Goal: Answer question/provide support: Share knowledge or assist other users

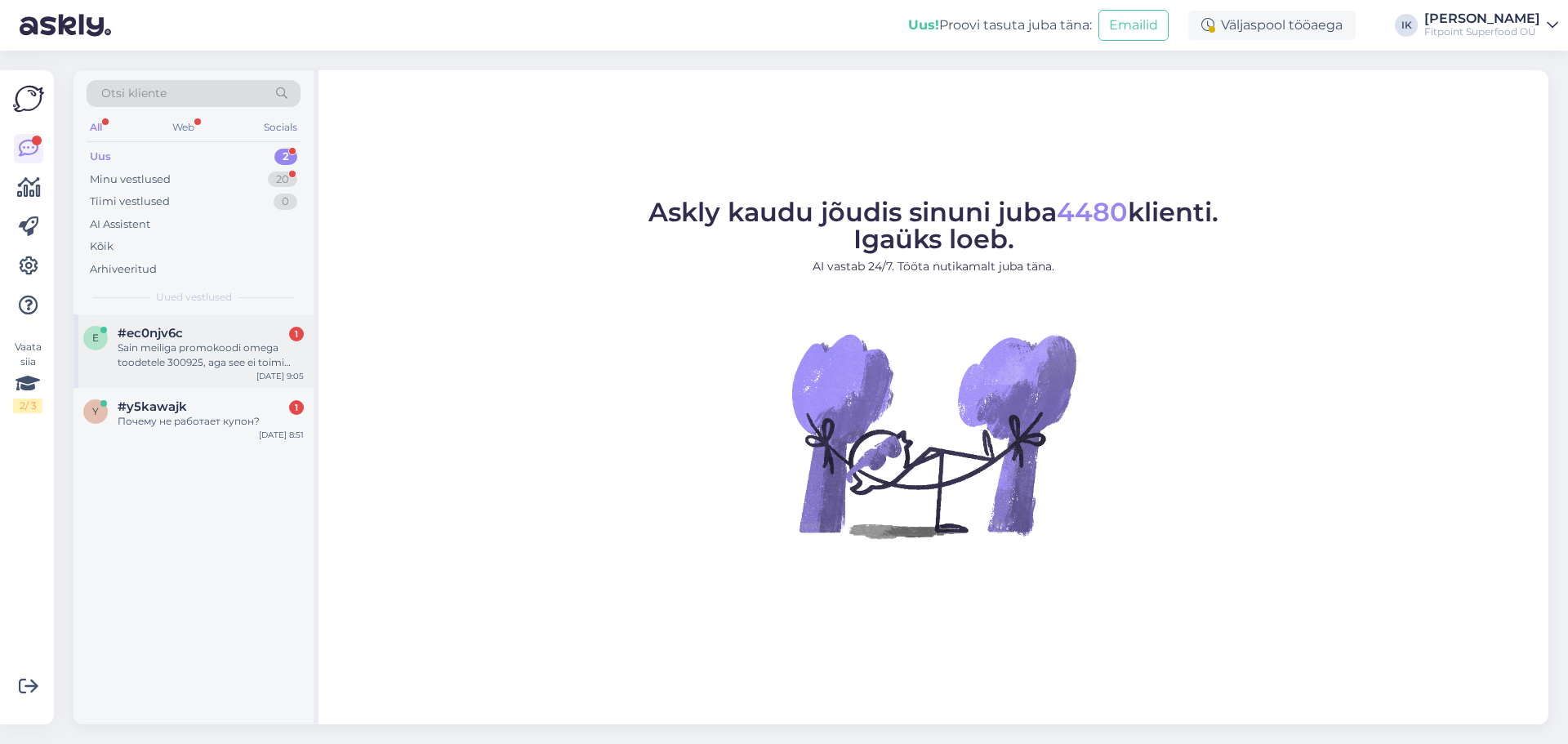
click at [217, 348] on div "Sain meiliga promokoodi omega toodetele 300925, aga see ei toimi ostukorvis. Öe…" at bounding box center [211, 355] width 186 height 29
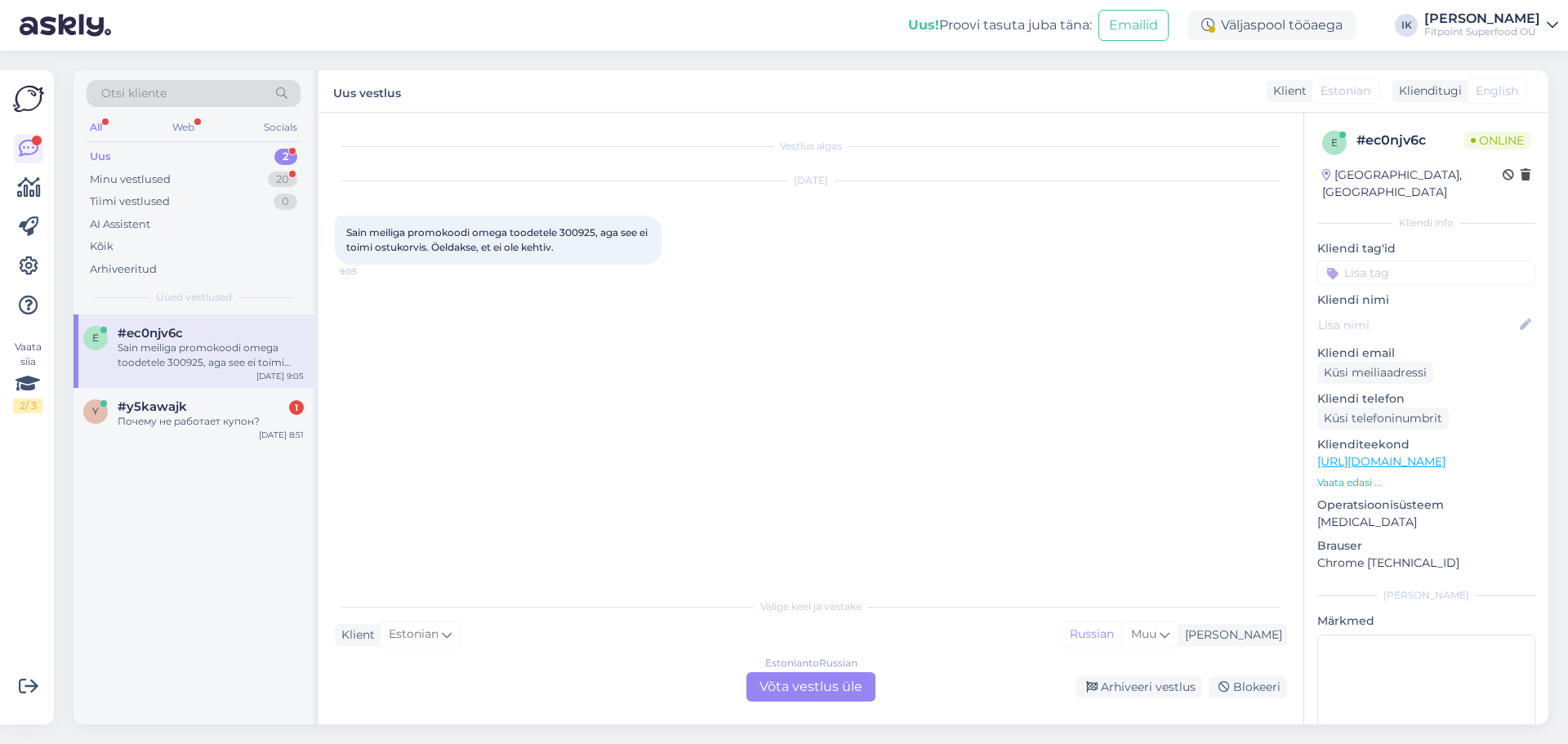
click at [795, 680] on div "Estonian to Russian Võta vestlus üle" at bounding box center [811, 687] width 130 height 29
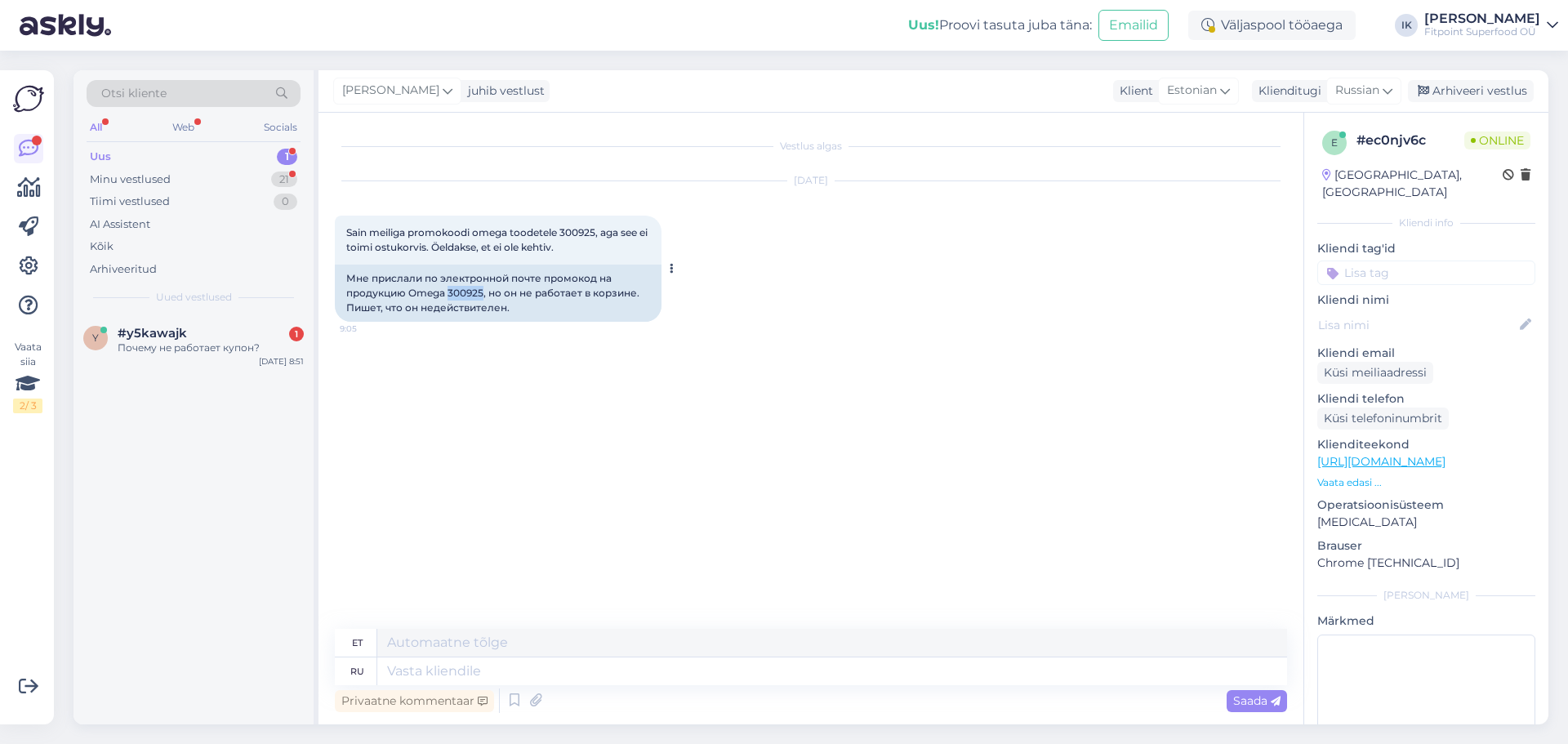
drag, startPoint x: 448, startPoint y: 294, endPoint x: 483, endPoint y: 296, distance: 35.1
click at [483, 296] on div "Мне прислали по электронной почте промокод на продукцию Omega 300925, но он не …" at bounding box center [497, 293] width 327 height 57
copy div "300925"
click at [1388, 454] on link "https://fitpoint.ee/" at bounding box center [1382, 461] width 129 height 15
click at [686, 670] on textarea at bounding box center [832, 671] width 910 height 27
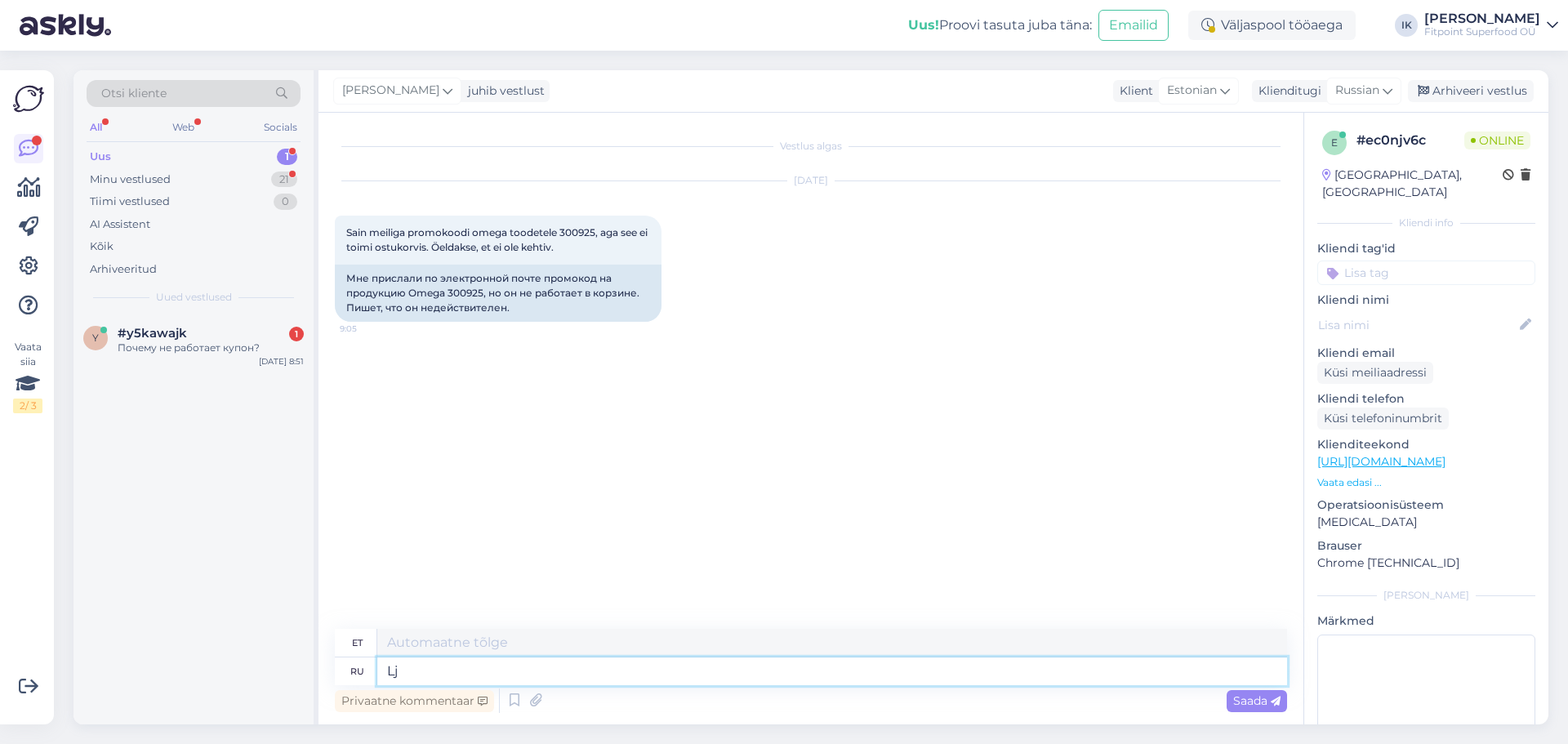
type textarea "L"
type textarea "j"
type textarea "Доб"
type textarea "Kuni"
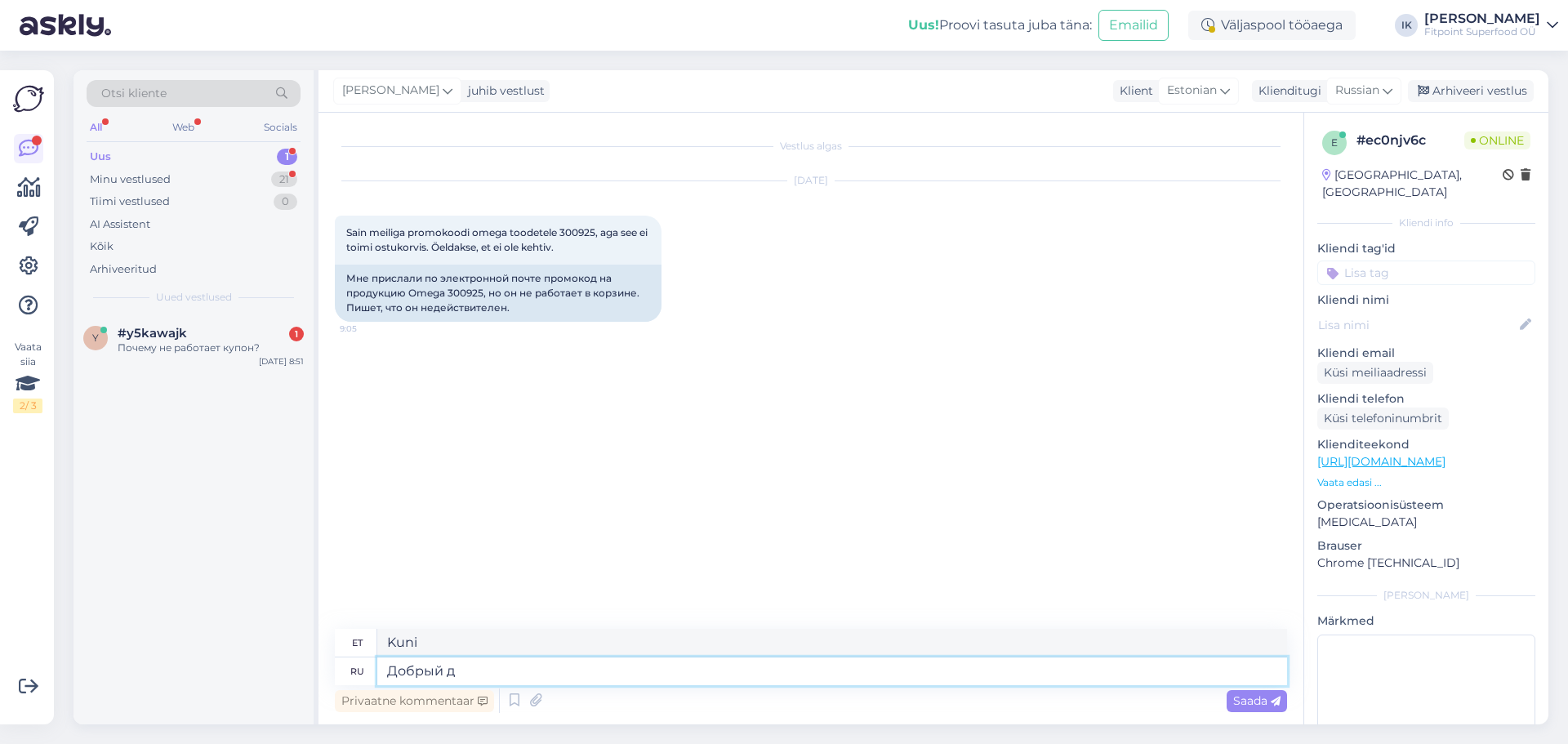
type textarea "Добрый де"
type textarea "Lahke"
type textarea "Добрый день,"
type textarea "Tere päevast"
type textarea "Добрый день,какой т"
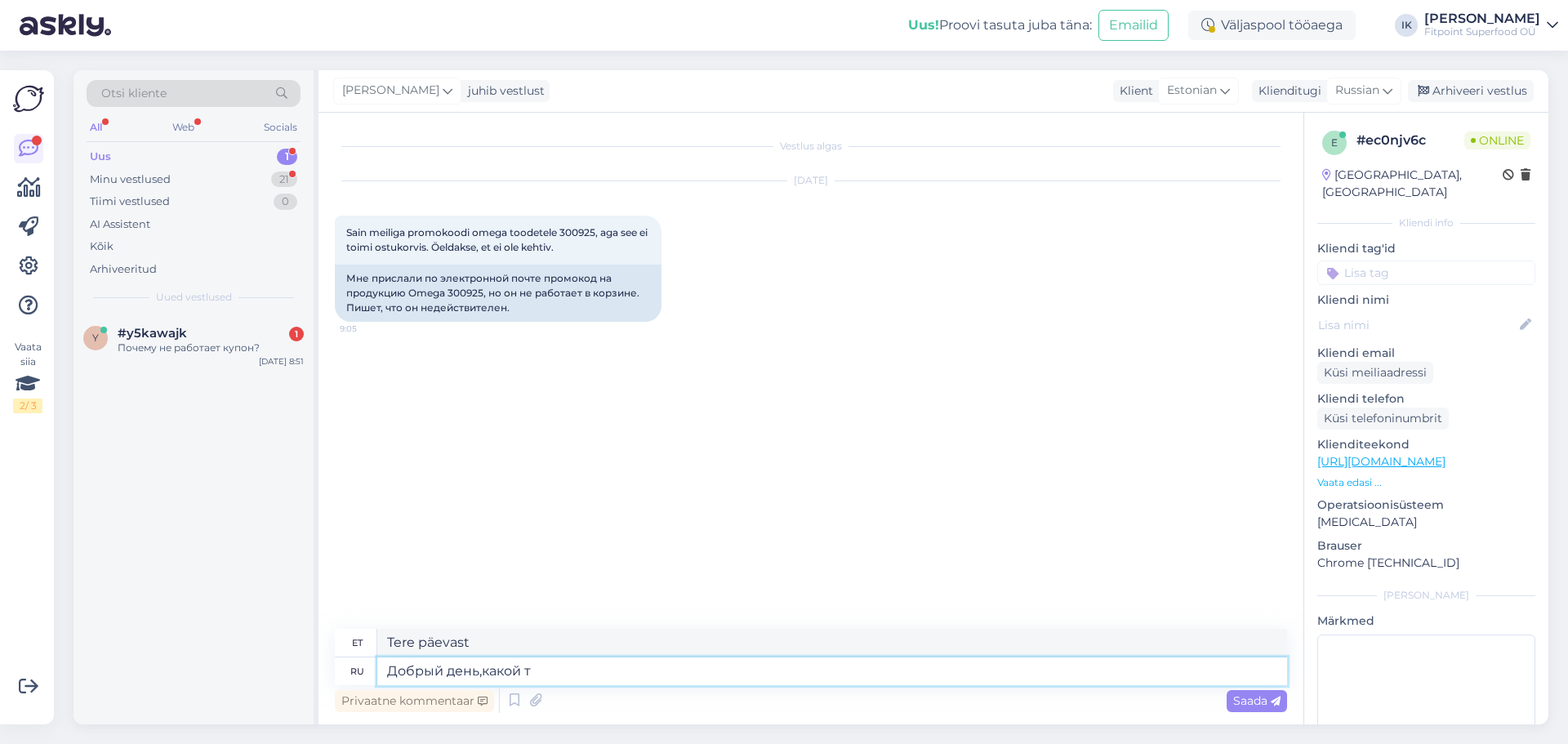
type textarea "Tere päevast, mis toimub?"
type textarea "Добрый день,какой товар м"
type textarea "Tere päevast, mis toode see on?"
type textarea "Добрый день,какой товар м"
type textarea "Tere päevast, mis toode me oleme?"
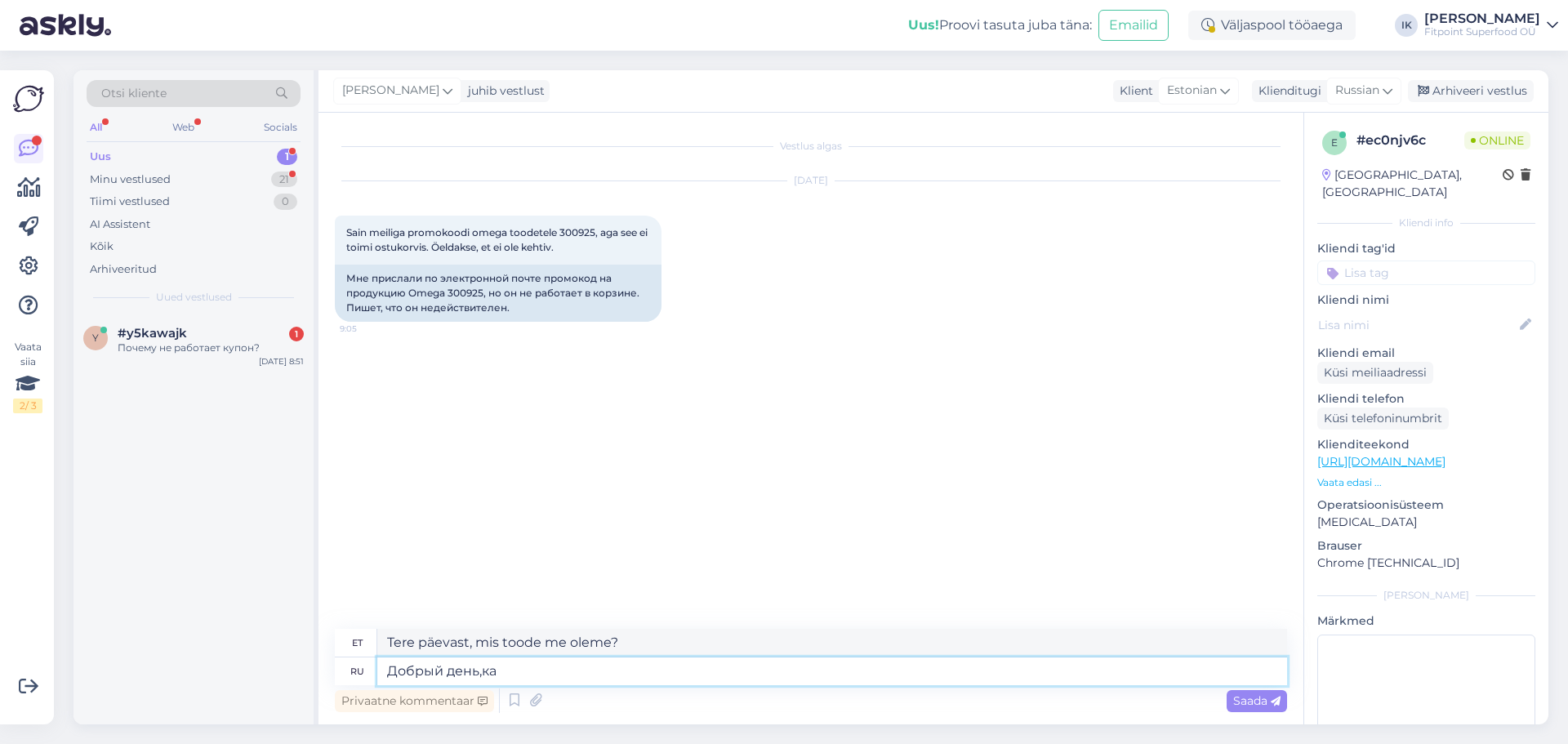
type textarea "Добрый день,к"
type textarea "Tere päevast, mis toimub?"
type textarea "Добрый день,стараемся испра"
type textarea "Tere päevast, me püüame"
type textarea "Добрый день,стараемся исправить д"
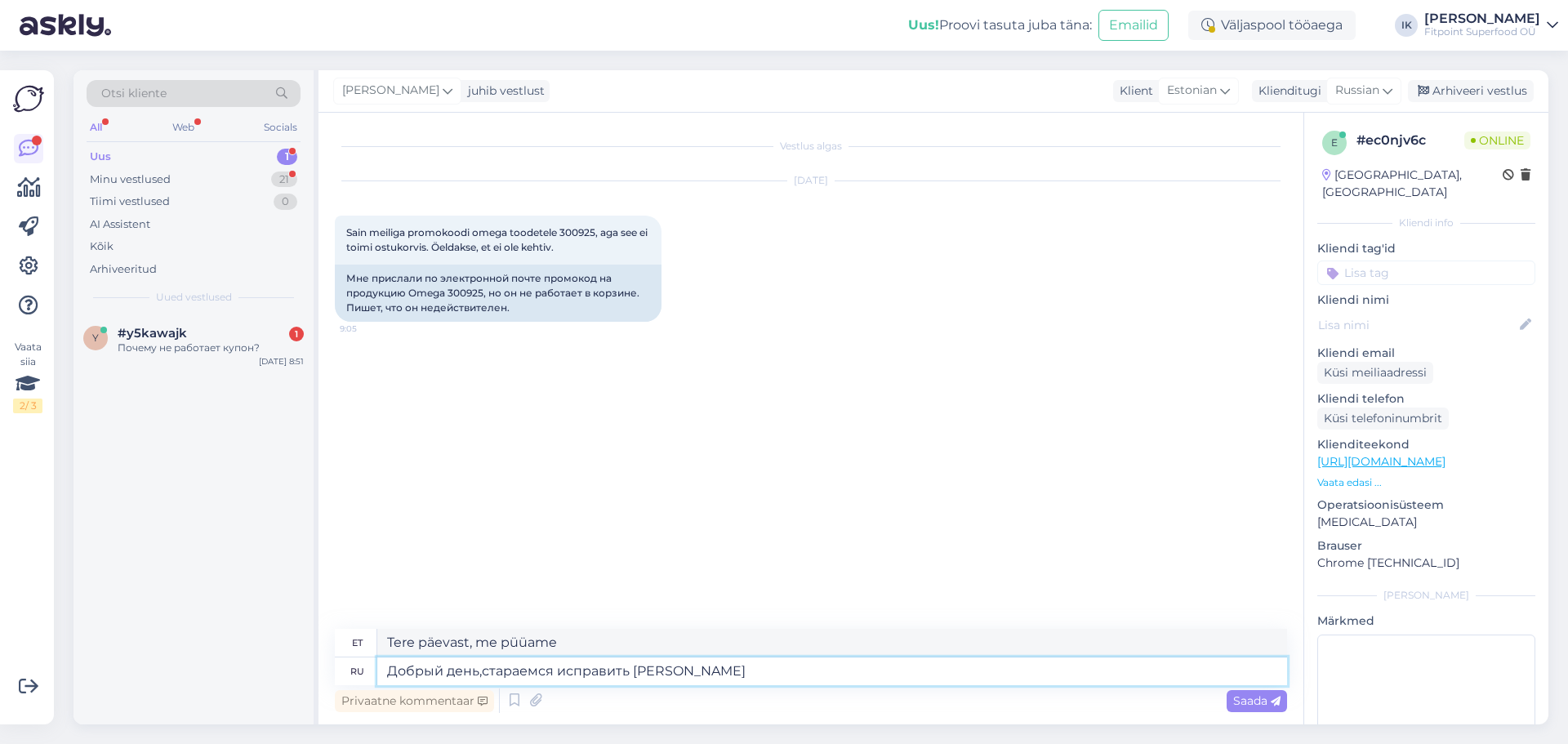
type textarea "Tere päevast, me püüame seda parandada."
type textarea "Добрый день,стараемся исправить данную п"
type textarea "Tere päevast, me püüame seda parandada"
type textarea "Добрый день,стараемся исправить данную пробле"
type textarea "Tere päevast, me püüame seda probleemi lahendada."
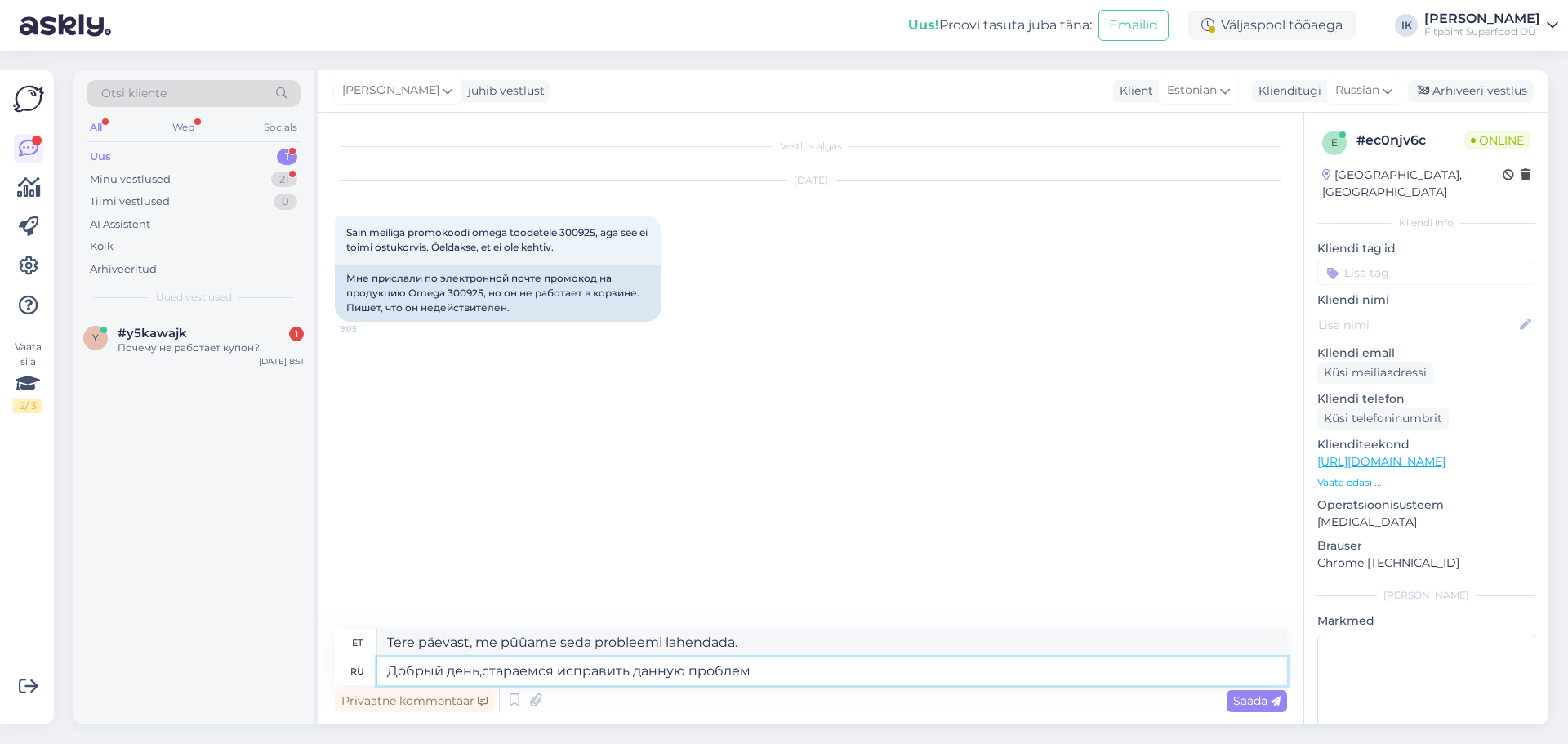
type textarea "Добрый день,стараемся исправить данную проблему"
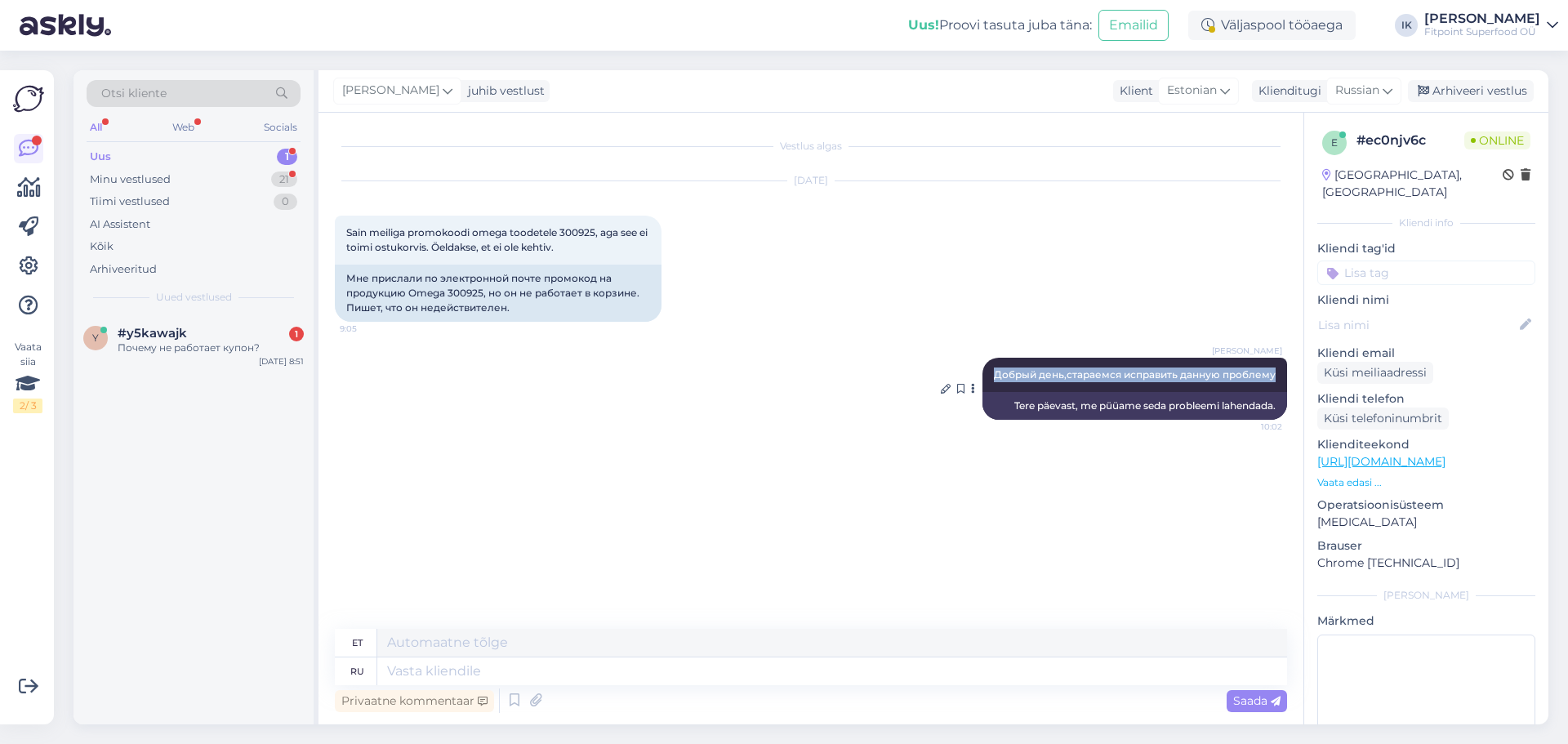
drag, startPoint x: 1279, startPoint y: 374, endPoint x: 992, endPoint y: 363, distance: 287.2
click at [992, 363] on div "Ilja Koivanen Добрый день,стараемся исправить данную проблему 10:02" at bounding box center [1134, 375] width 304 height 34
copy span "Добрый день,стараемся исправить данную проблему"
click at [201, 340] on div "#y5kawajk 1" at bounding box center [211, 333] width 186 height 15
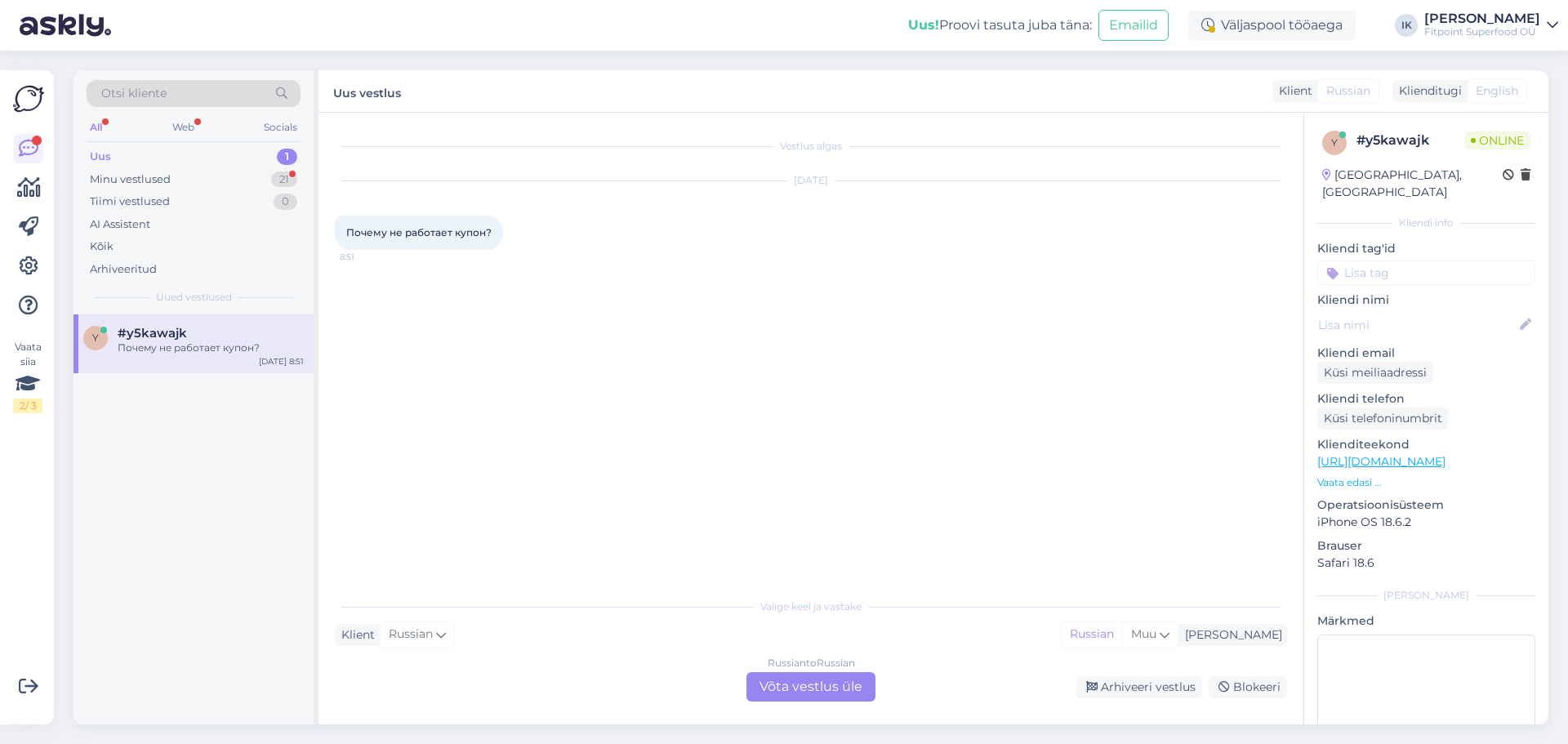
click at [834, 681] on div "Russian to Russian Võta vestlus üle" at bounding box center [811, 687] width 130 height 29
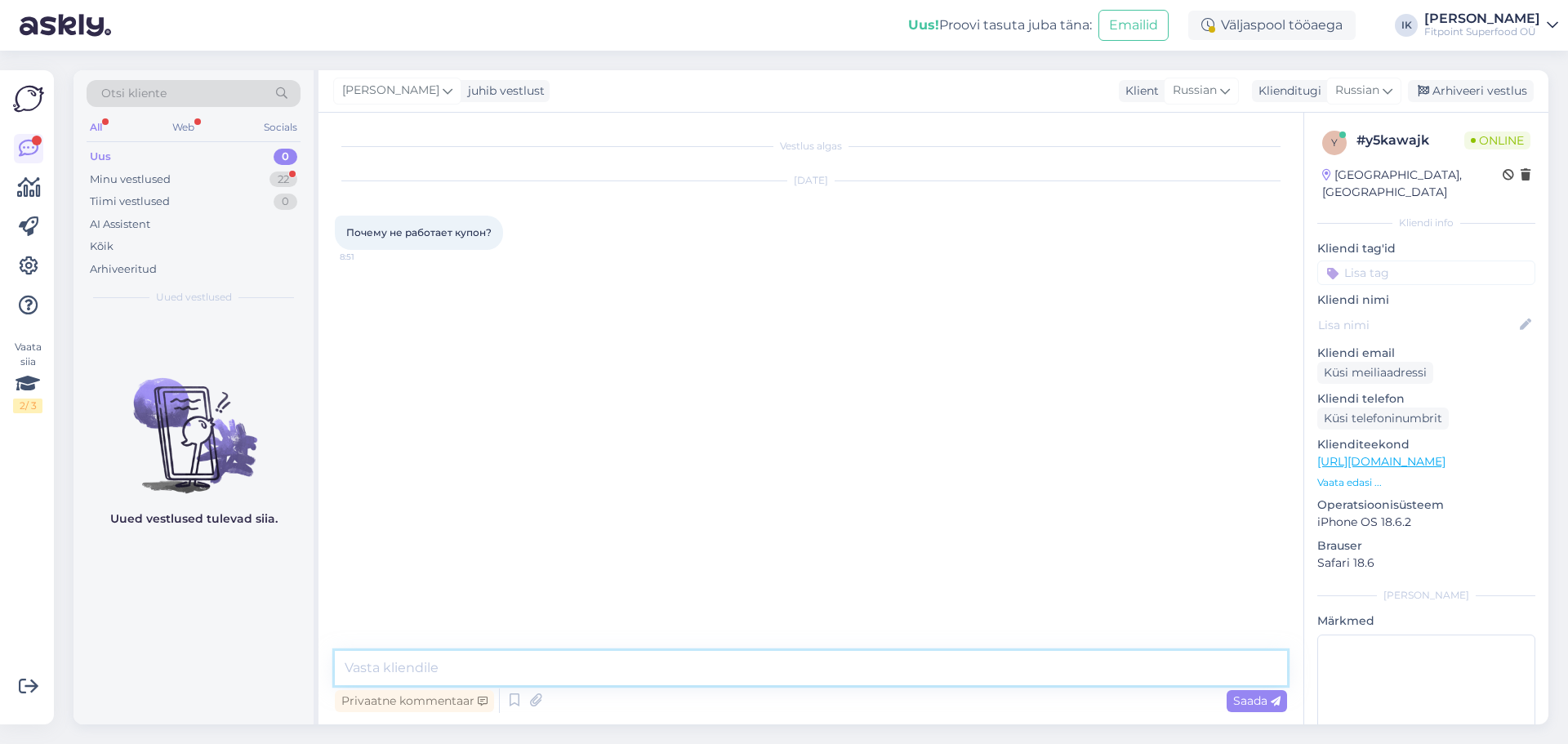
click at [556, 665] on textarea at bounding box center [810, 667] width 953 height 34
paste textarea "Добрый день,стараемся исправить данную проблему"
type textarea "Добрый день,стараемся исправить данную проблему"
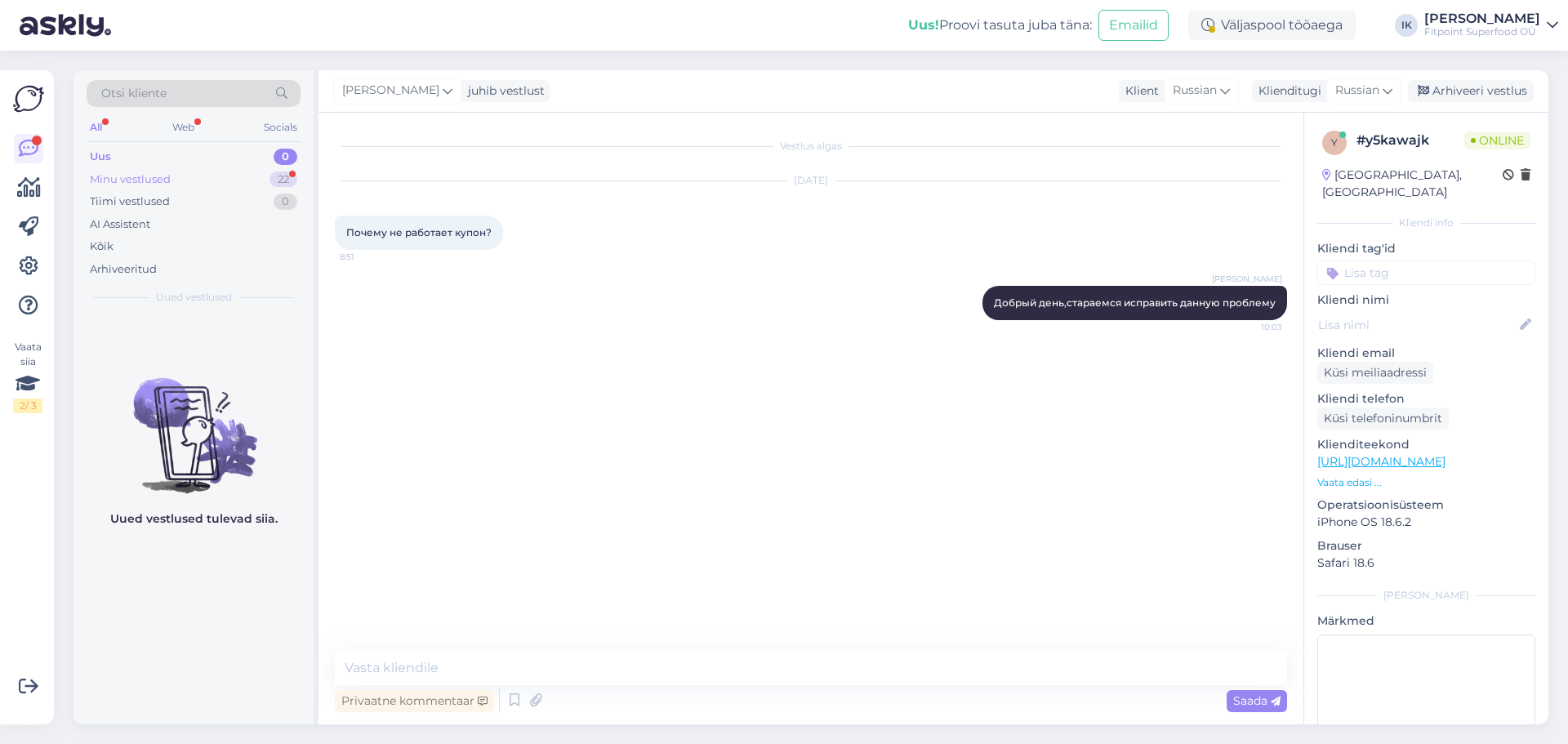
click at [155, 173] on div "Minu vestlused" at bounding box center [131, 180] width 80 height 17
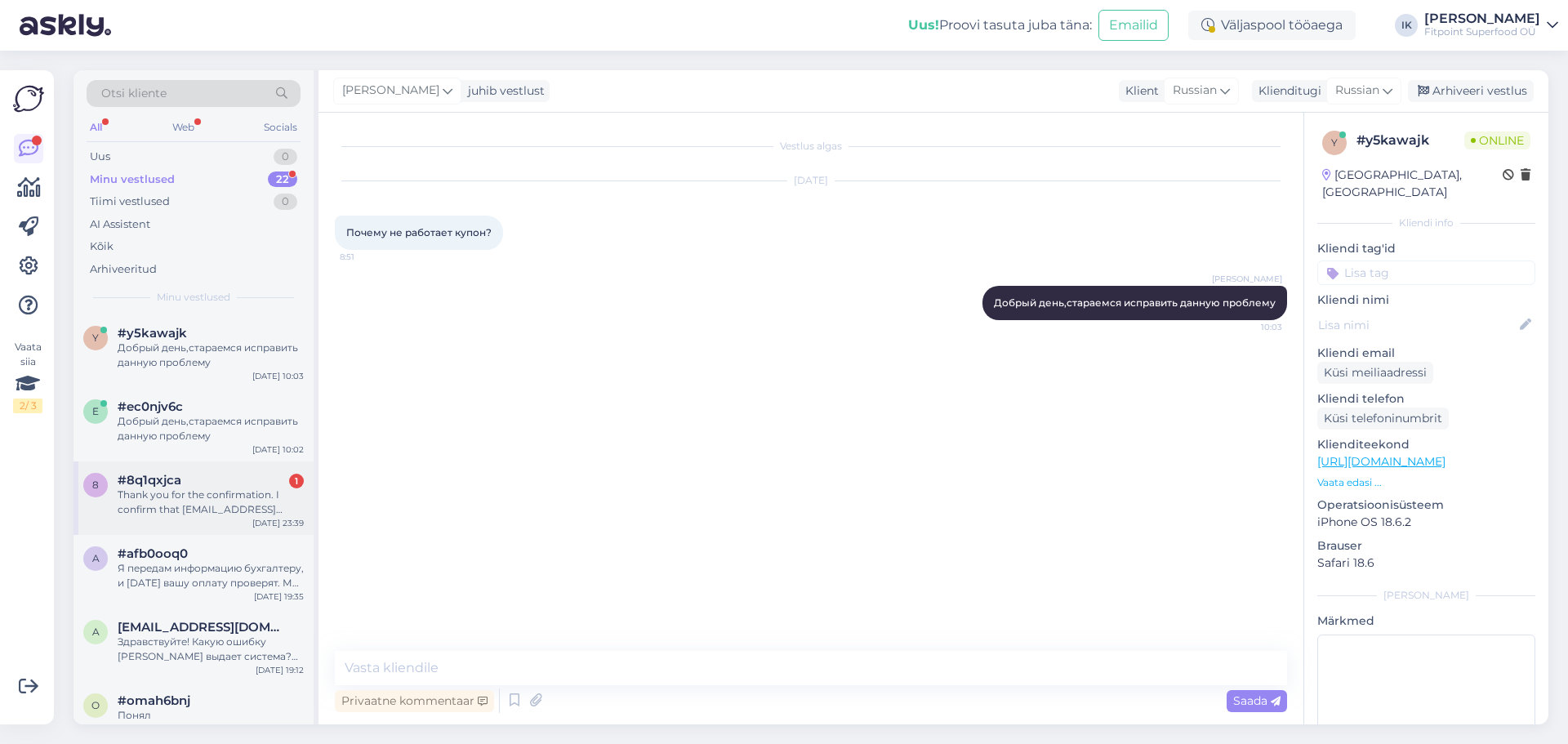
click at [255, 490] on div "Thank you for the confirmation. I confirm that yazanbourhan3@hotmail.com is my …" at bounding box center [211, 503] width 186 height 29
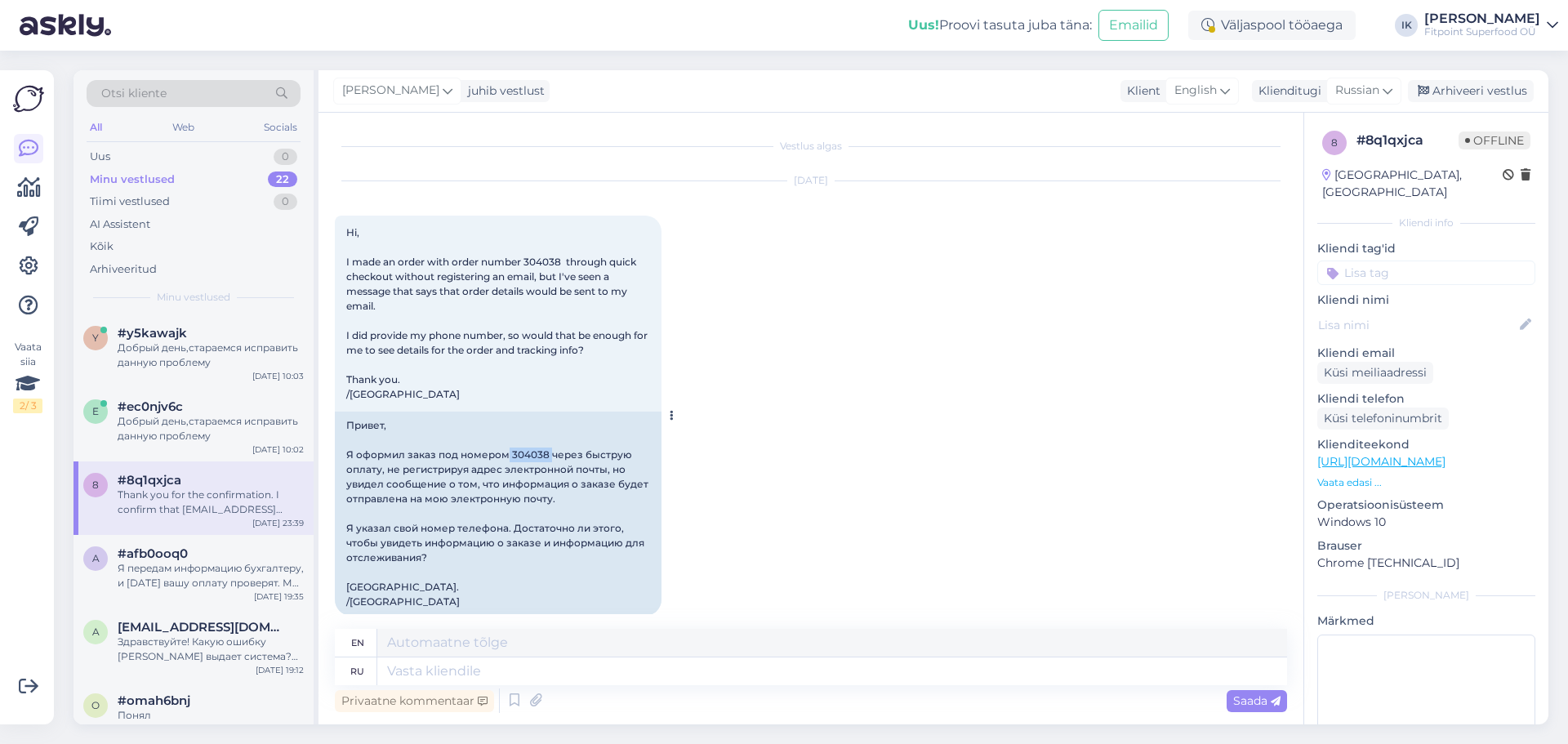
drag, startPoint x: 506, startPoint y: 453, endPoint x: 552, endPoint y: 452, distance: 46.0
click at [552, 452] on div "Привет, Я оформил заказ под номером 304038 через быструю оплату, не регистрируя…" at bounding box center [497, 514] width 327 height 204
copy div "304038"
click at [501, 531] on div "Привет, Я оформил заказ под номером 304038 через быструю оплату, не регистрируя…" at bounding box center [497, 514] width 327 height 204
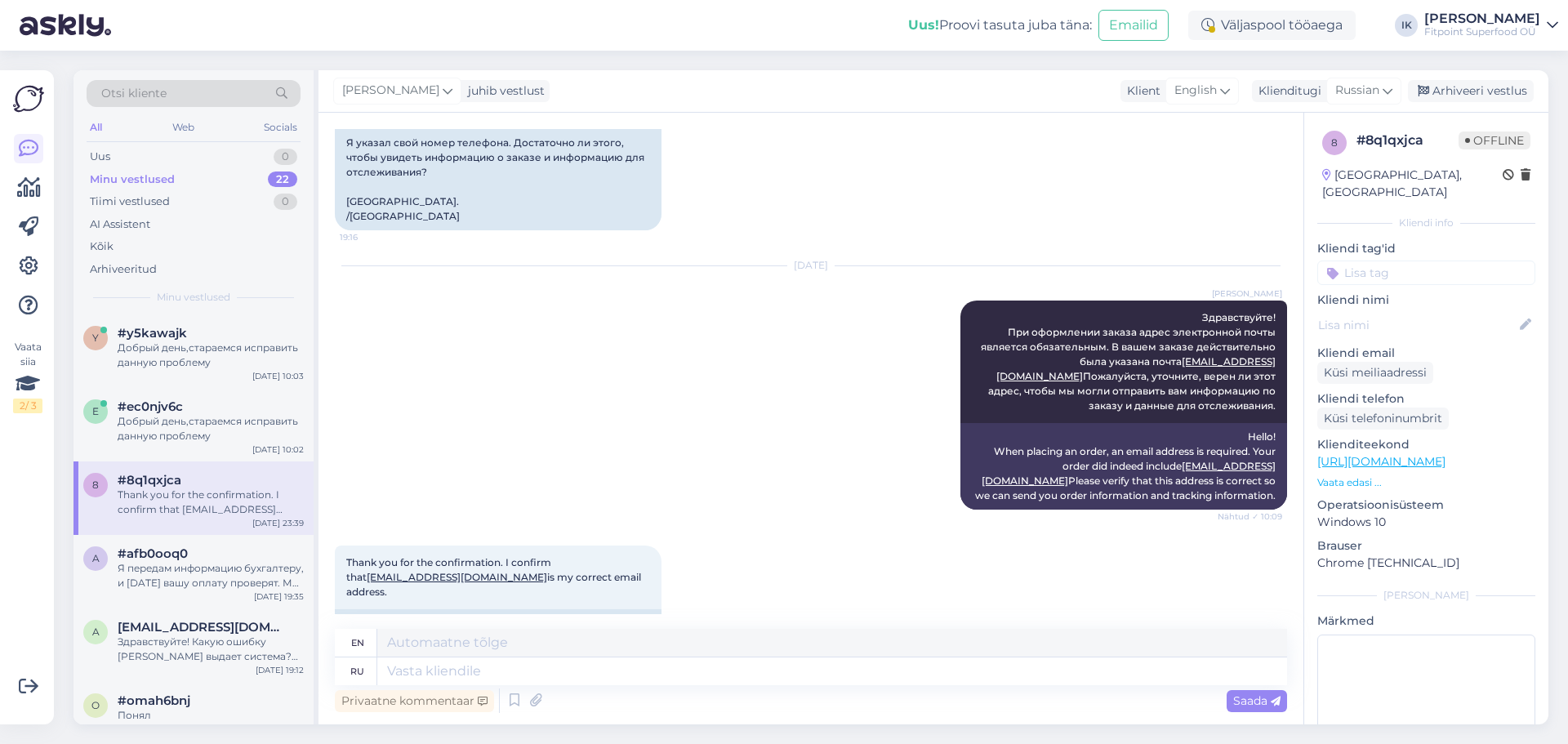
scroll to position [441, 0]
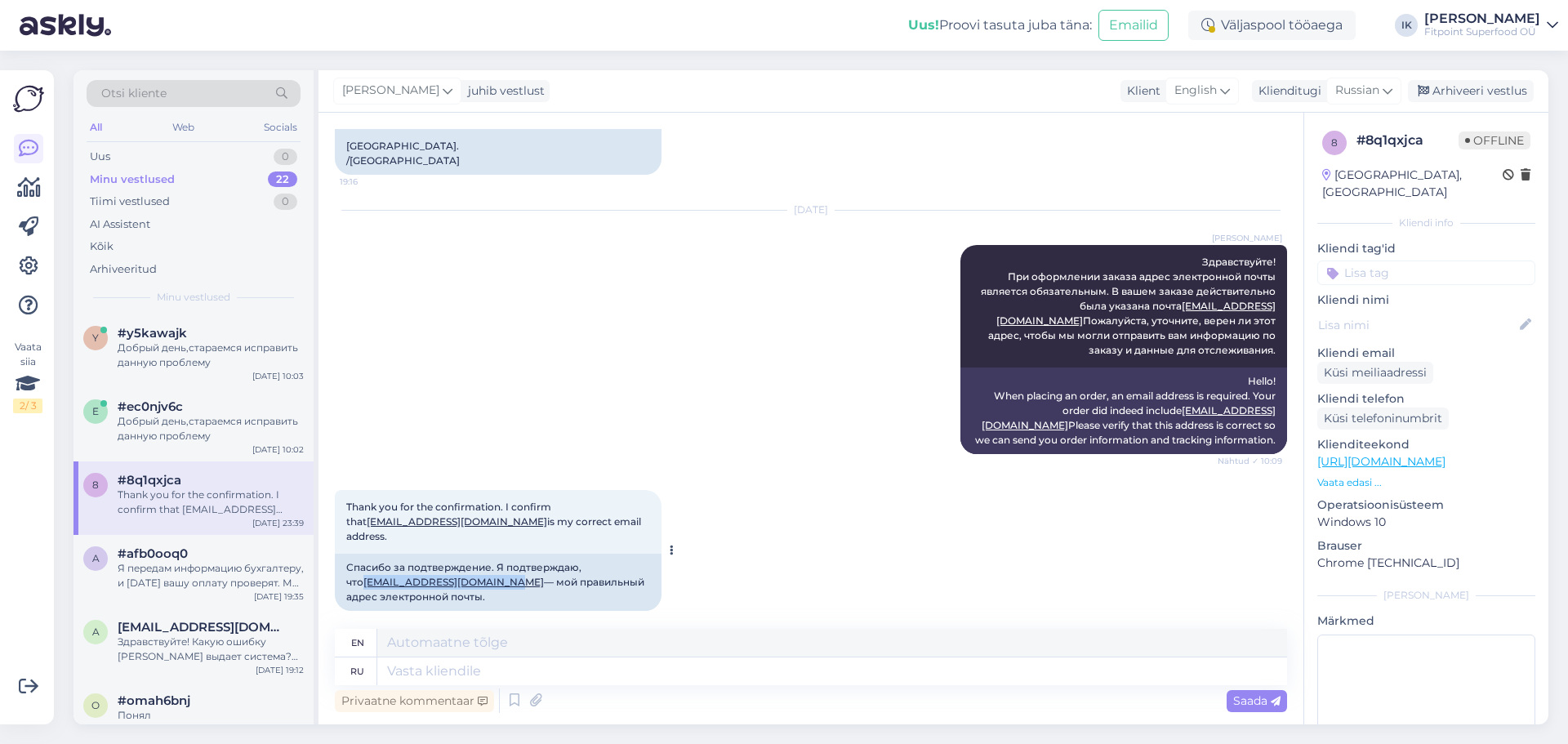
drag, startPoint x: 497, startPoint y: 566, endPoint x: 346, endPoint y: 565, distance: 151.0
click at [346, 565] on div "Спасибо за подтверждение. Я подтверждаю, что yazanbourhan3@hotmail.com — мой пр…" at bounding box center [497, 582] width 327 height 57
copy link "yazanbourhan3@hotmail.com"
click at [768, 591] on div "Thank you for the confirmation. I confirm that yazanbourhan3@hotmail.com is my …" at bounding box center [810, 551] width 953 height 157
click at [646, 666] on textarea at bounding box center [832, 671] width 910 height 27
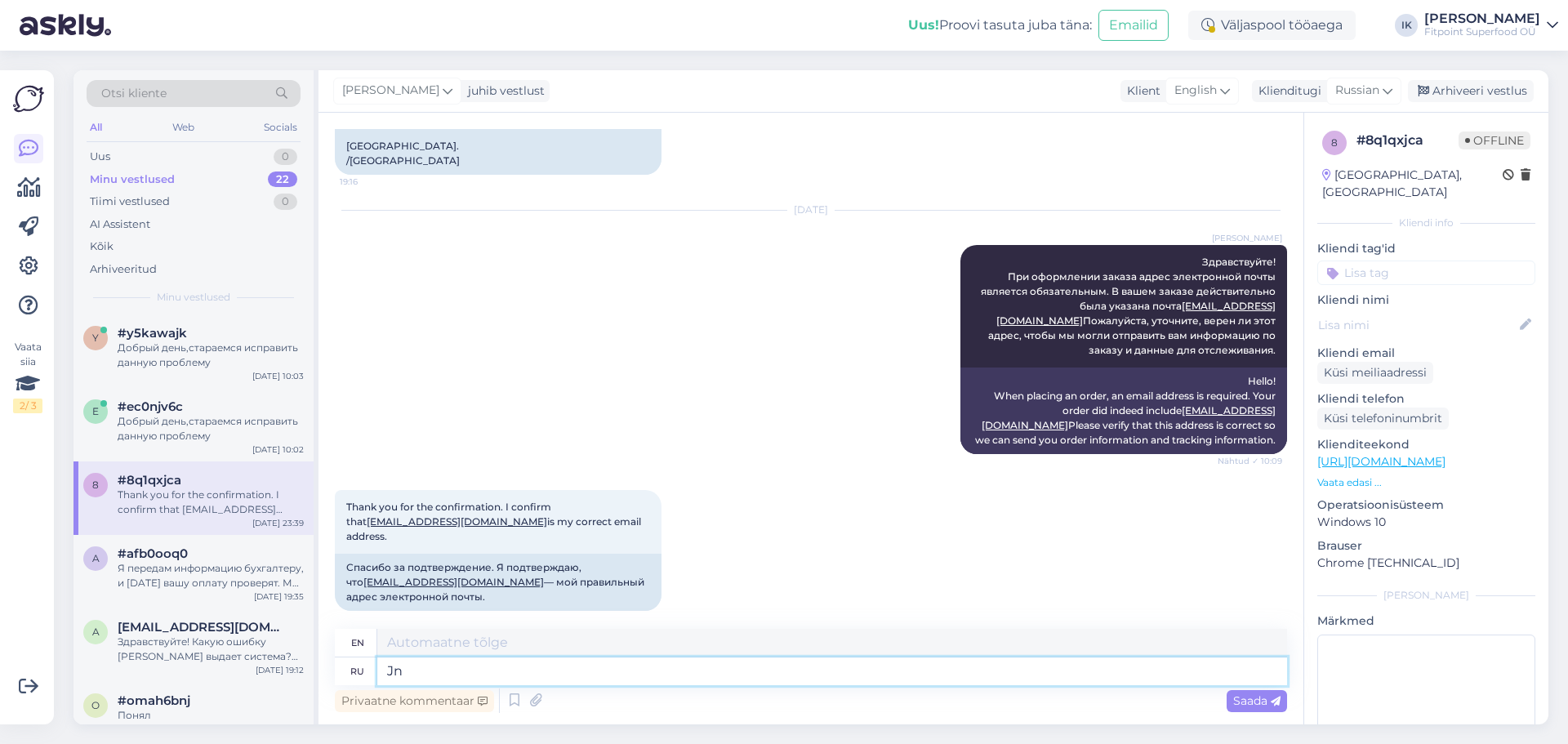
type textarea "J"
type textarea "Отправили н"
type textarea "Sent"
type textarea "Отправили на в"
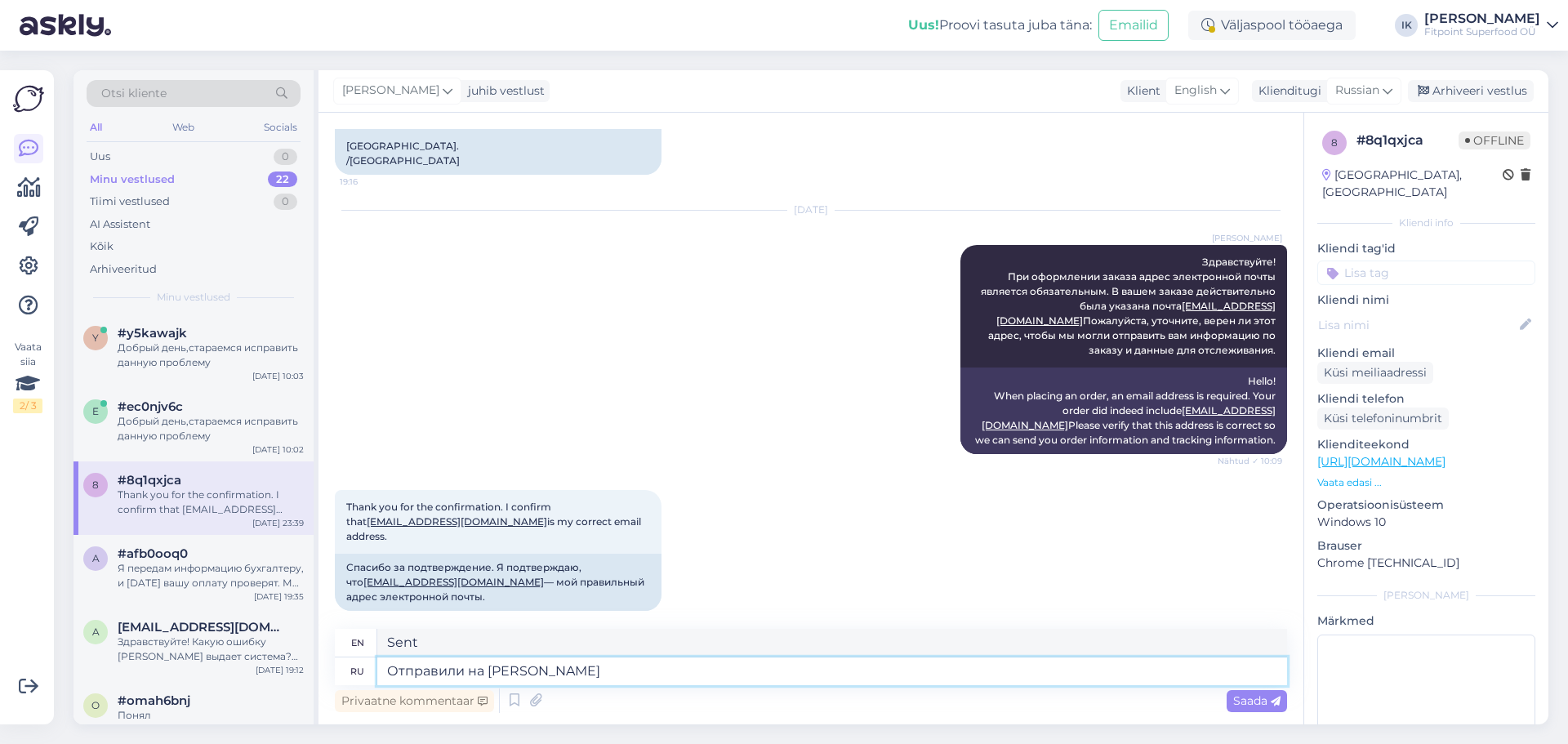
type textarea "Sent to"
type textarea "Отправили на вашу п"
type textarea "Sent to yours"
type textarea "Отправили на вашу почту"
type textarea "Sent to your email"
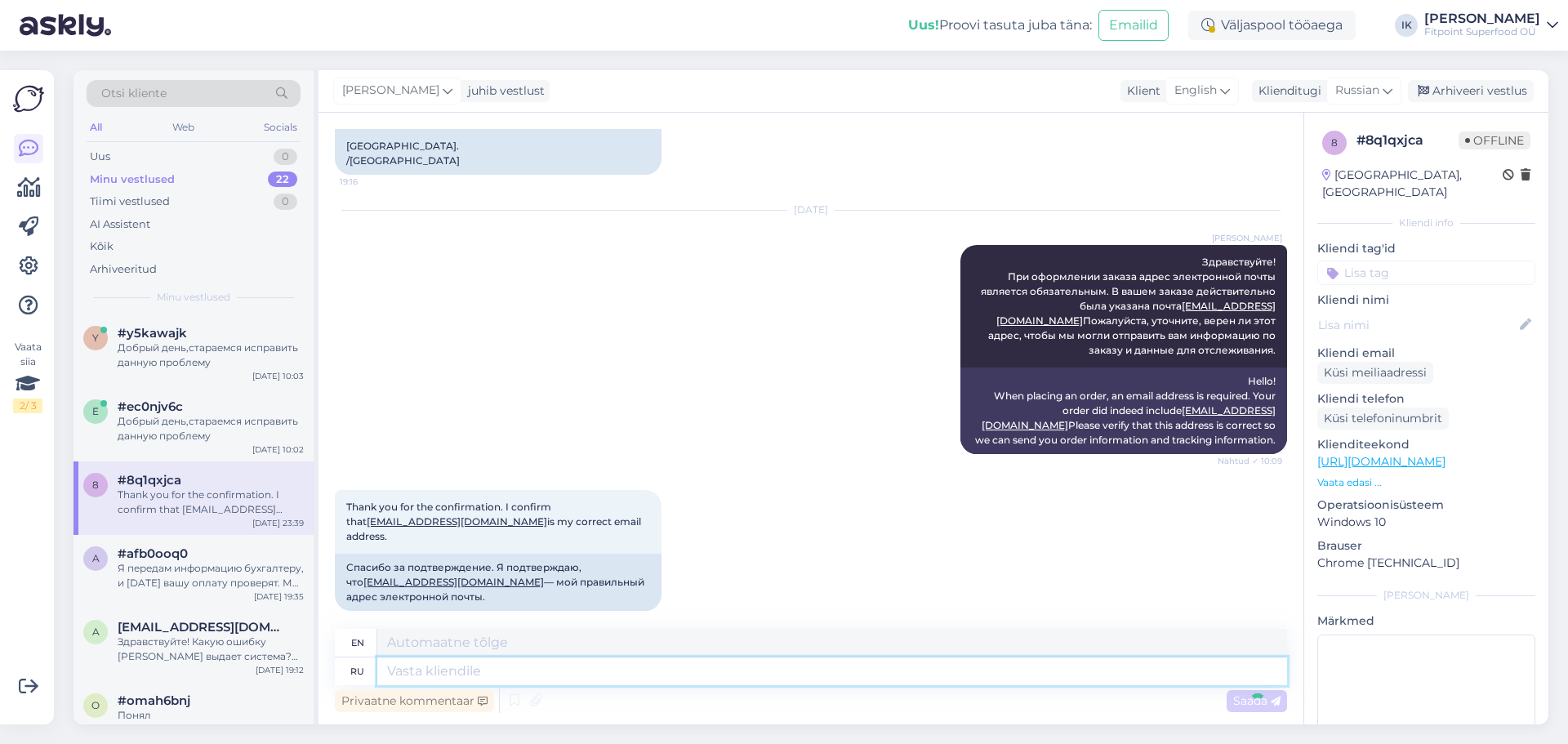
scroll to position [573, 0]
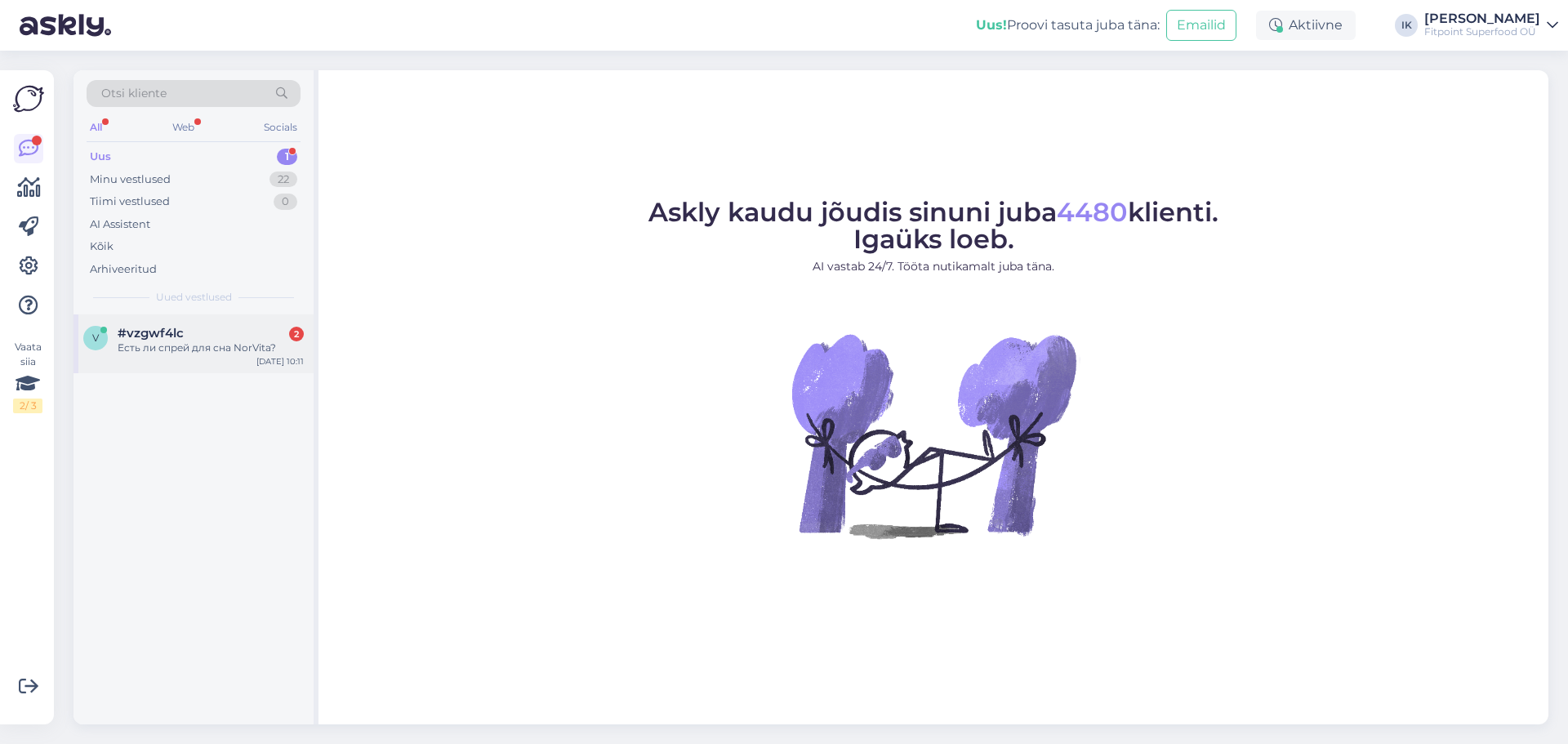
click at [183, 342] on div "Есть ли спрей для сна NorVita?" at bounding box center [211, 347] width 186 height 15
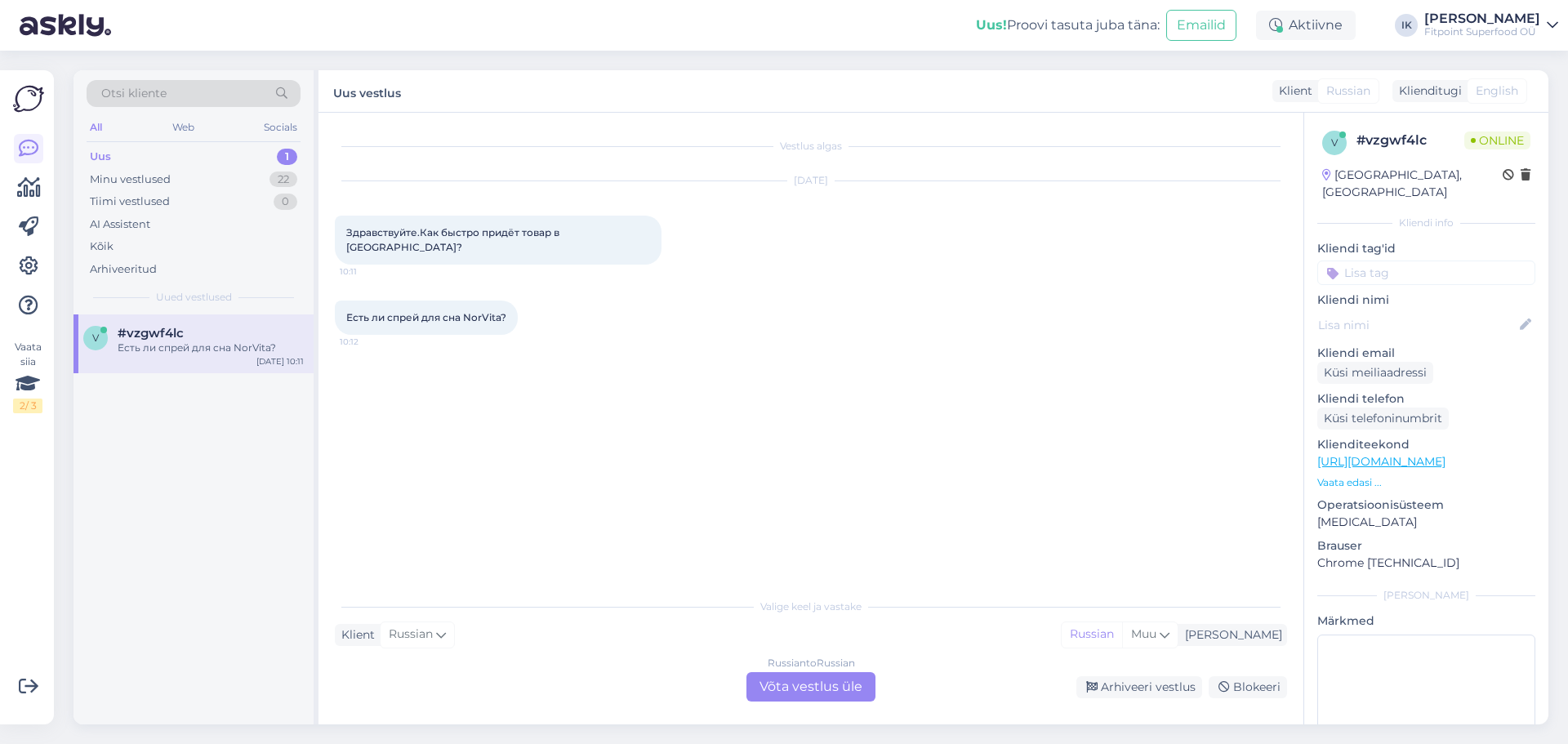
click at [832, 693] on div "Russian to Russian Võta vestlus üle" at bounding box center [811, 687] width 130 height 29
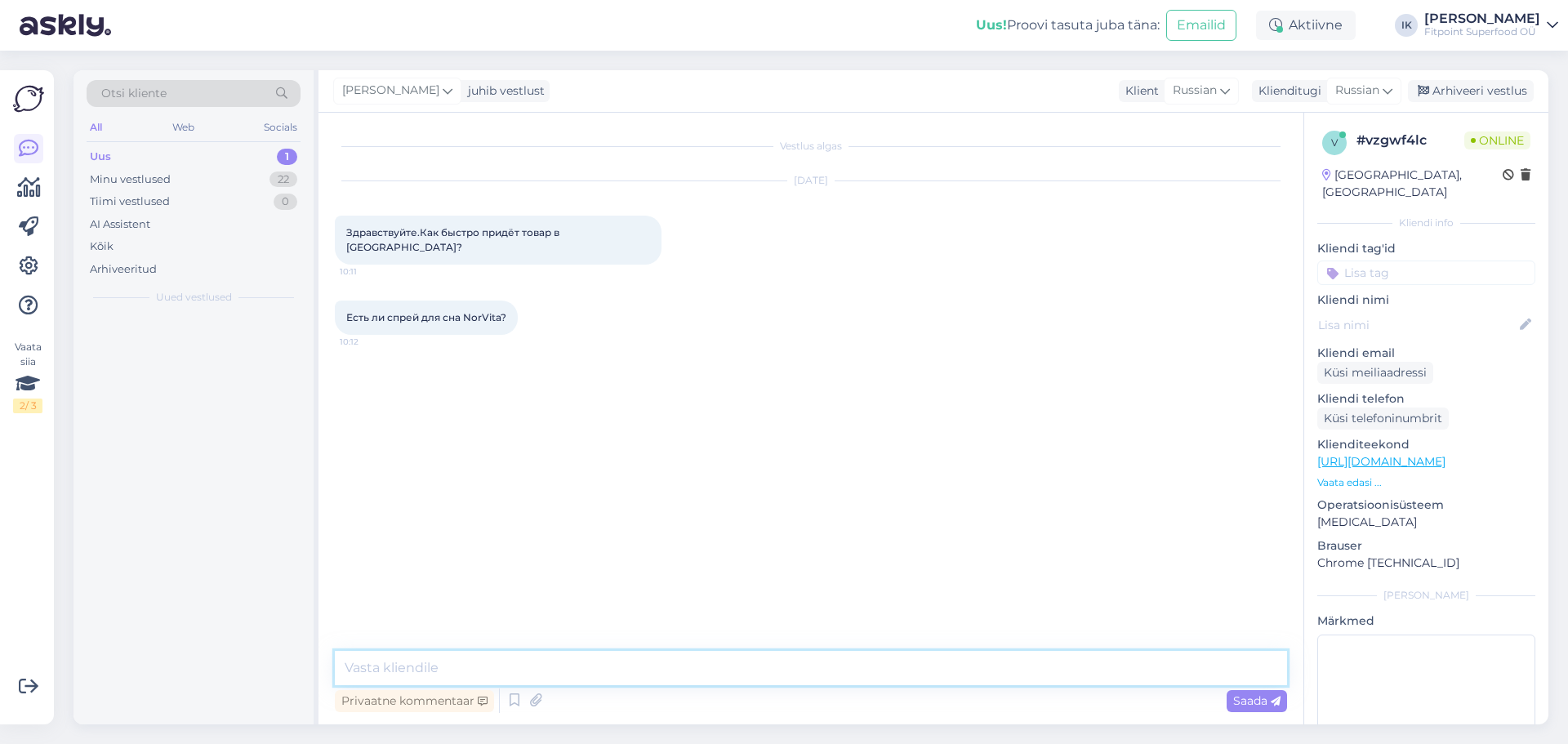
click at [807, 659] on textarea at bounding box center [810, 667] width 953 height 34
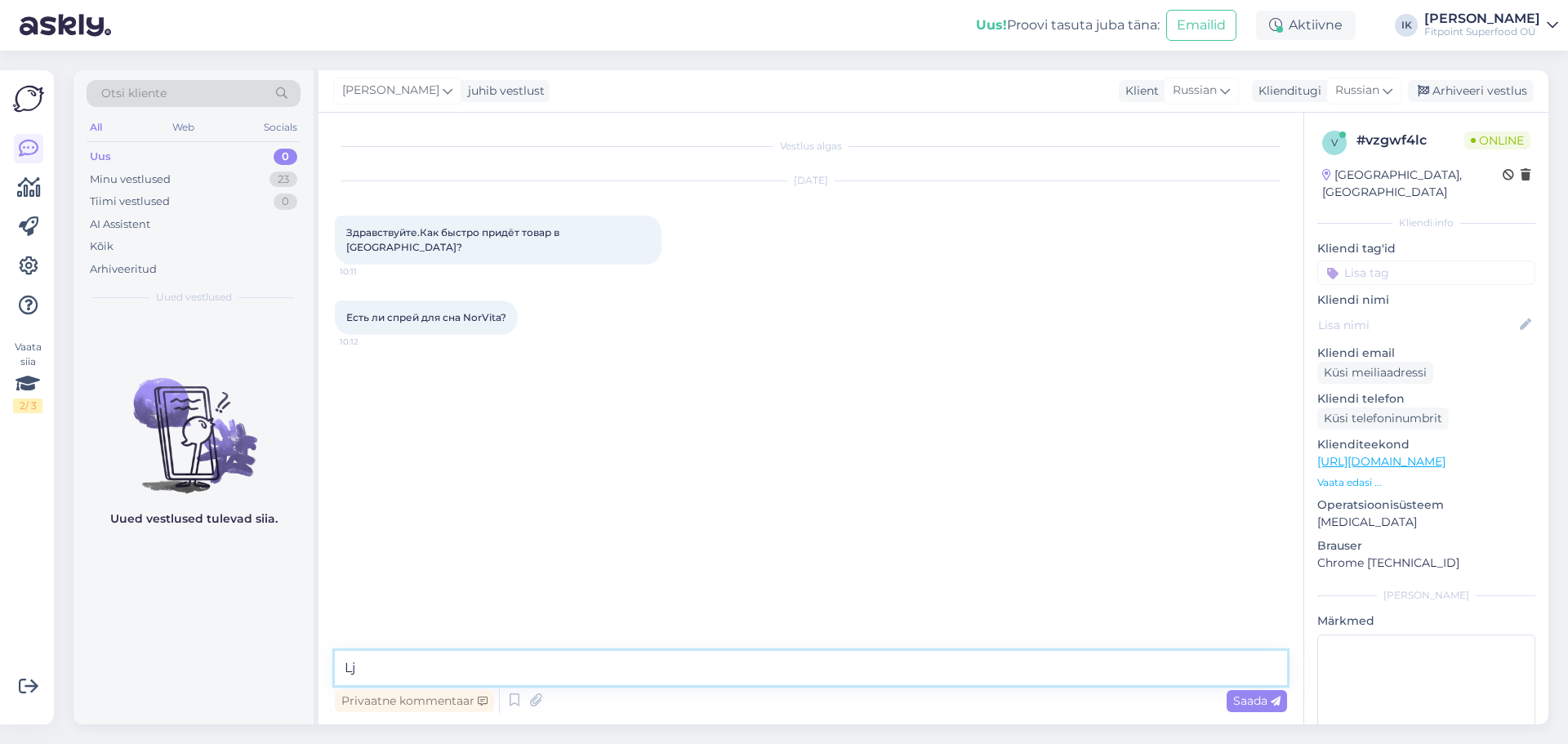
type textarea "L"
type textarea "j"
paste textarea "https://fitpoint.ee/ru/melatonin/?fm=165"
type textarea "Добрый день https://fitpoint.ee/ru/melatonin/?fm=165"
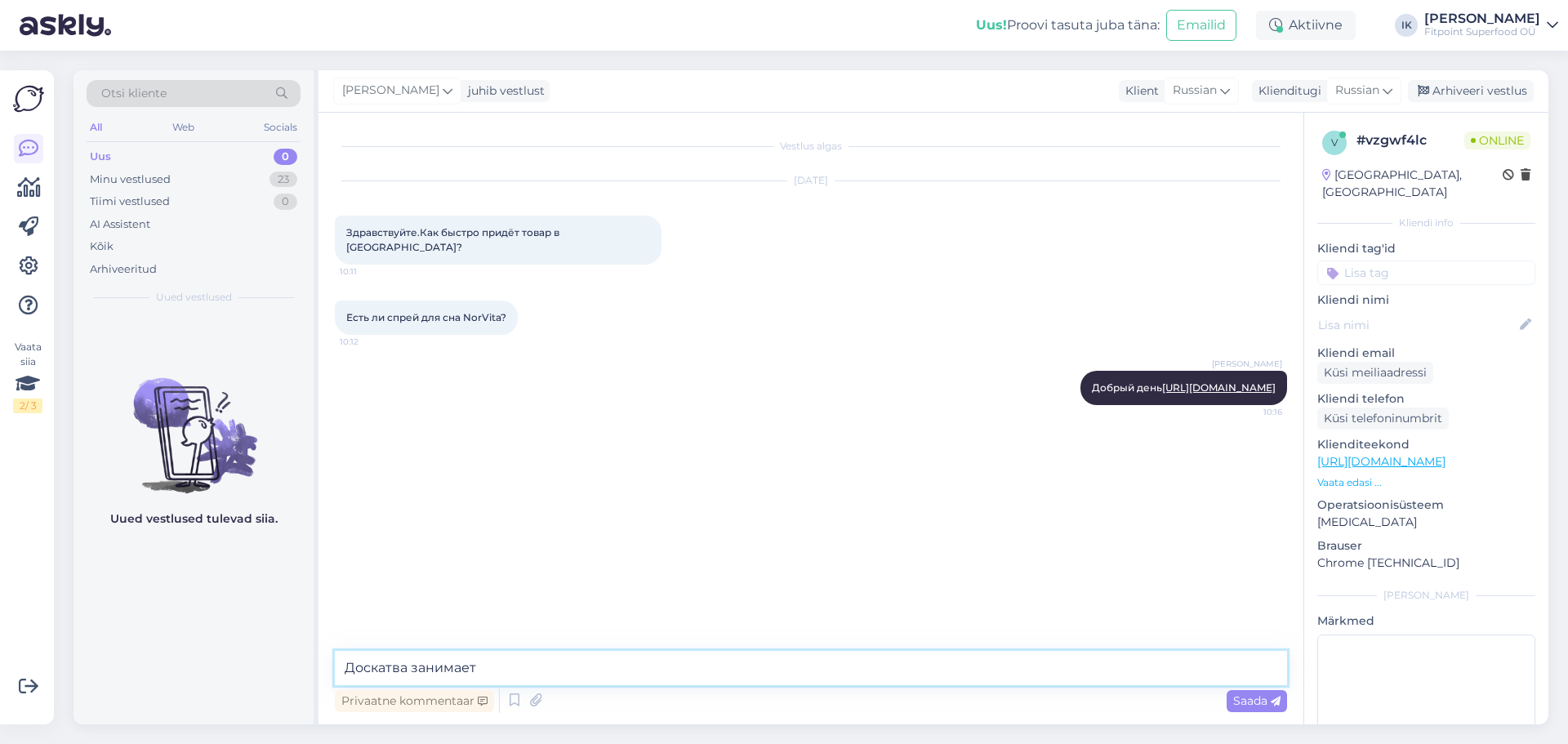
click at [407, 669] on textarea "Доскатва занимает" at bounding box center [810, 667] width 953 height 34
click at [529, 675] on textarea "Доставка занимает" at bounding box center [810, 667] width 953 height 34
click at [524, 669] on textarea "Доставка занимает около 3 дней" at bounding box center [810, 667] width 953 height 34
click at [650, 680] on textarea "Доставка занимает около 1-3 дней" at bounding box center [810, 667] width 953 height 34
click at [413, 675] on textarea "Доставка занимает около 1-3 дня" at bounding box center [810, 667] width 953 height 34
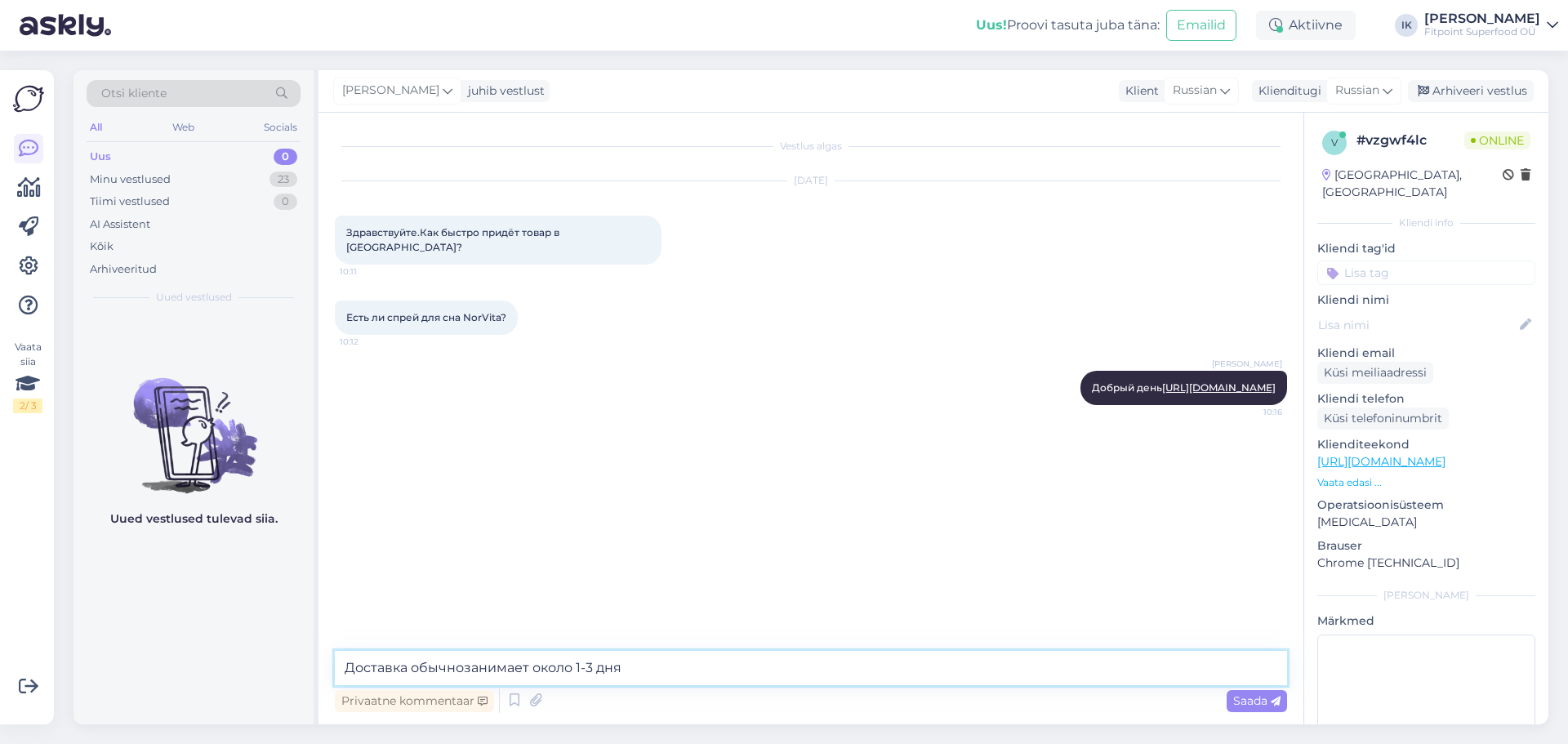
type textarea "Доставка обычно занимает около 1-3 дня"
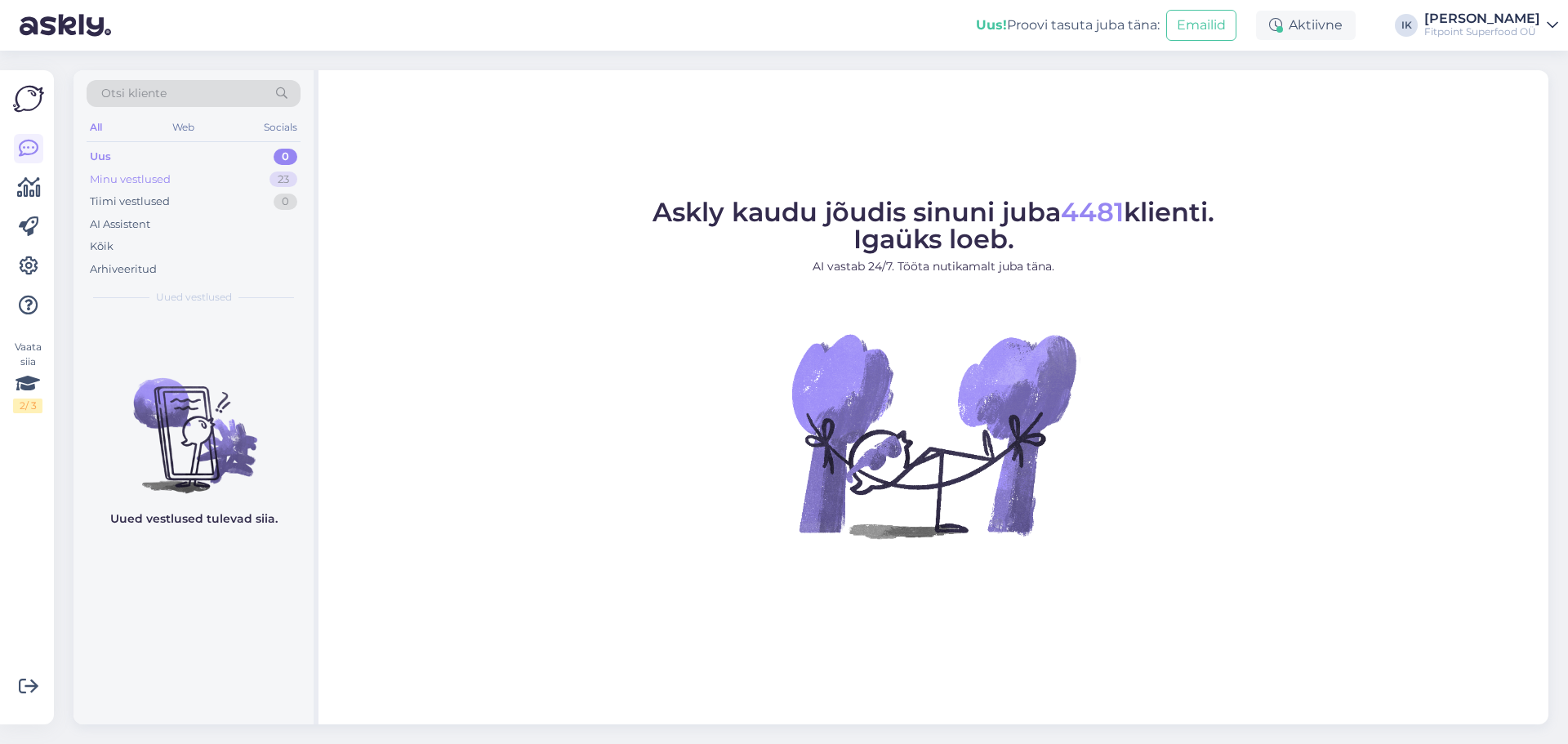
click at [117, 174] on div "Minu vestlused" at bounding box center [131, 180] width 80 height 17
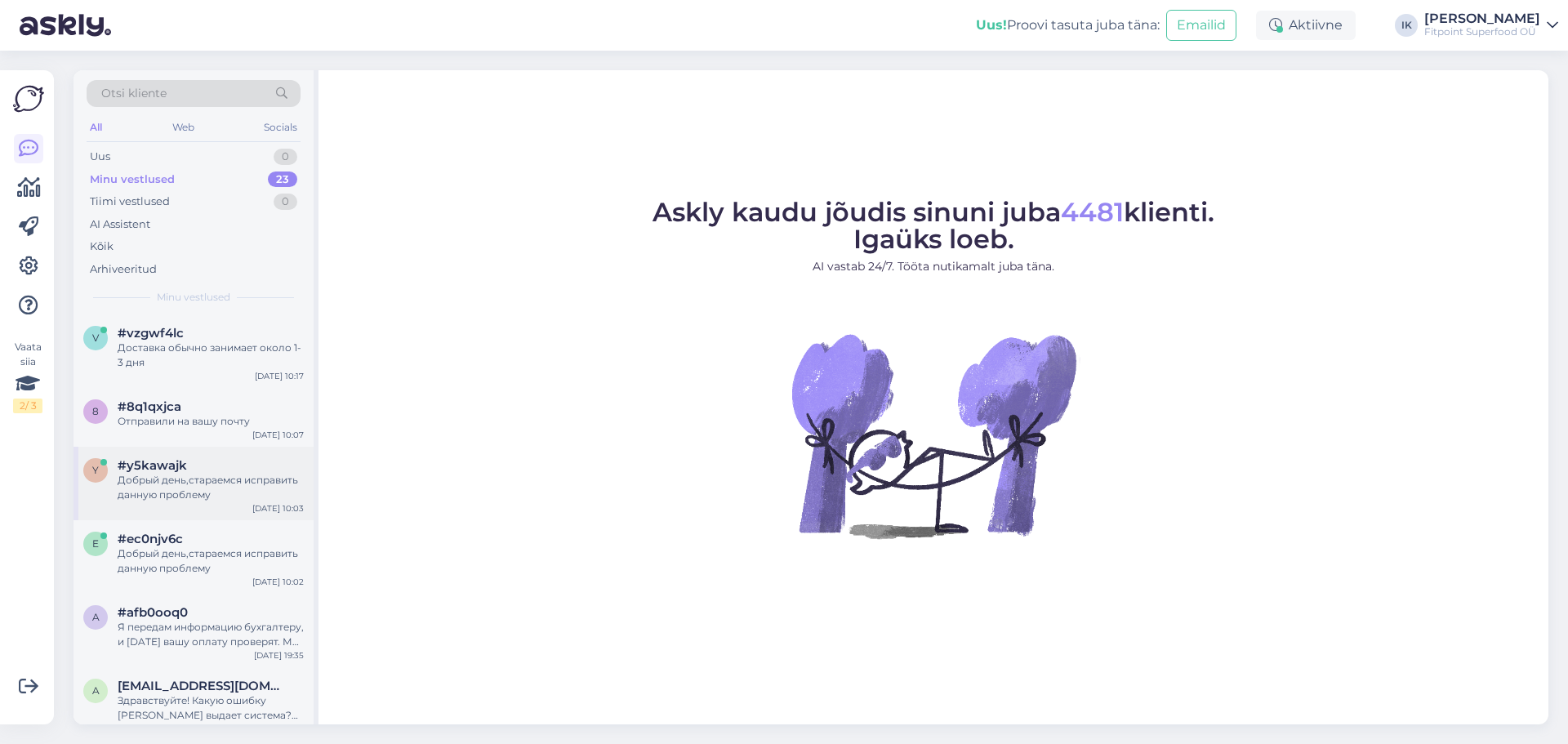
click at [226, 476] on div "Добрый день,стараемся исправить данную проблему" at bounding box center [211, 488] width 186 height 29
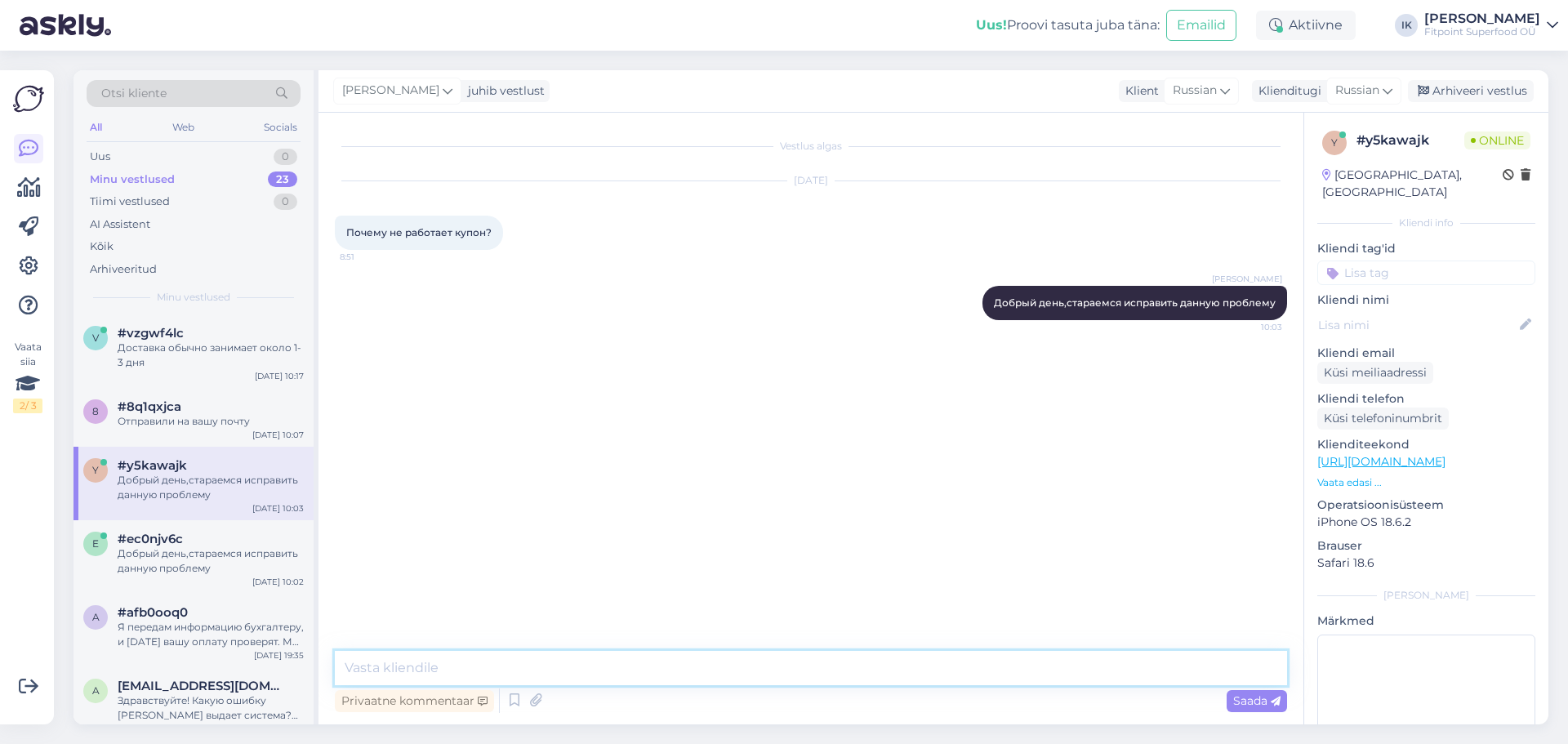
click at [654, 670] on textarea at bounding box center [810, 667] width 953 height 34
type textarea "Проблема исправлена,можете делать заказ"
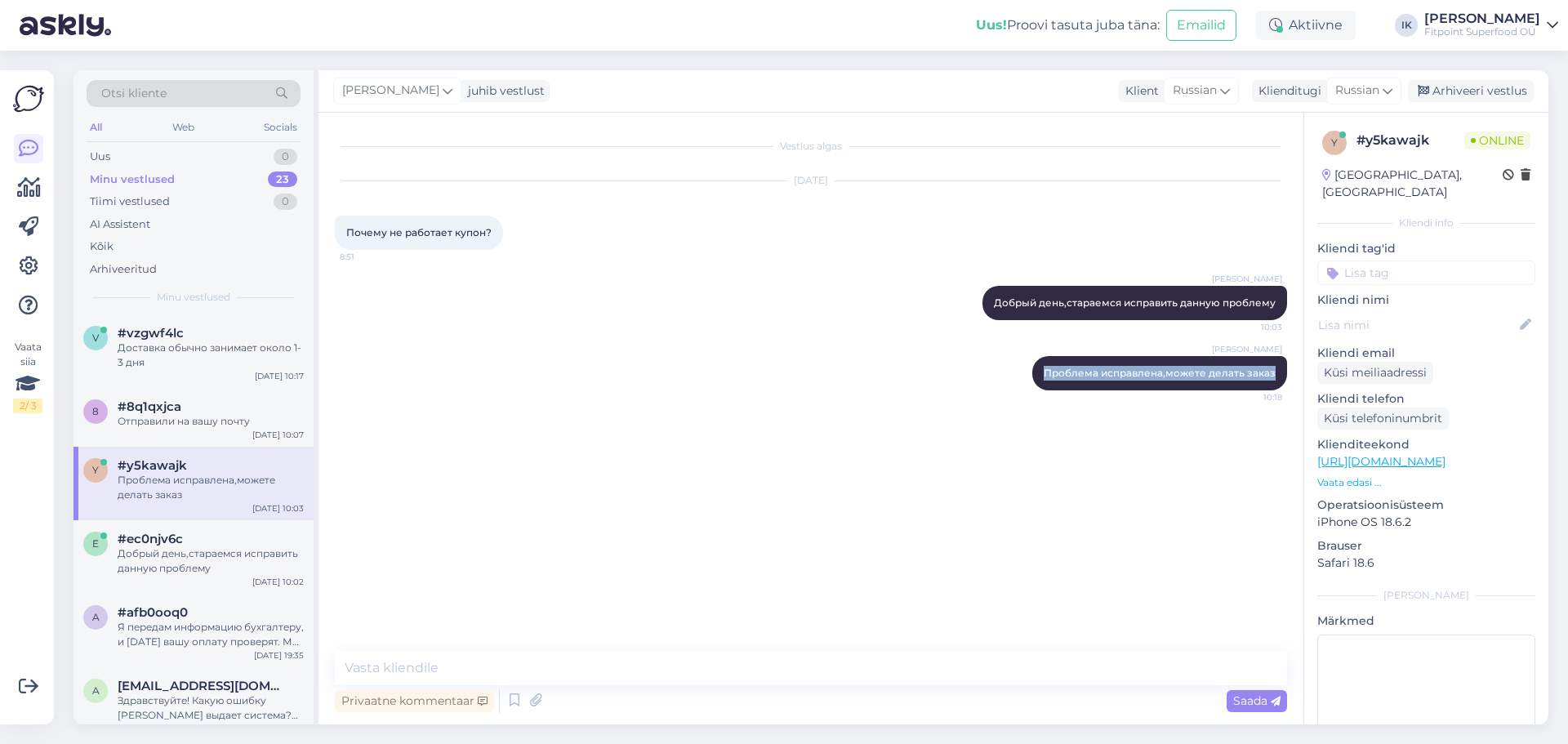
drag, startPoint x: 1116, startPoint y: 376, endPoint x: 1288, endPoint y: 374, distance: 172.0
click at [1288, 374] on div "Vestlus algas Sep 30 2025 Почему не работает купон? 8:51 Ilja Koivanen Добрый д…" at bounding box center [817, 383] width 967 height 507
copy span "Проблема исправлена,можете делать заказ"
click at [178, 562] on div "Добрый день,стараемся исправить данную проблему" at bounding box center [211, 561] width 186 height 29
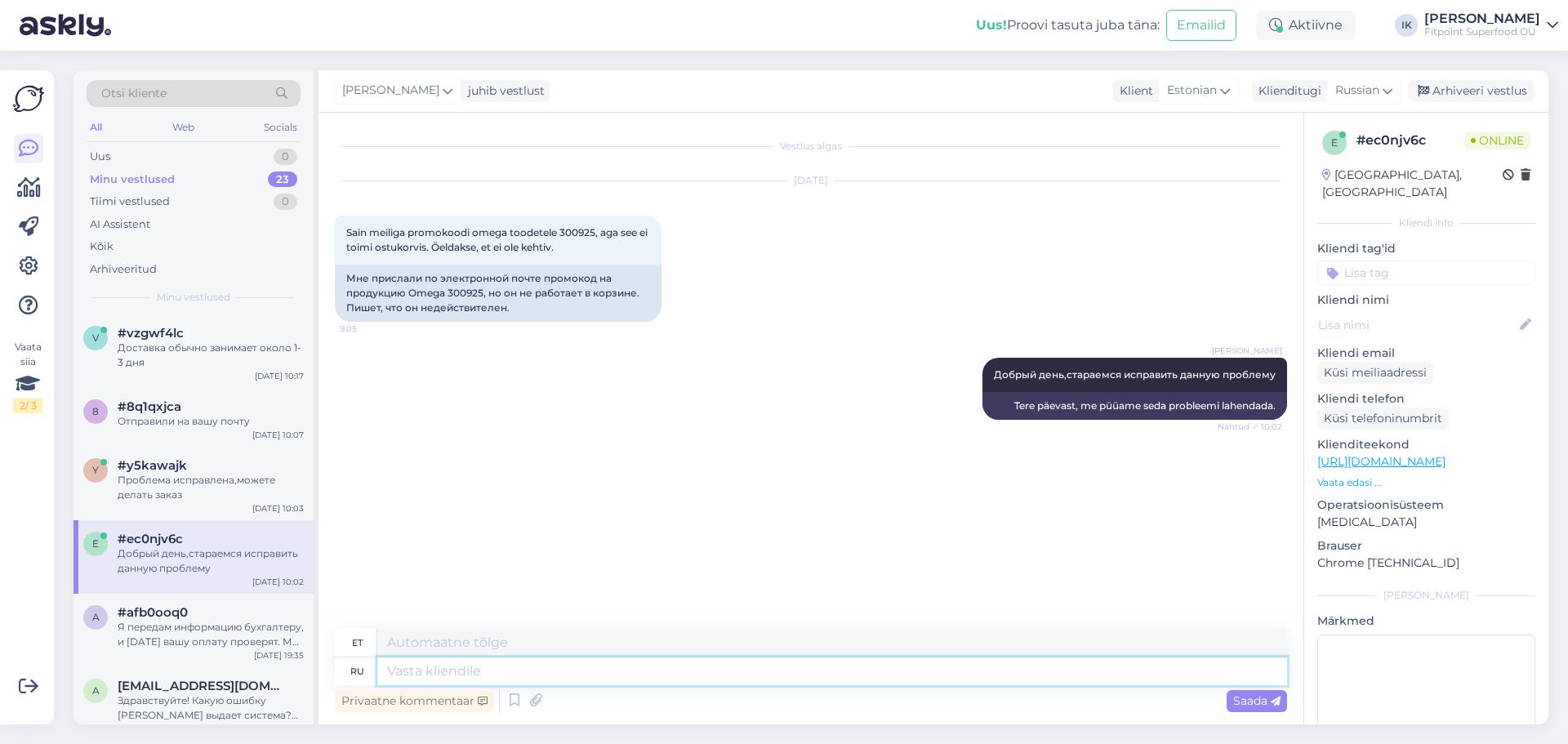
click at [572, 675] on textarea at bounding box center [832, 671] width 910 height 27
paste textarea "Проблема исправлена,можете делать заказ"
type textarea "Проблема исправлена,можете делать заказ"
type textarea "Probleem on lahendatud, saate tellimuse esitada."
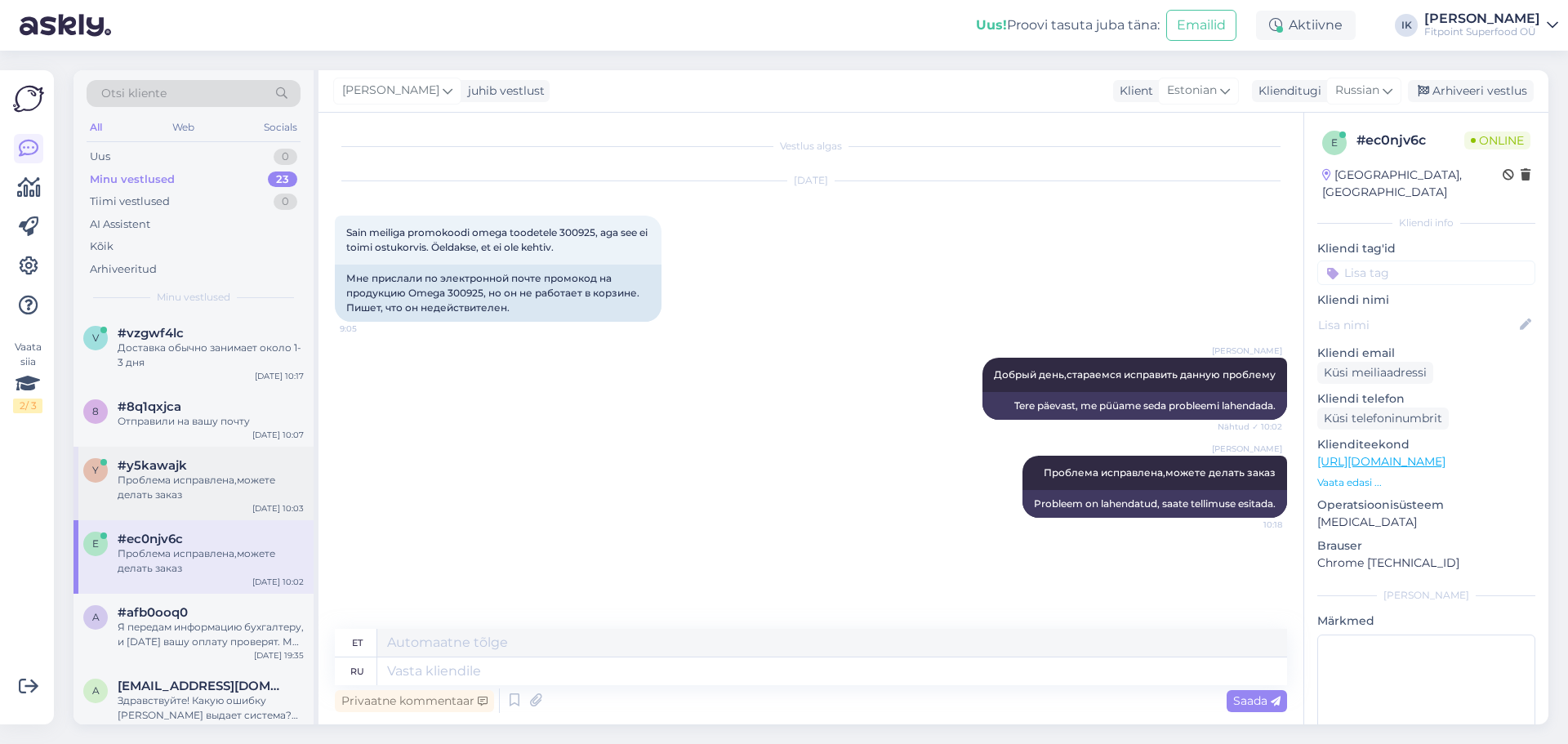
click at [198, 487] on div "Проблема исправлена,можете делать заказ" at bounding box center [211, 488] width 186 height 29
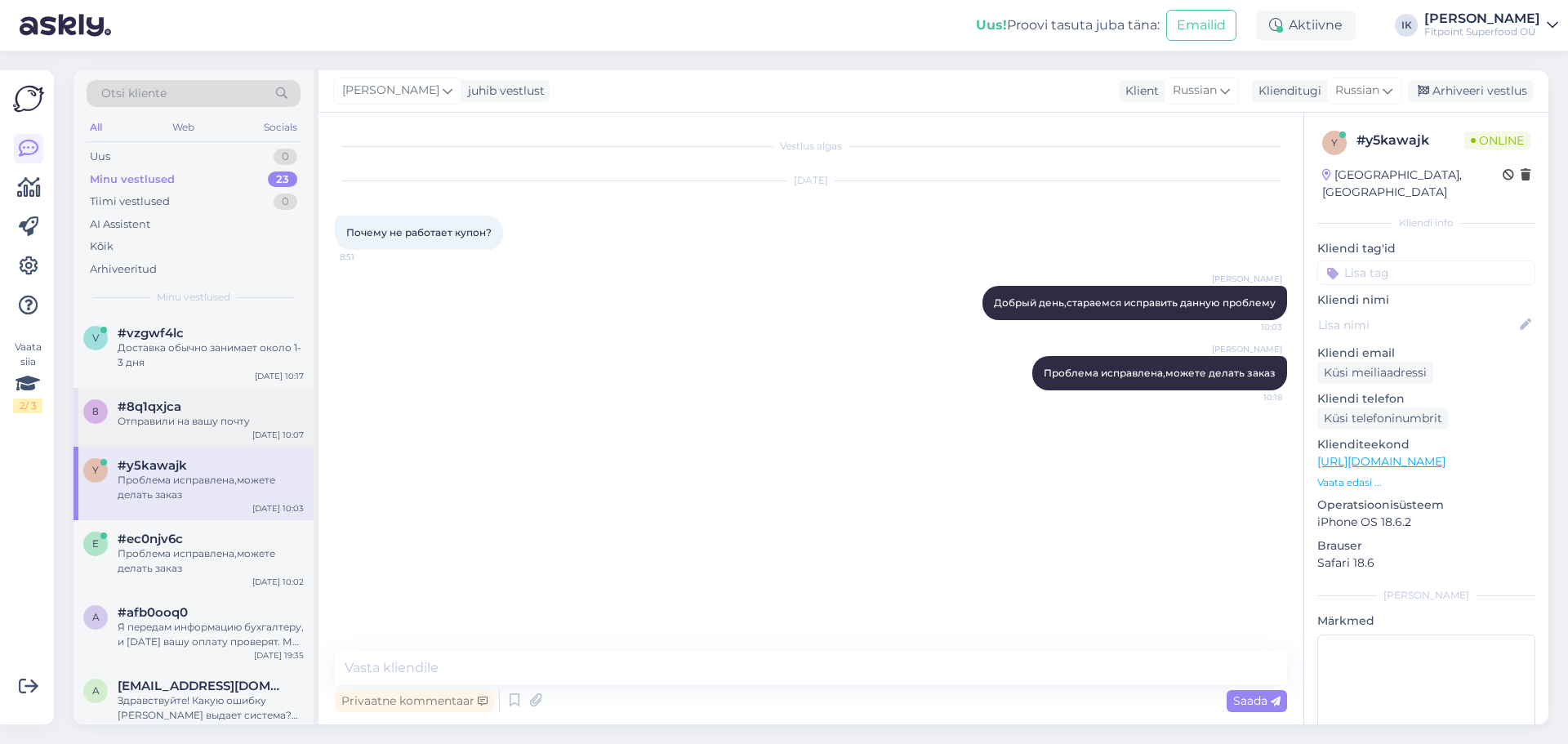
click at [187, 421] on div "Отправили на вашу почту" at bounding box center [211, 421] width 186 height 15
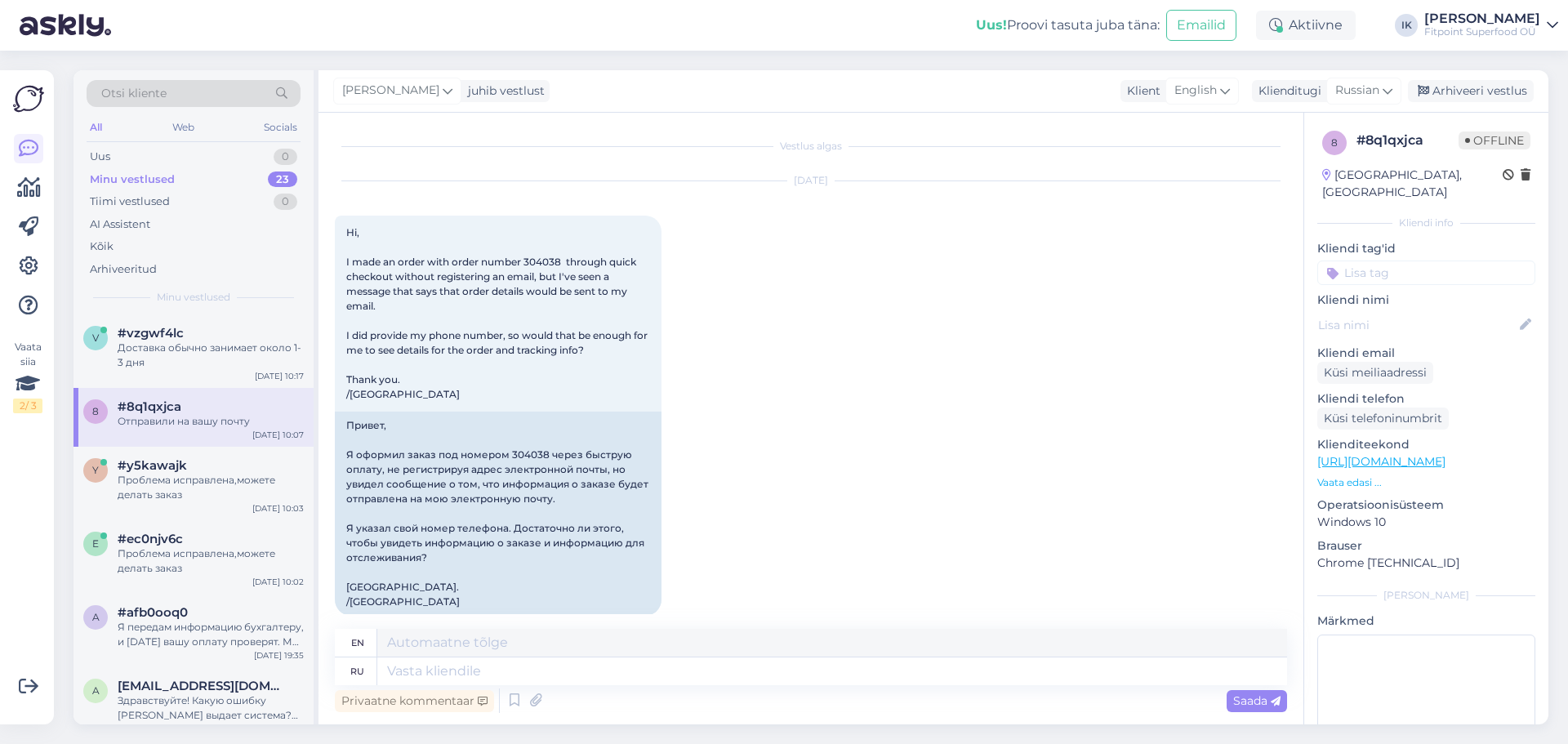
scroll to position [573, 0]
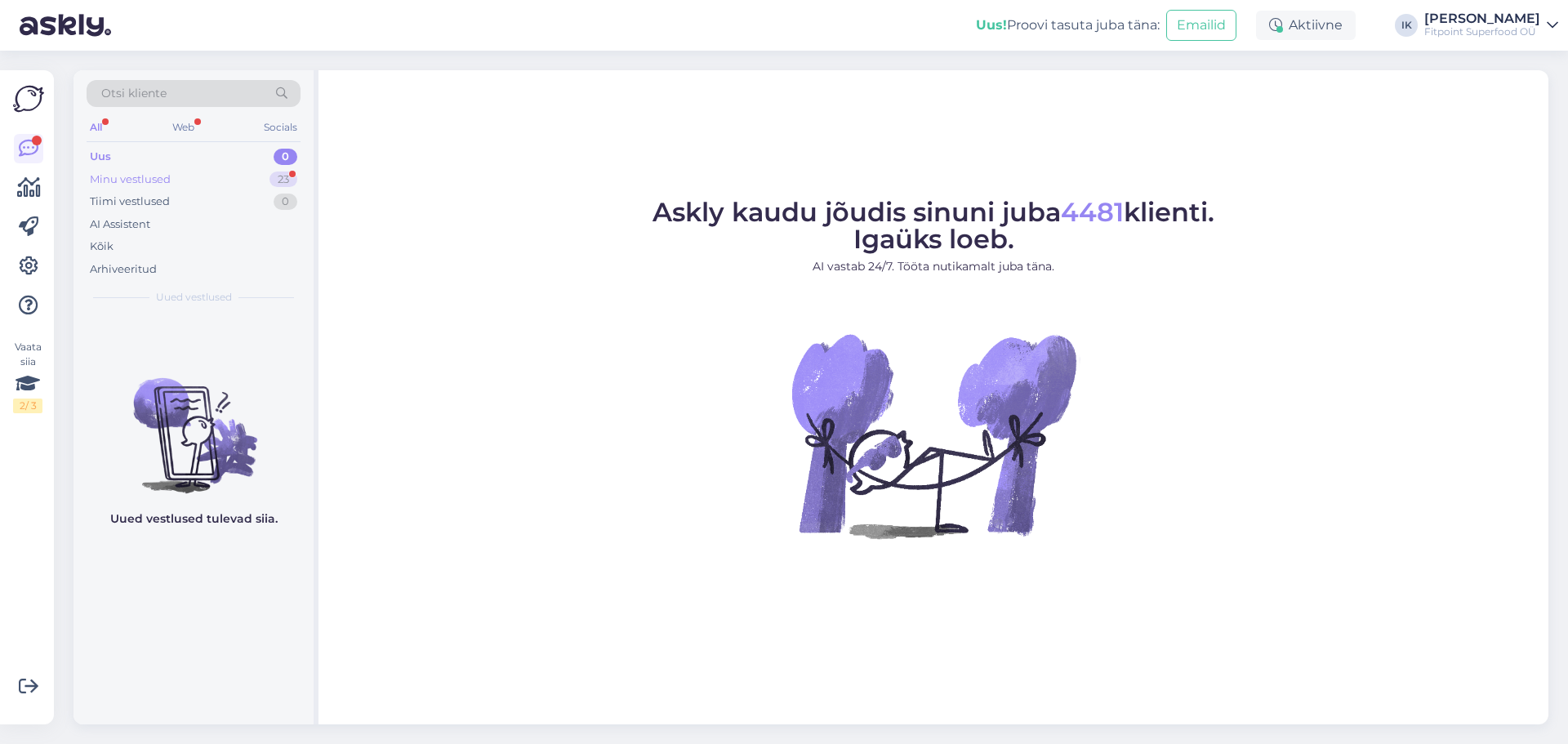
click at [169, 182] on div "Minu vestlused" at bounding box center [131, 180] width 80 height 17
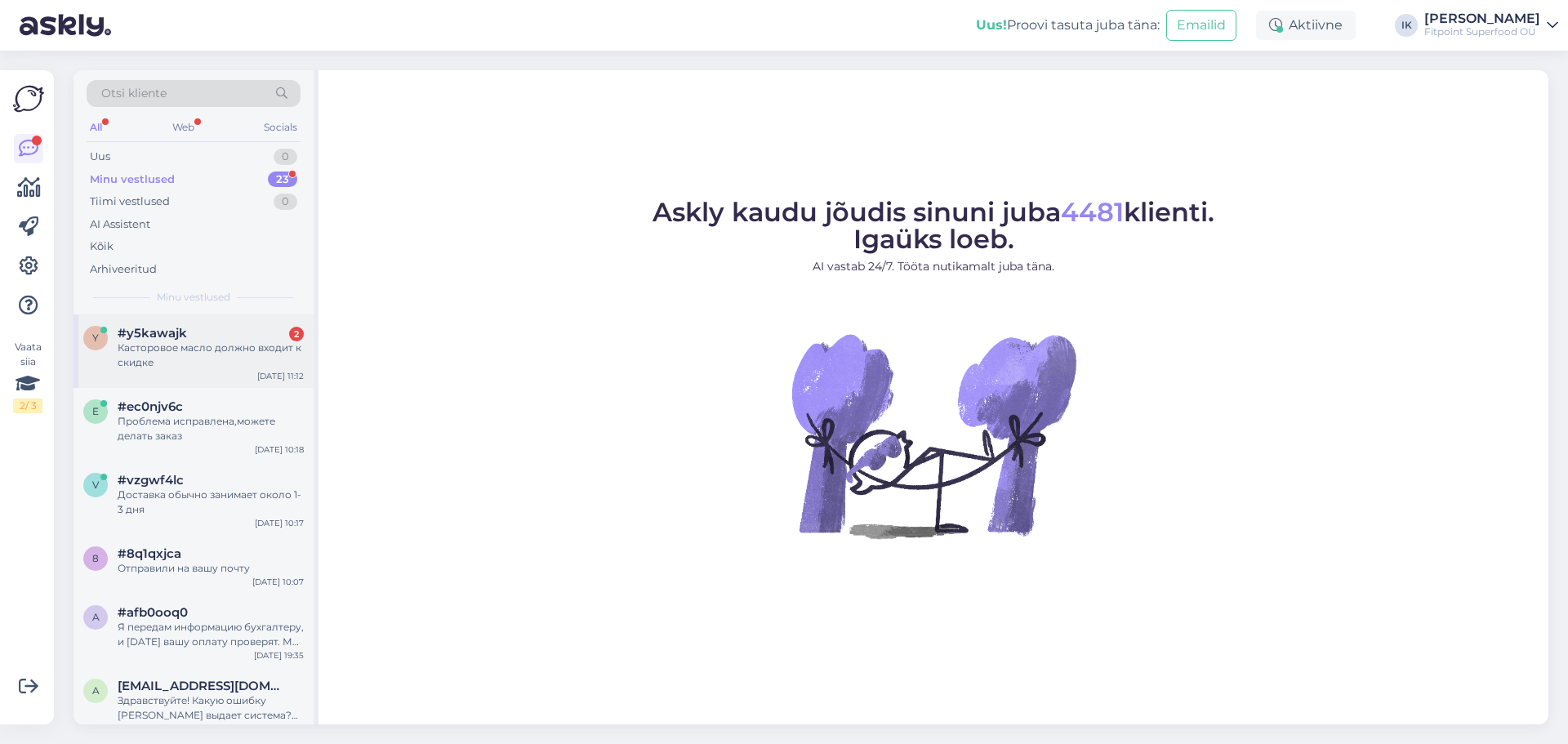
click at [233, 357] on div "Касторовое масло должно входит к скидке" at bounding box center [211, 355] width 186 height 29
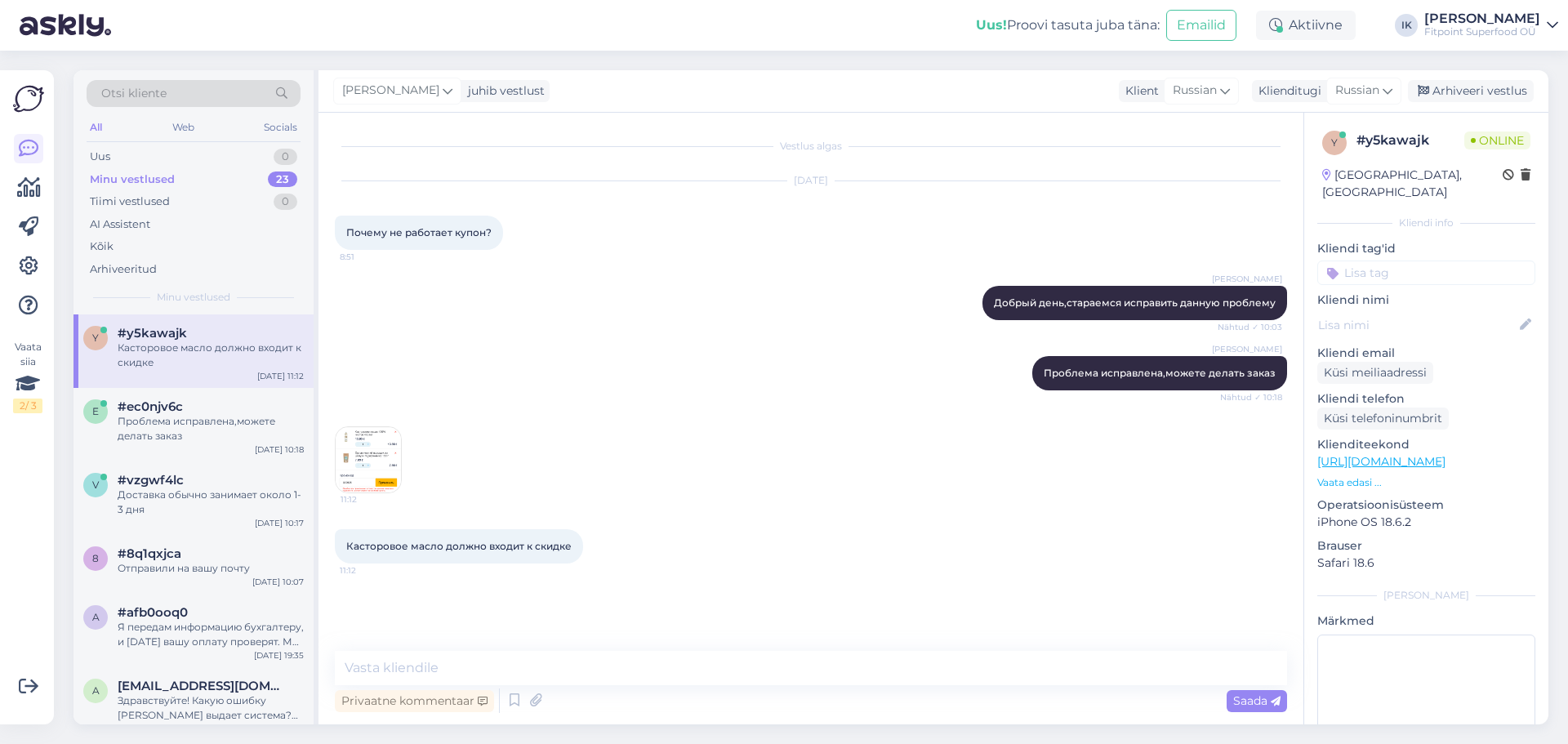
click at [386, 460] on img at bounding box center [368, 459] width 66 height 66
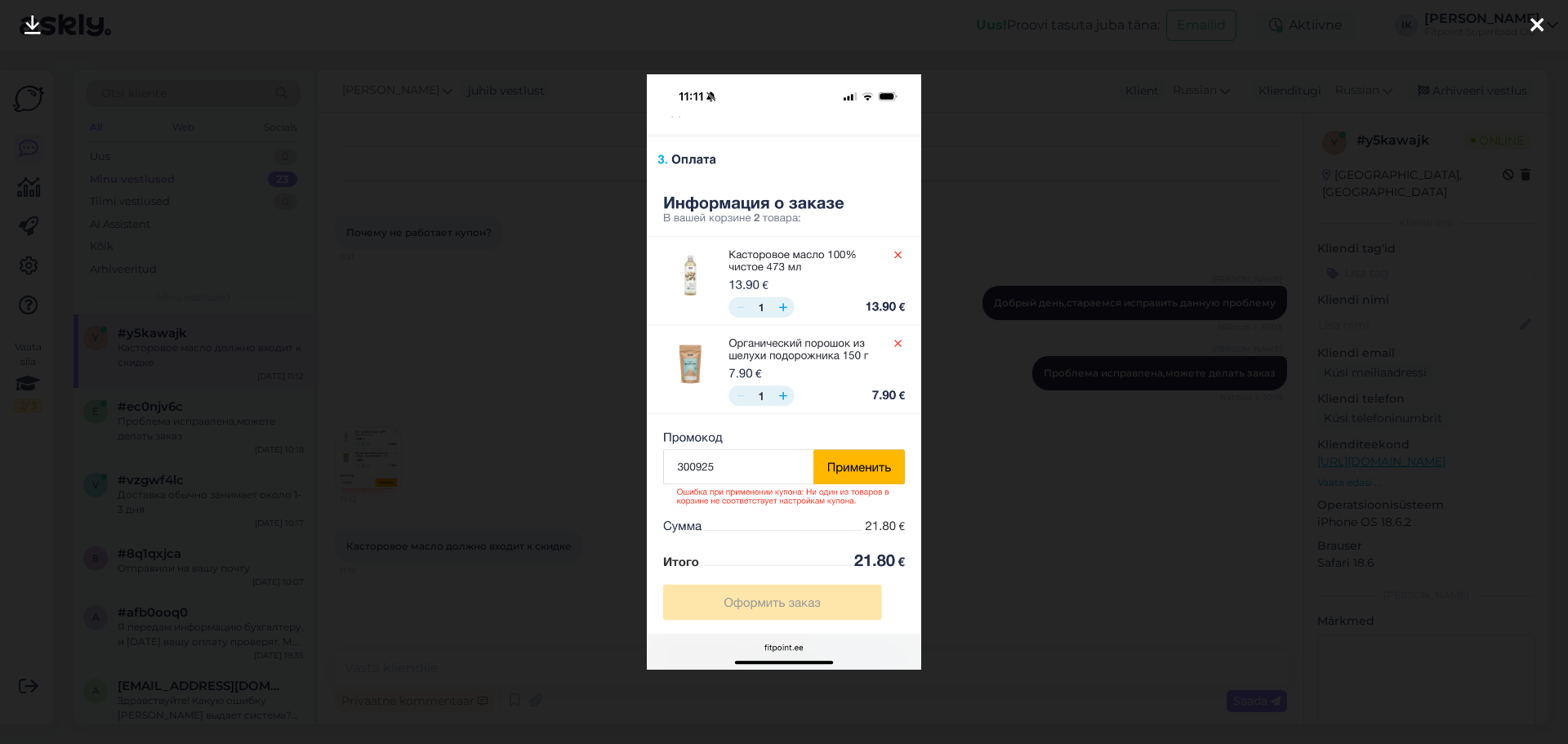
click at [423, 402] on div at bounding box center [784, 372] width 1568 height 744
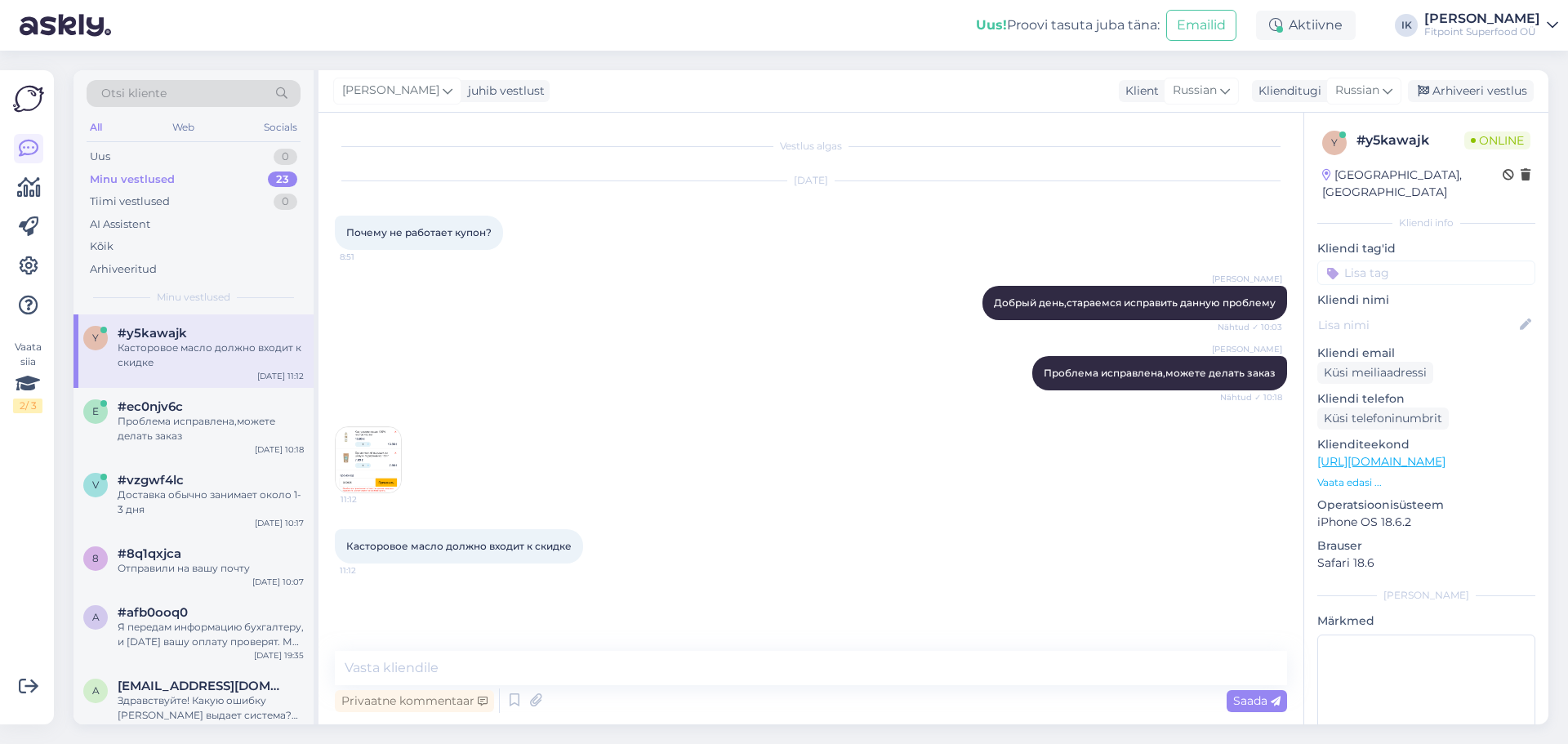
click at [356, 451] on img at bounding box center [368, 459] width 66 height 66
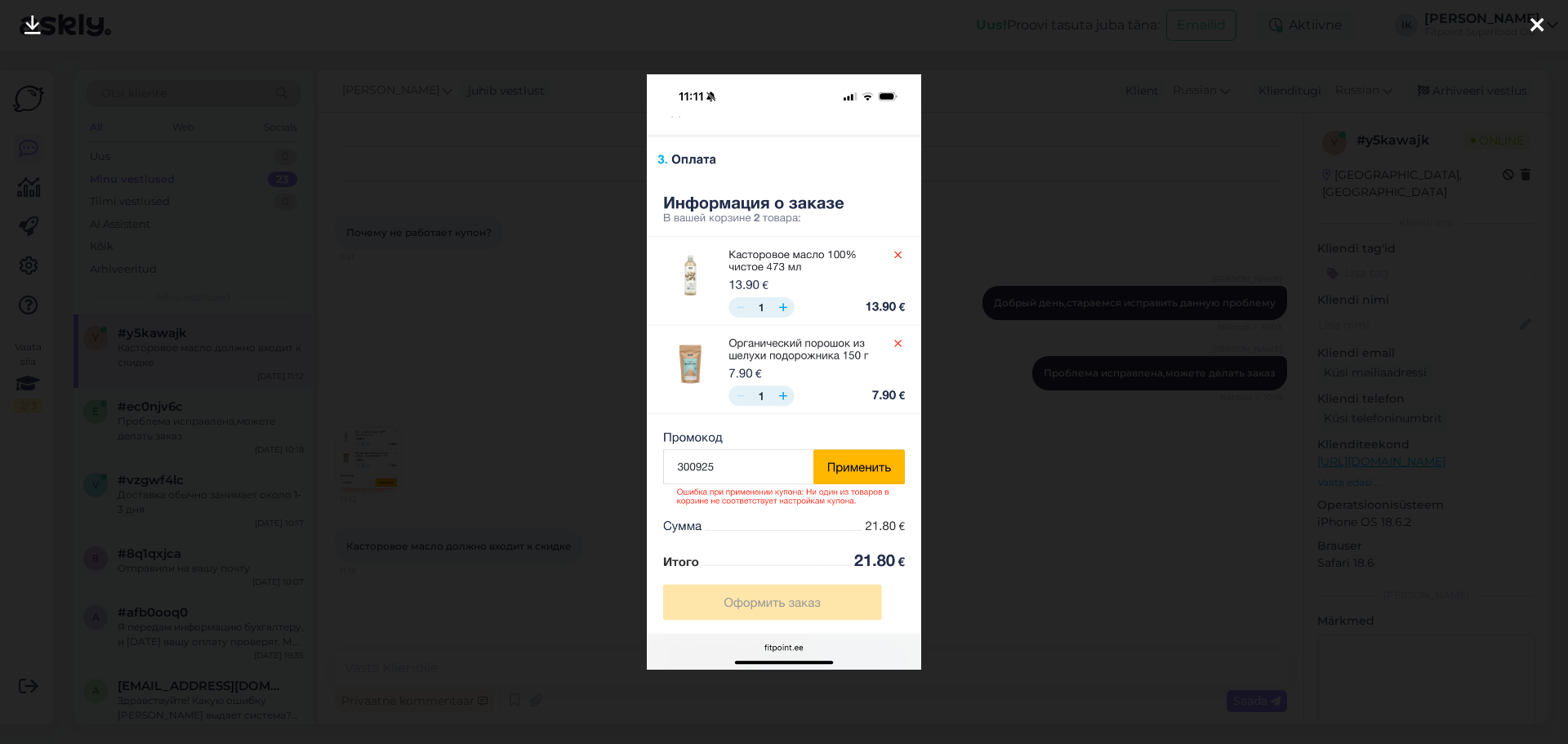
click at [431, 445] on div at bounding box center [784, 372] width 1568 height 744
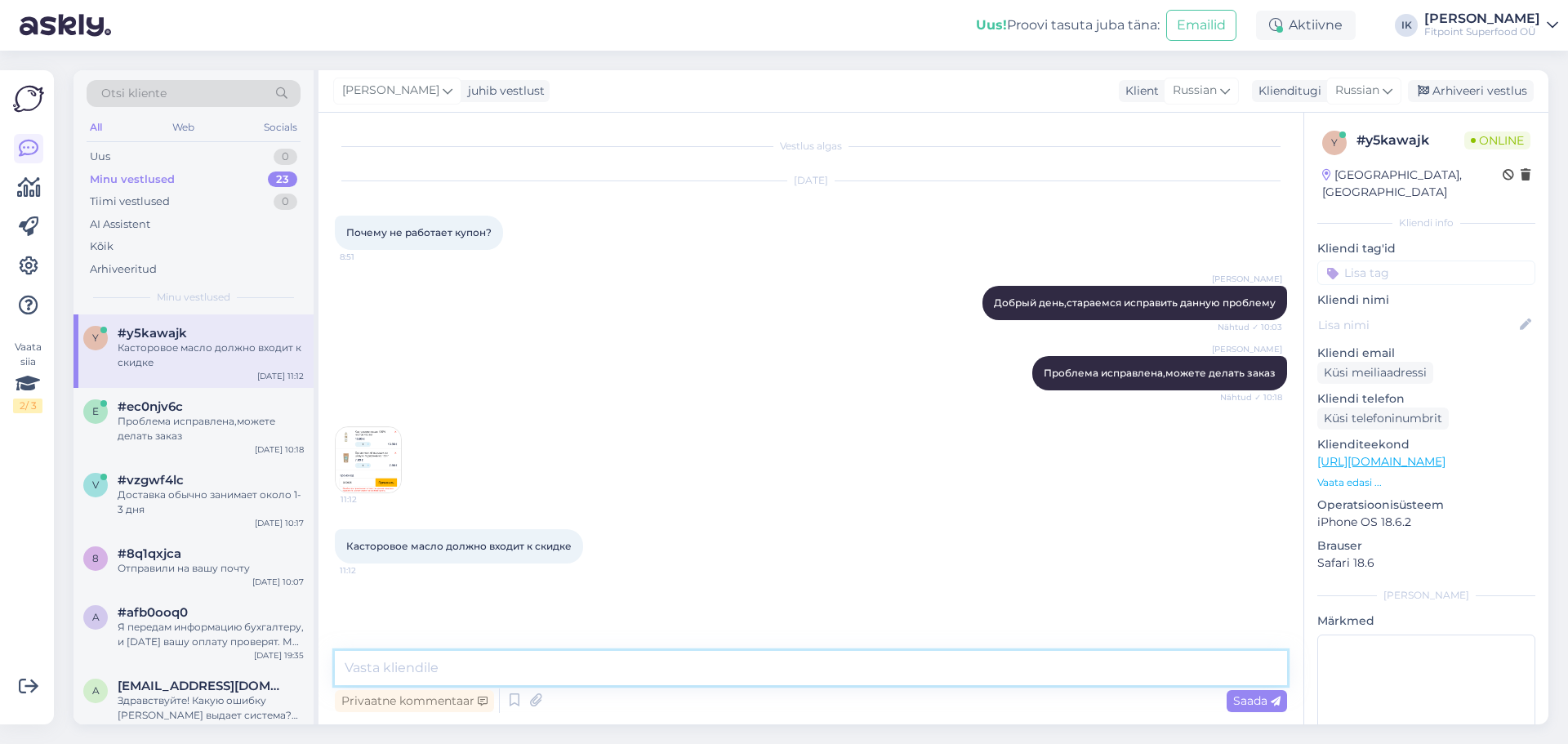
click at [448, 669] on textarea at bounding box center [810, 667] width 953 height 34
type textarea "L"
type textarea "j"
click at [728, 666] on textarea "Добрый день,данное масло для наружнего применения,а к полезныз жирам,относятся …" at bounding box center [810, 667] width 953 height 34
click at [886, 670] on textarea "Добрый день,данное масло для наружнего применения(массажа),а к полезныз жирам,о…" at bounding box center [810, 667] width 953 height 34
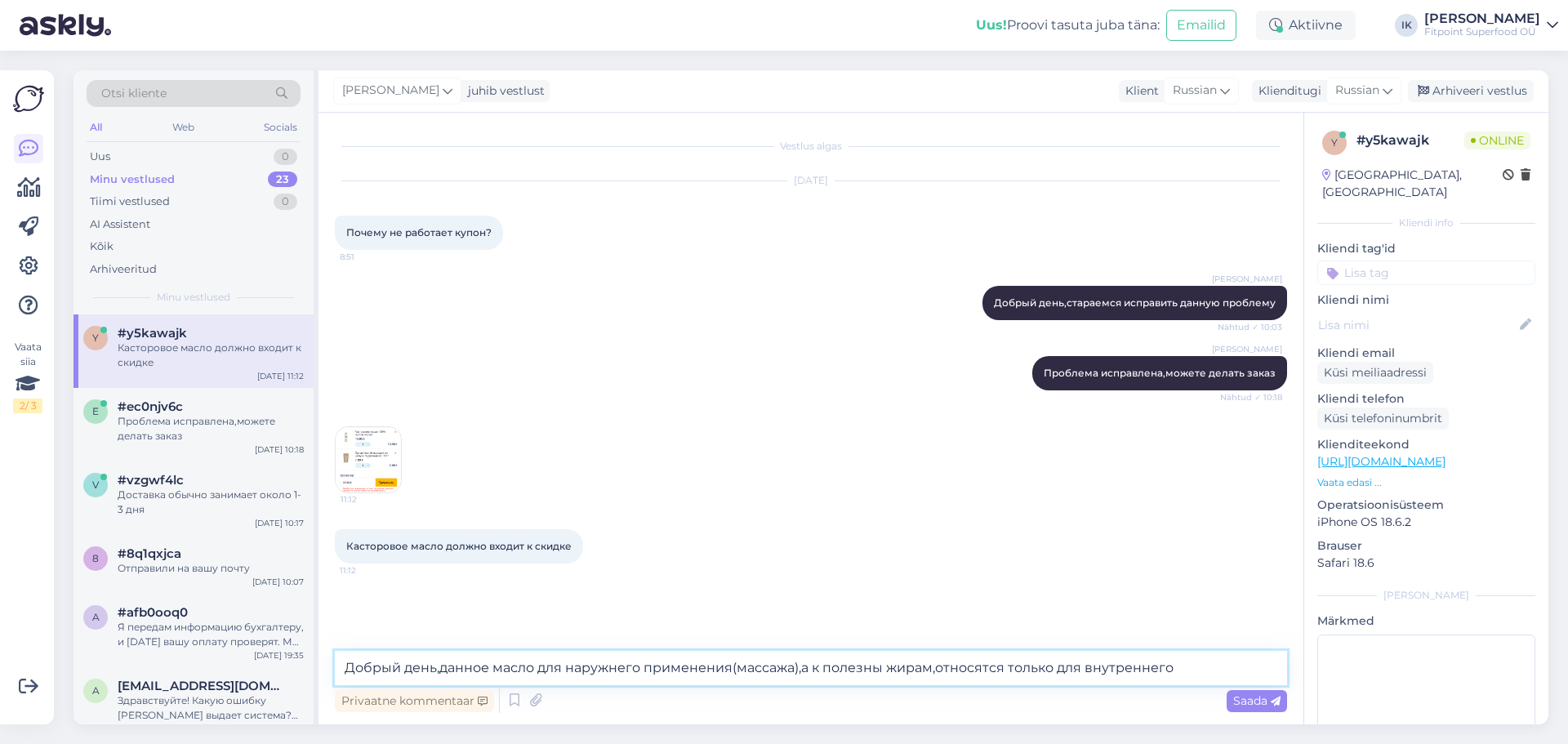
type textarea "Добрый день,данное масло для наружнего применения(массажа),а к полезным жирам,о…"
click at [1175, 670] on textarea "Добрый день,данное масло для наружнего применения(массажа),а к полезным жирам,о…" at bounding box center [810, 667] width 953 height 34
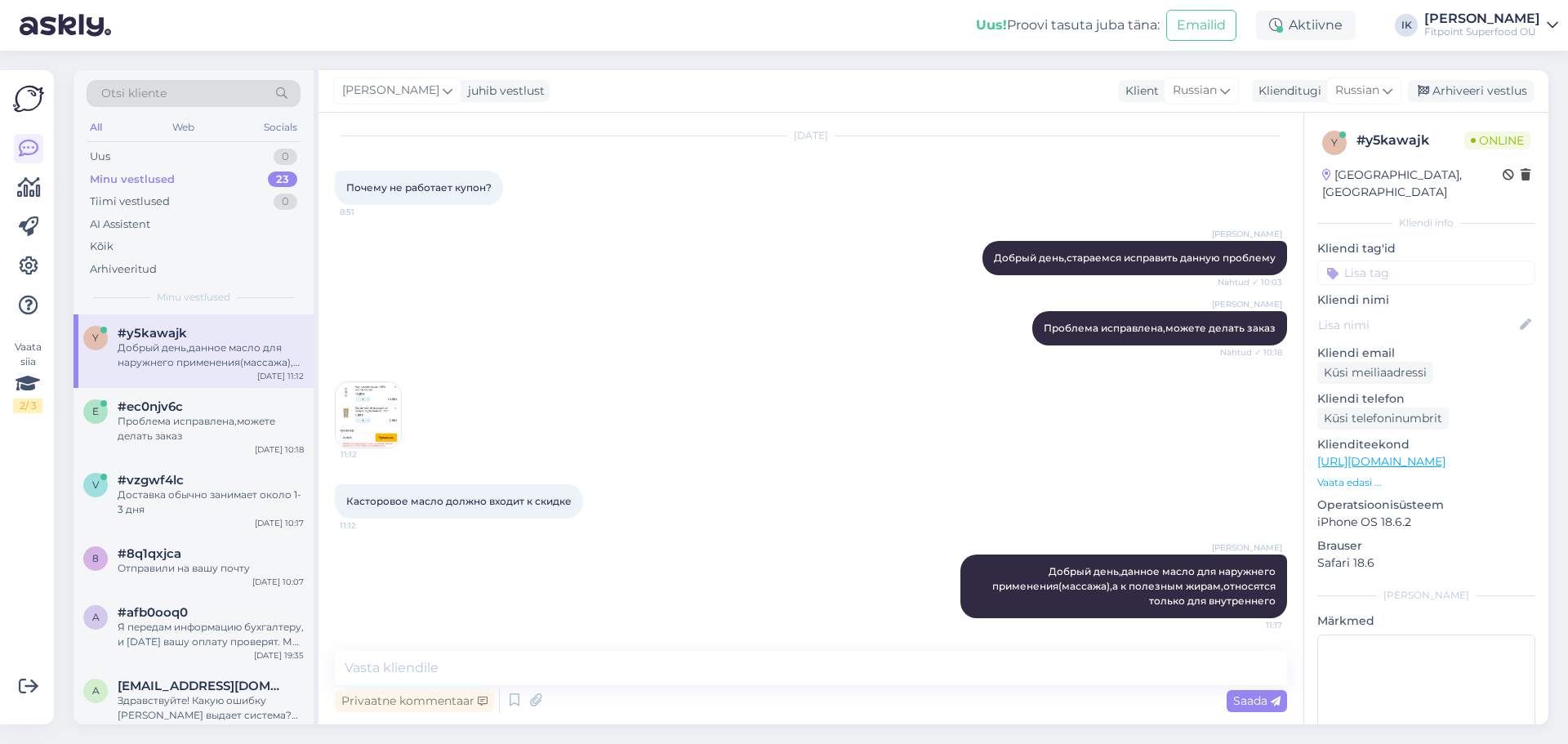
click at [342, 398] on img at bounding box center [368, 415] width 66 height 66
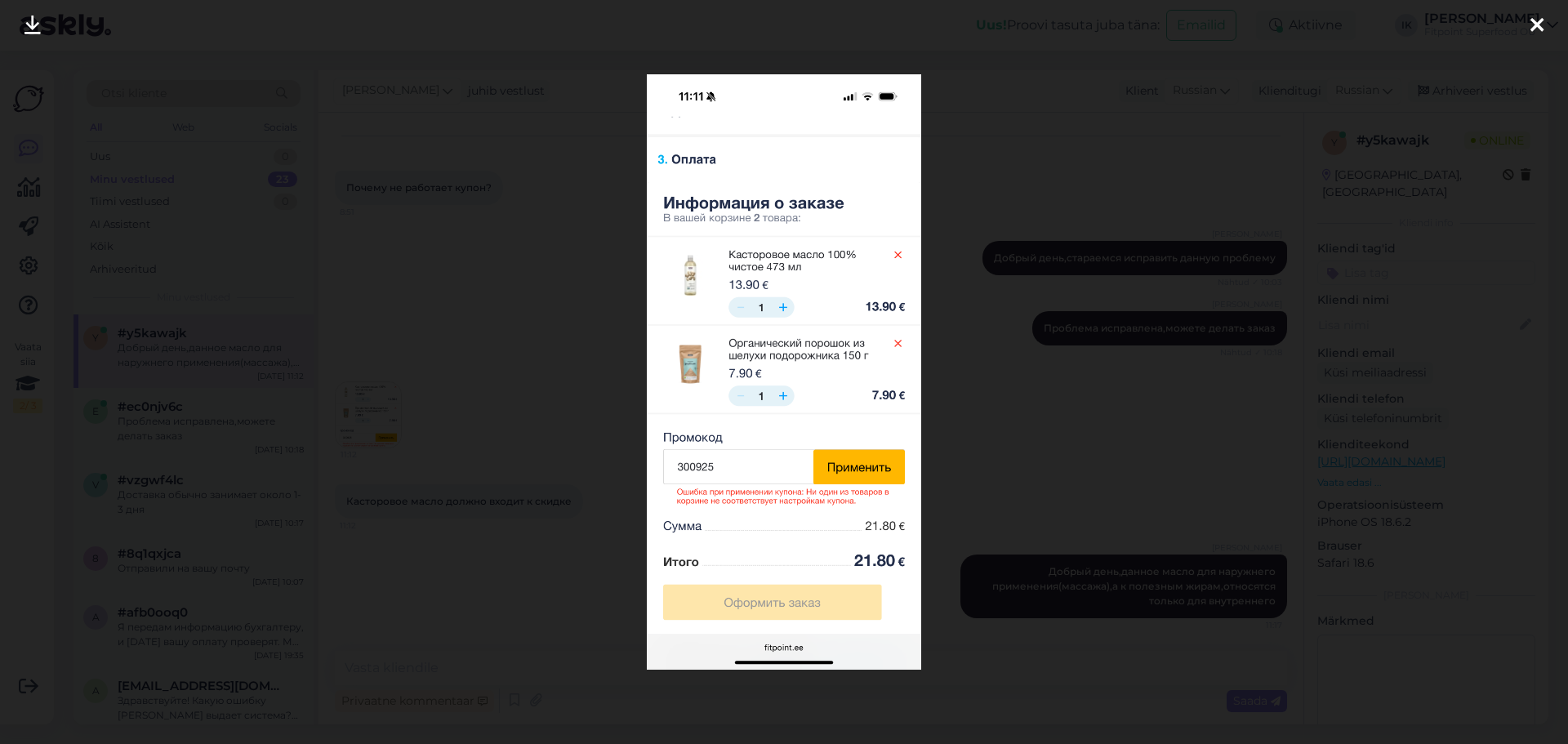
click at [412, 290] on div at bounding box center [784, 372] width 1568 height 744
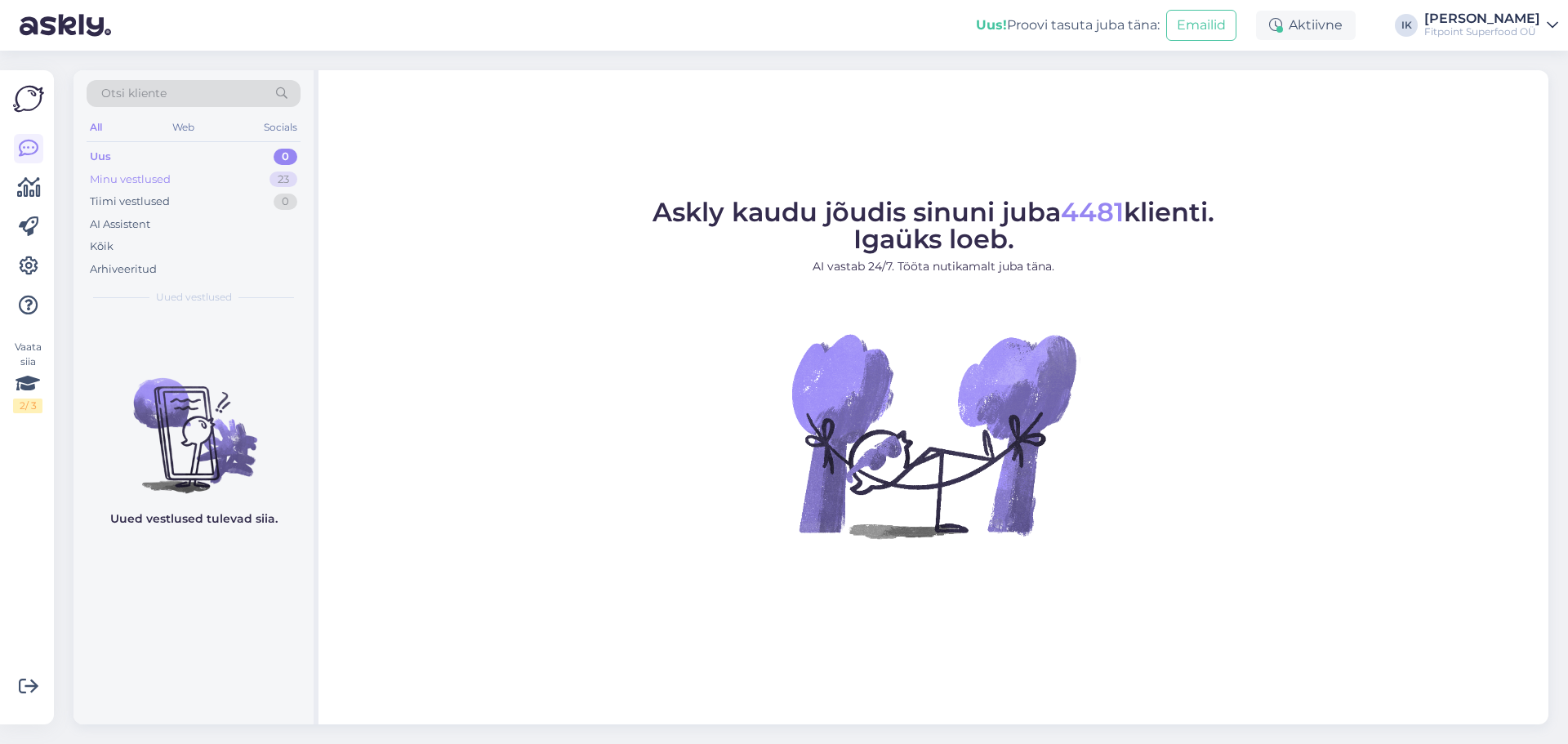
click at [137, 186] on div "Minu vestlused" at bounding box center [131, 180] width 80 height 17
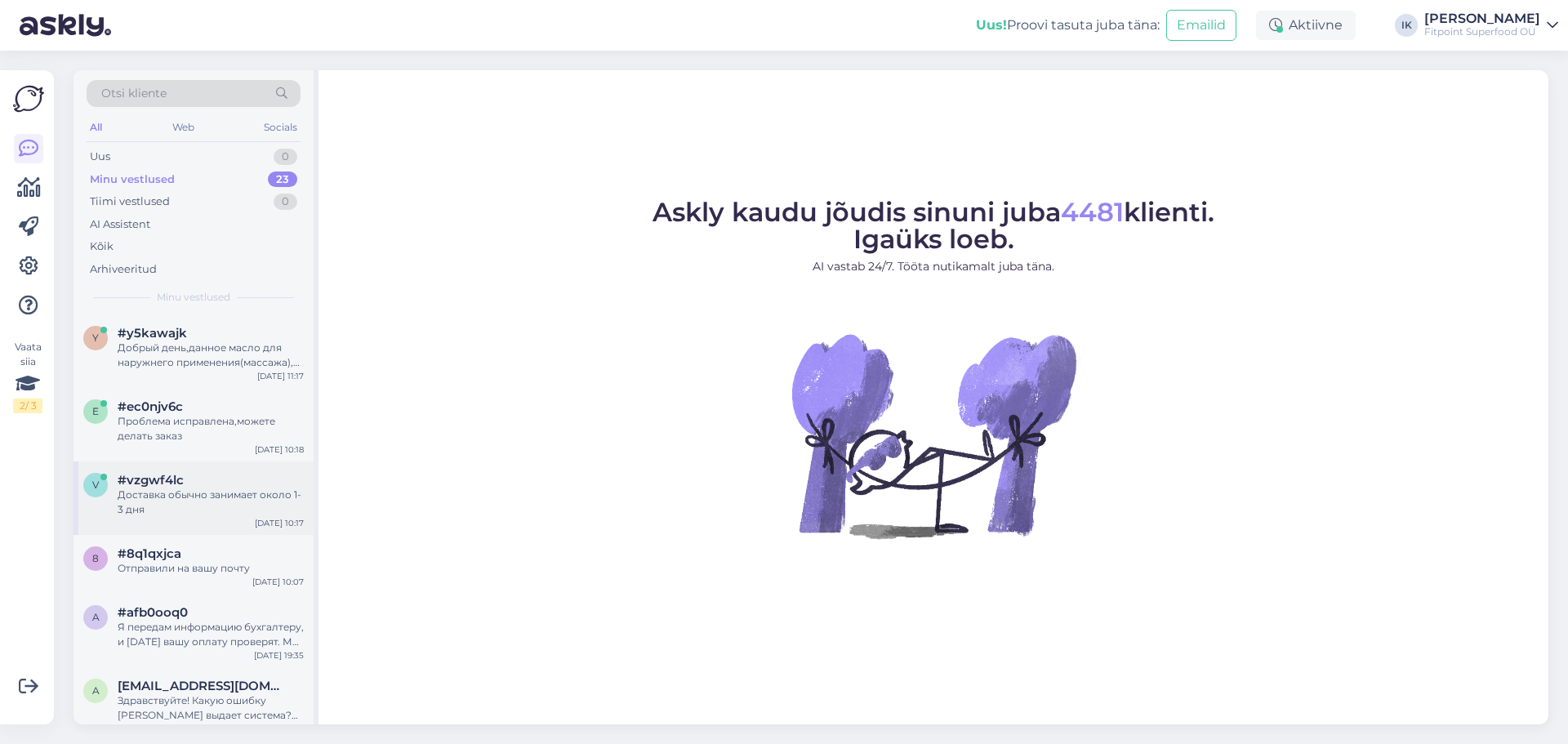
scroll to position [81, 0]
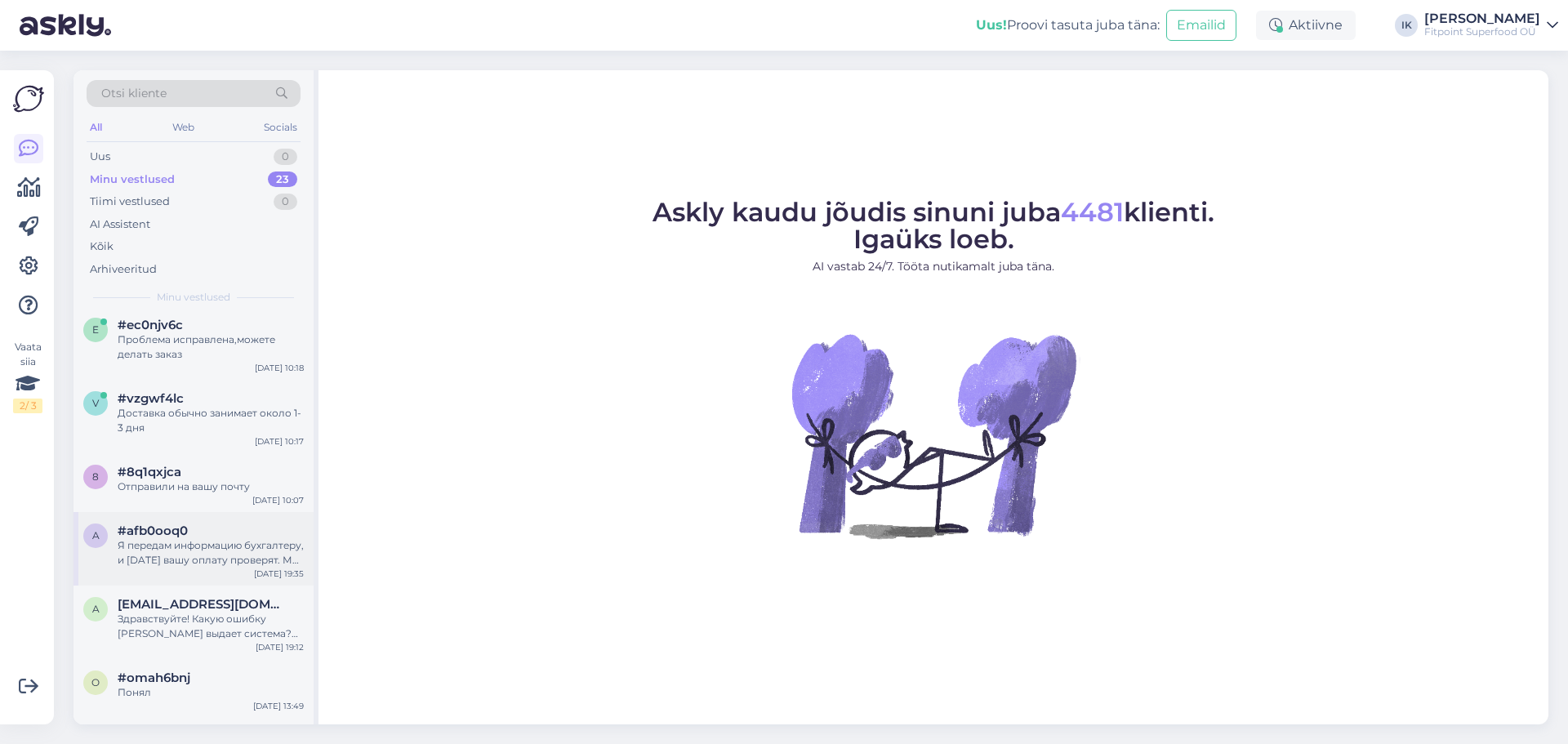
click at [209, 558] on div "Я передам информацию бухгалтеру, и завтра вашу оплату проверят. Мы свяжемся с в…" at bounding box center [211, 554] width 186 height 29
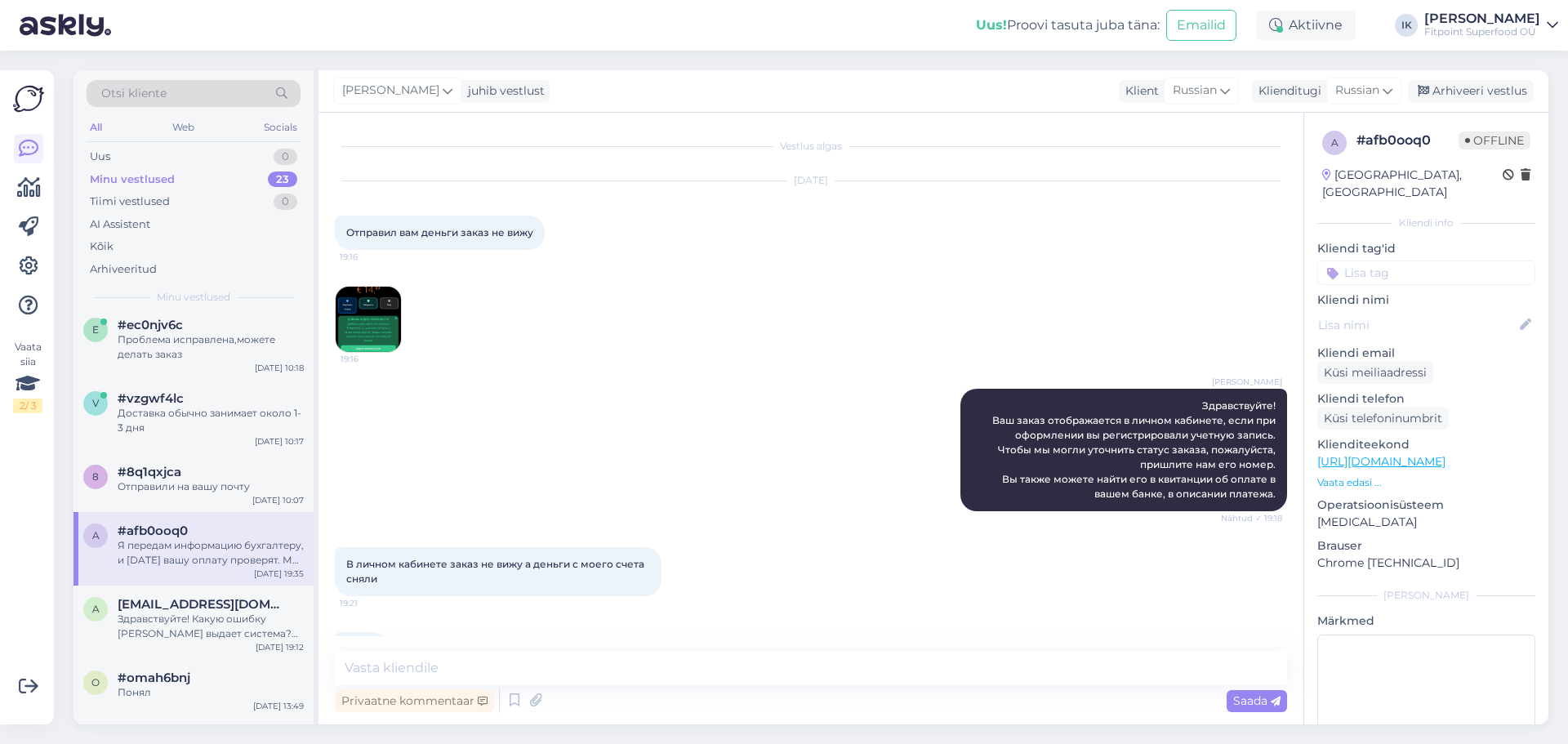
scroll to position [641, 0]
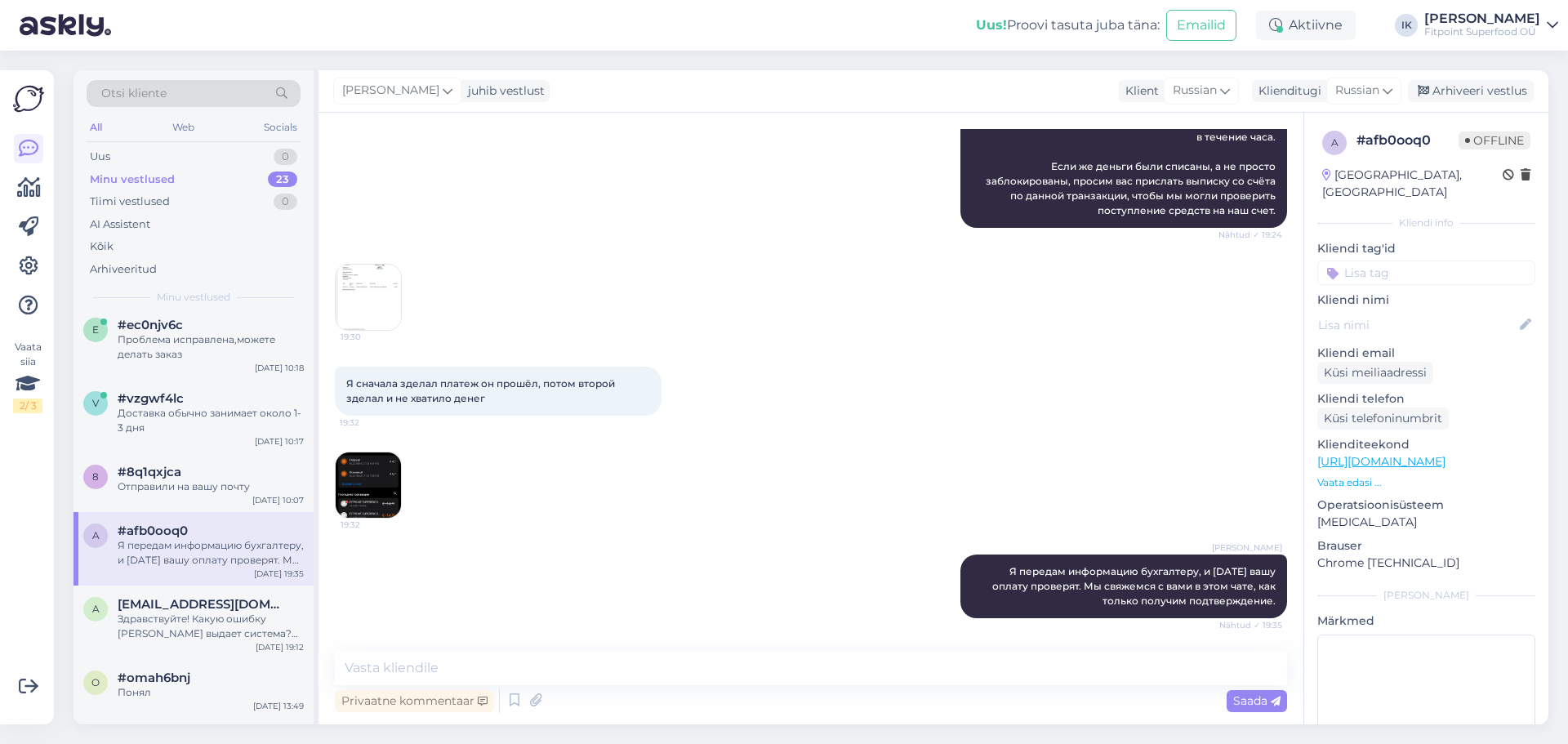
click at [353, 490] on img at bounding box center [368, 485] width 66 height 66
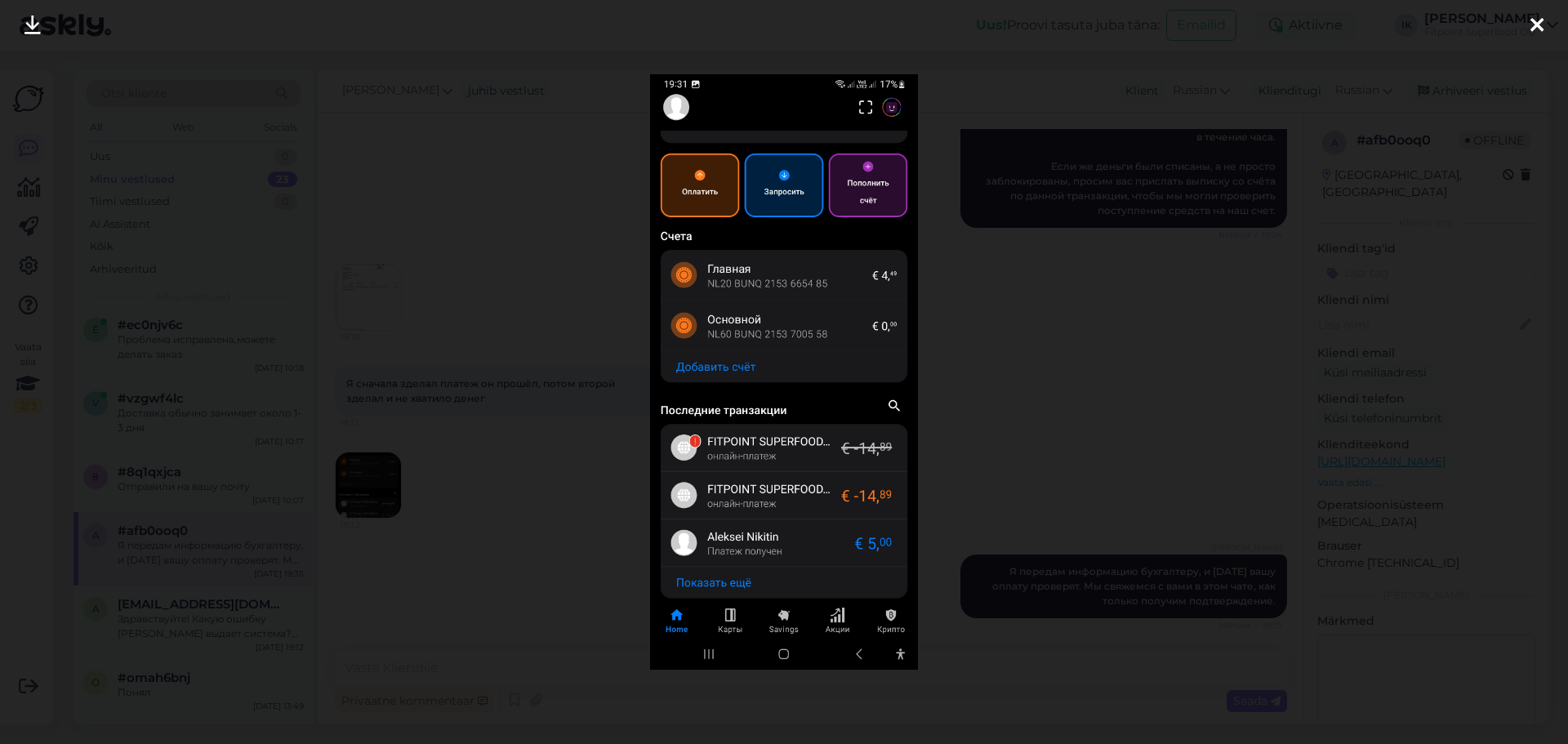
click at [430, 502] on div at bounding box center [784, 372] width 1568 height 744
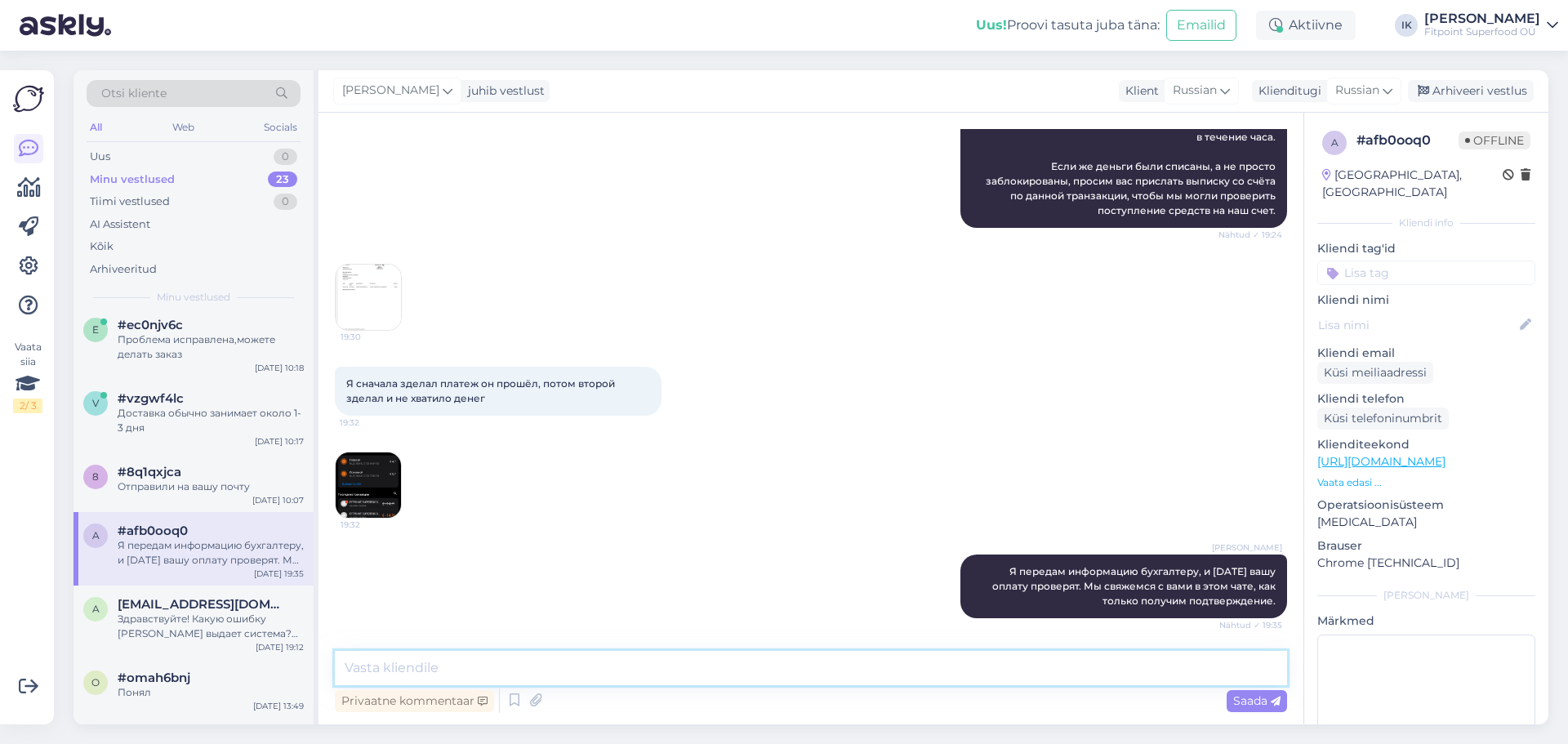
click at [553, 664] on textarea at bounding box center [810, 667] width 953 height 34
type textarea "L"
type textarea "j"
type textarea "L"
type textarea "Добрый день,оплата за заказ 304210 поступила на наш счет и сегодня ваш заказ бу…"
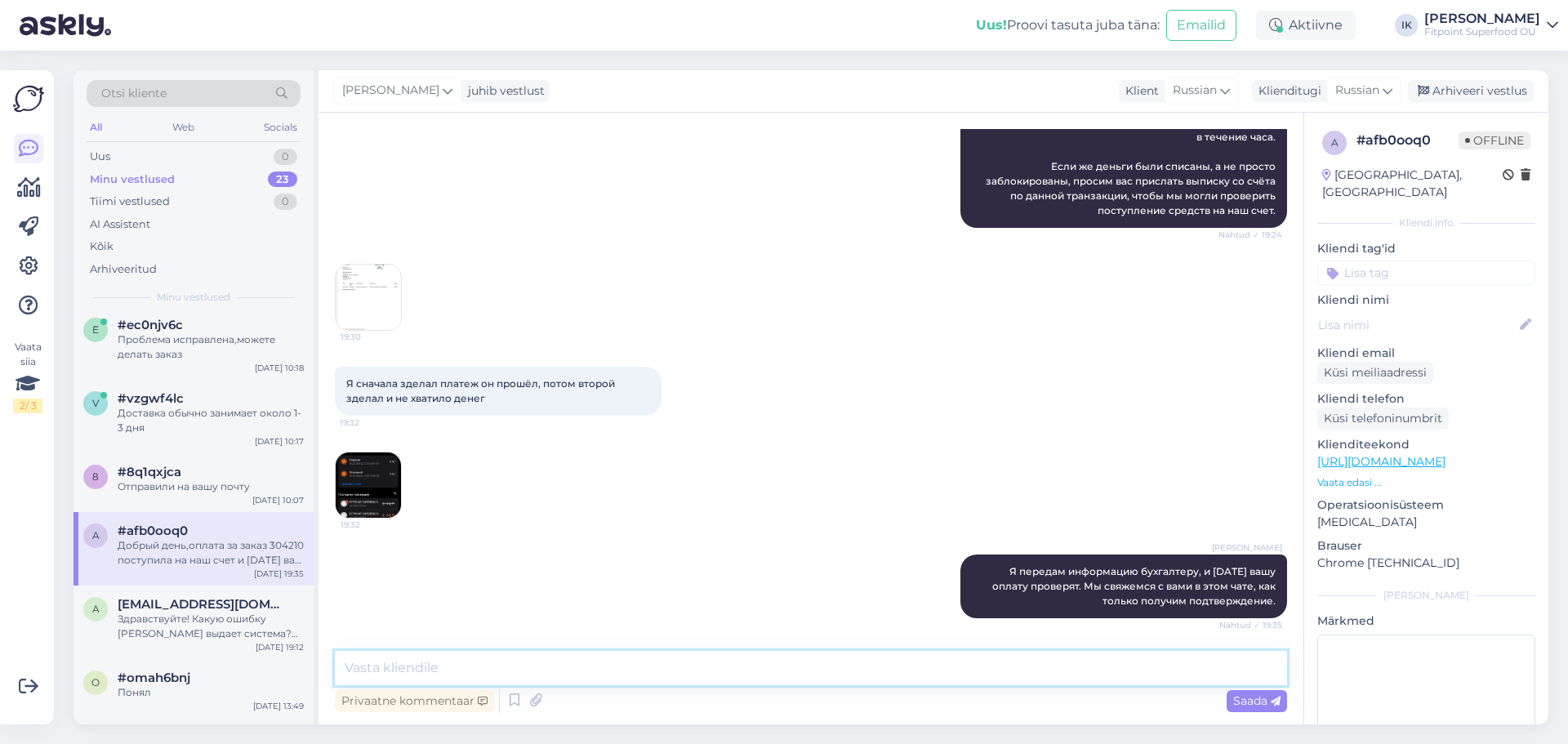
scroll to position [761, 0]
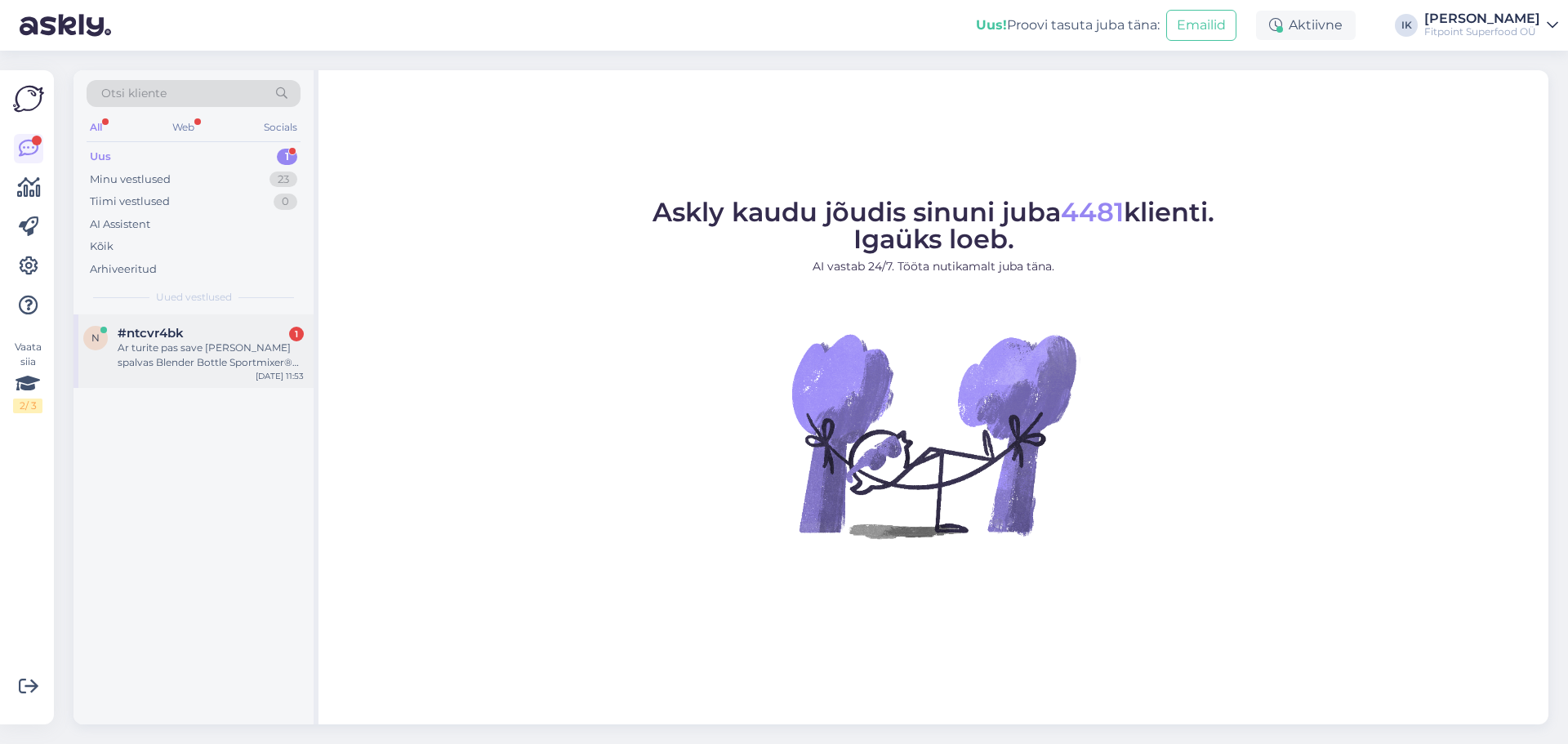
click at [234, 377] on div "n #ntcvr4bk 1 Ar turite pas save [PERSON_NAME] spalvas Blender Bottle Sportmixe…" at bounding box center [193, 350] width 240 height 74
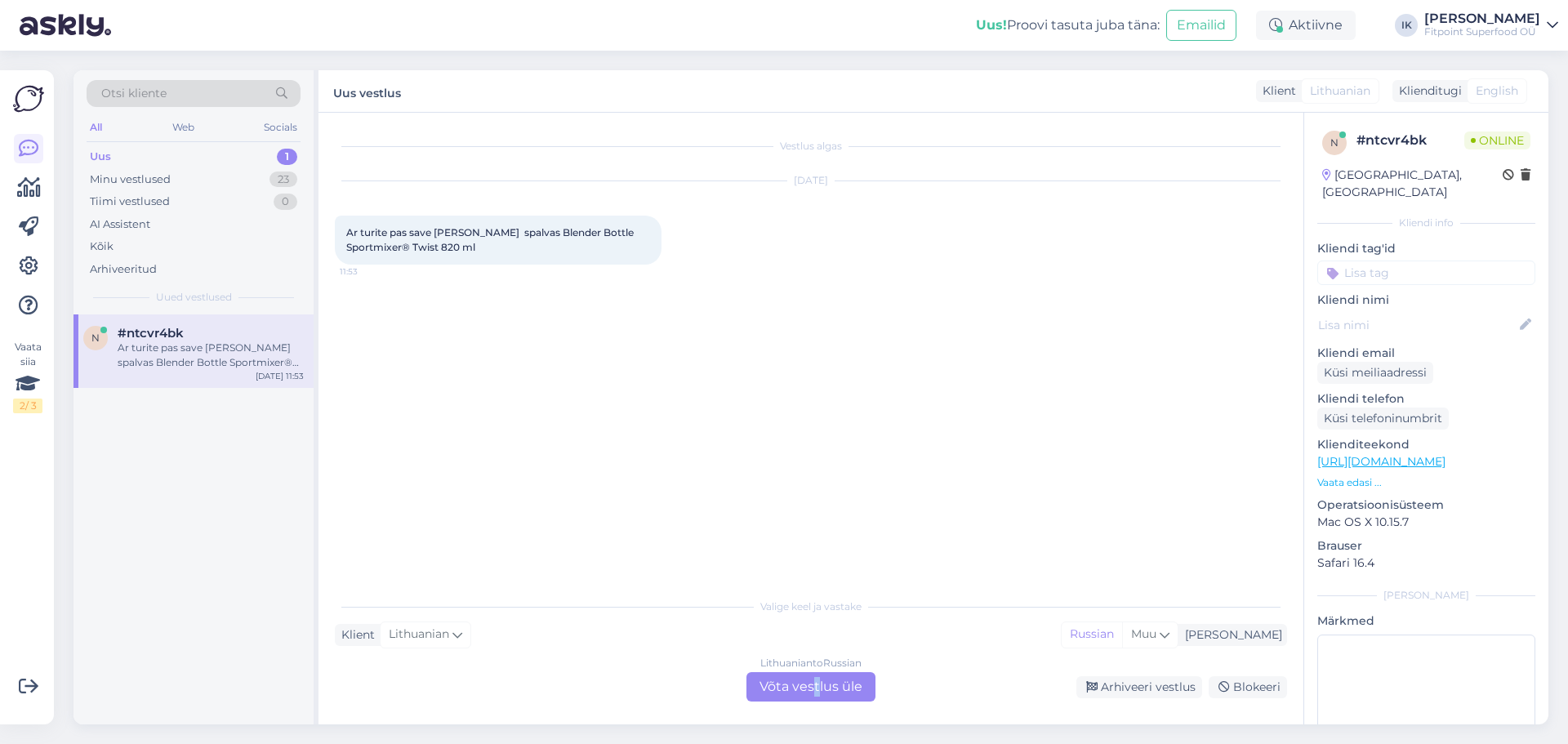
click at [818, 687] on div "Lithuanian to Russian Võta vestlus üle" at bounding box center [811, 687] width 130 height 29
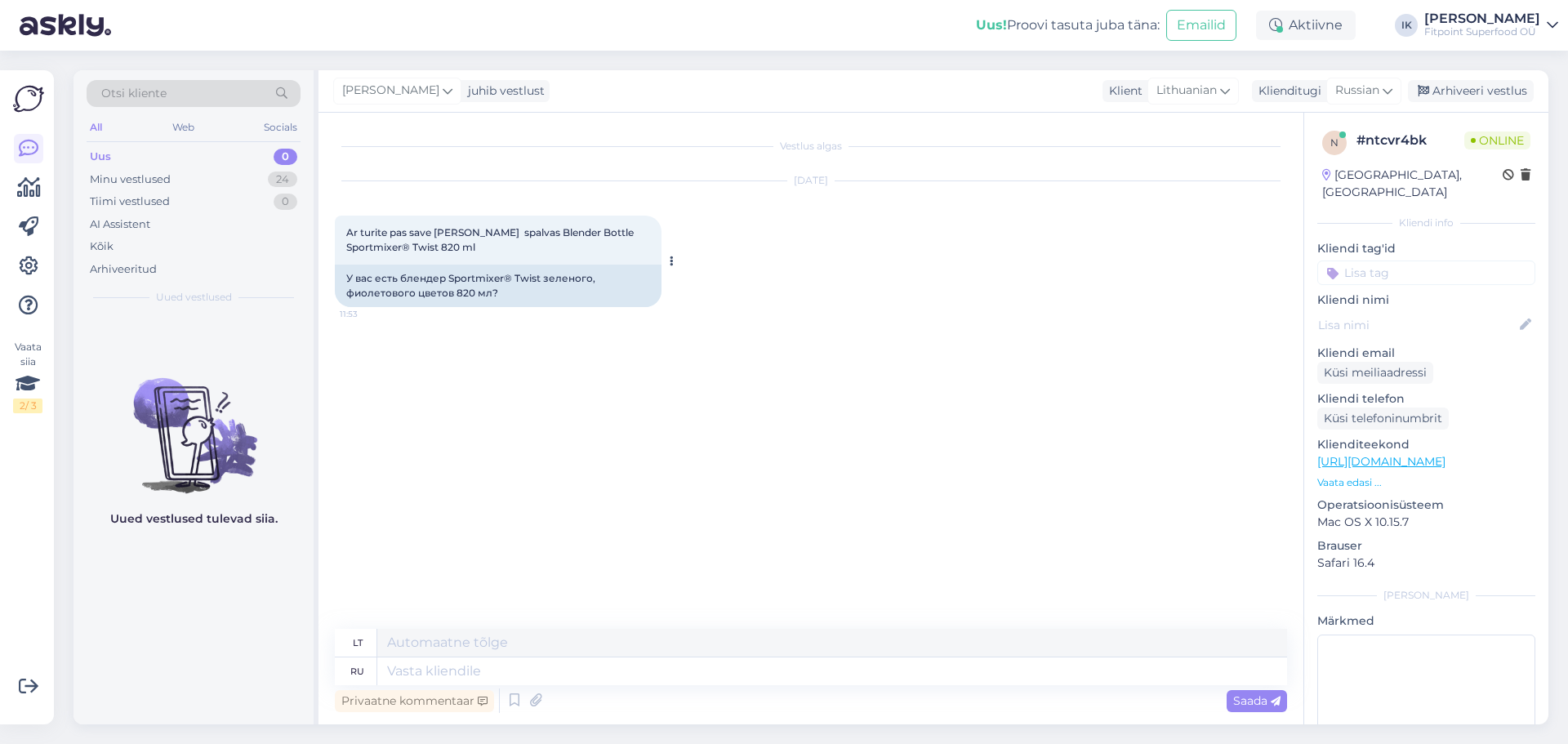
click at [418, 250] on span "Ar turite pas save [PERSON_NAME] spalvas Blender Bottle Sportmixer® Twist 820 ml" at bounding box center [491, 239] width 289 height 27
copy span "Twist"
drag, startPoint x: 510, startPoint y: 681, endPoint x: 476, endPoint y: 666, distance: 37.2
click at [509, 681] on textarea at bounding box center [832, 671] width 910 height 27
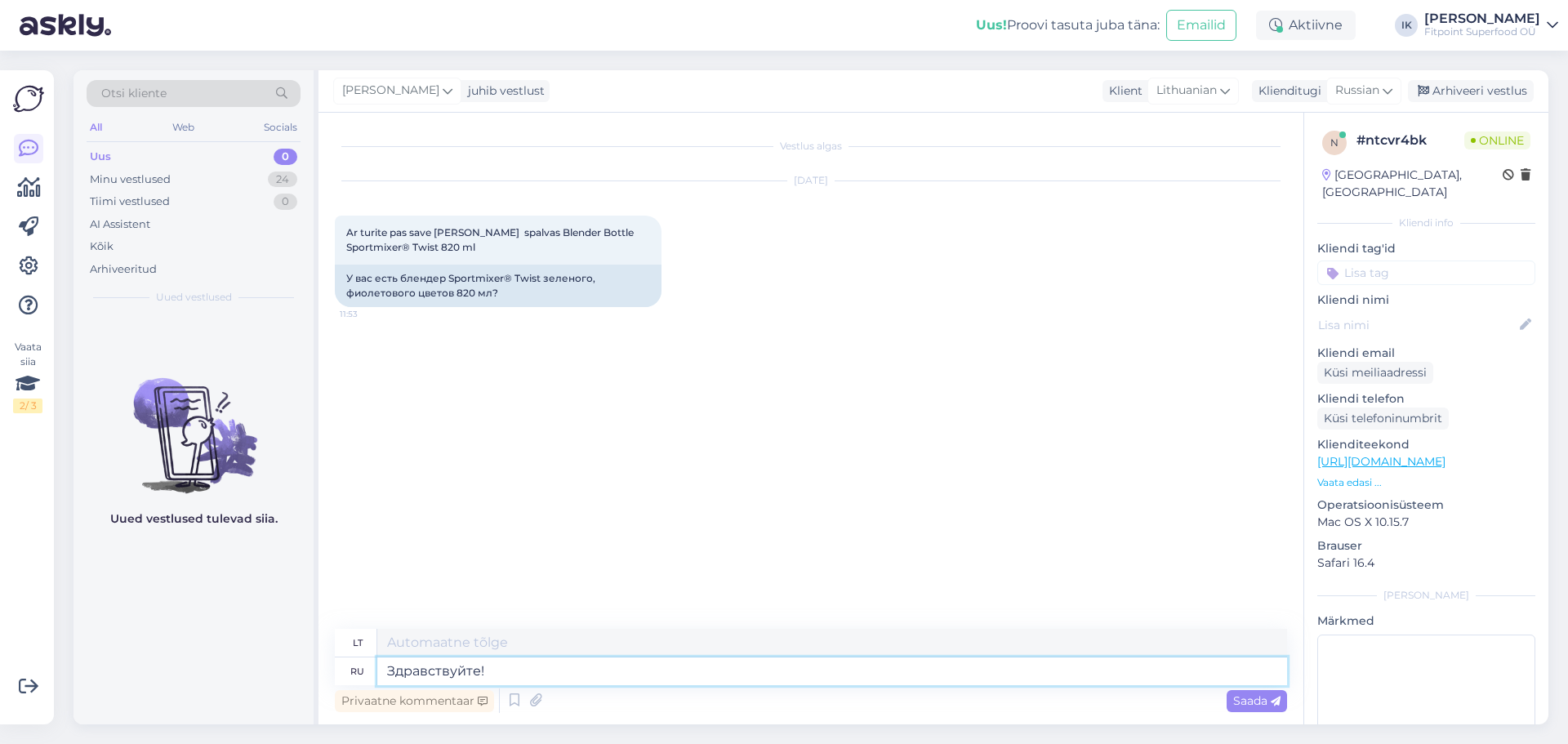
type textarea "Здравствуйте!"
type textarea "Sveiki!"
type textarea "Здравствуйте! Есть то"
type textarea "Sveiki! Taip!"
type textarea "Здравствуйте! Есть только с"
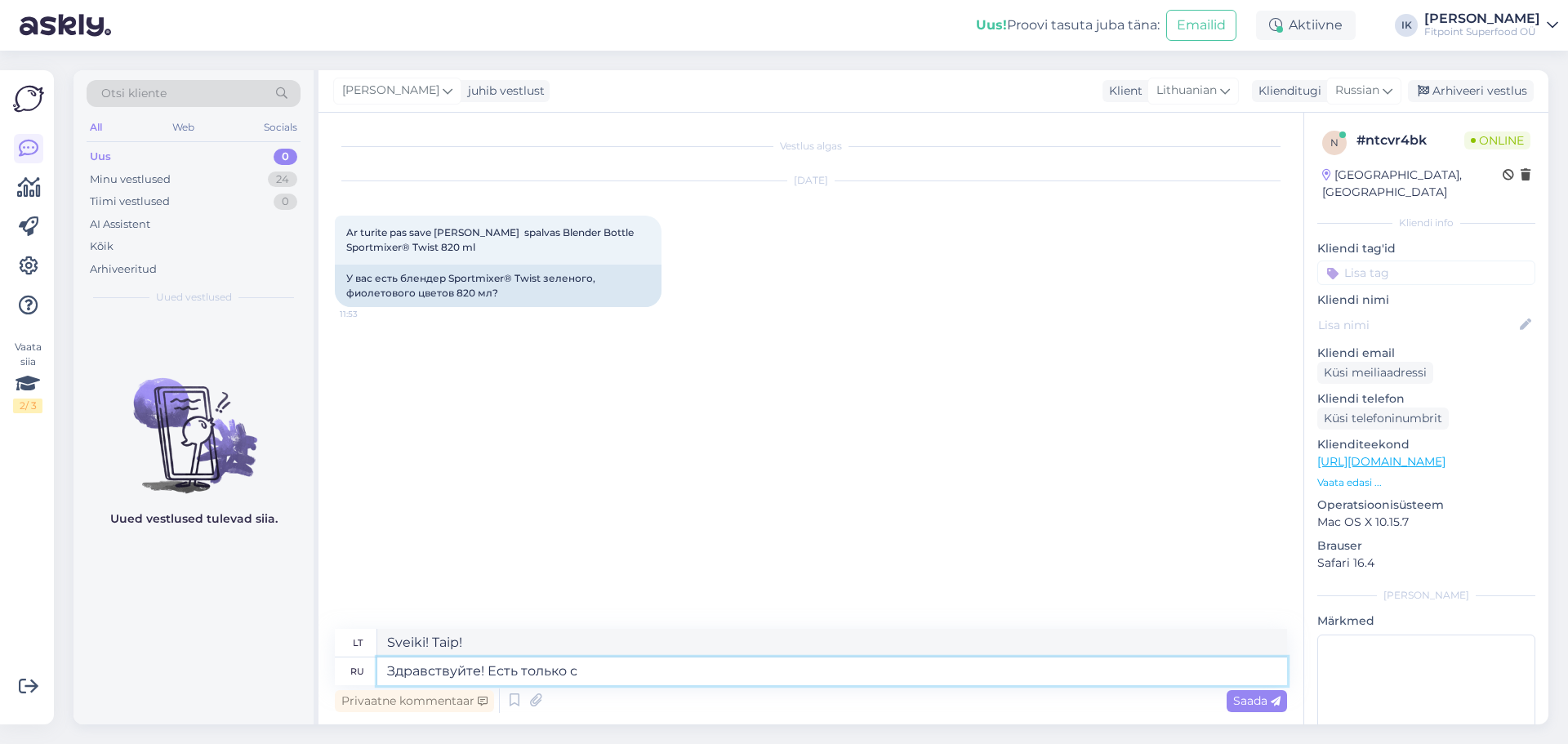
type textarea "Sveiki! Yra tik"
type textarea "Здравствуйте! Есть только синий в нал"
type textarea "Sveiki! Yra tik mėlyna spalva"
type textarea "Здравствуйте! Есть только синий в наличиию"
type textarea "Sveiki! Sandėlyje turime tik mėlynos spalvos."
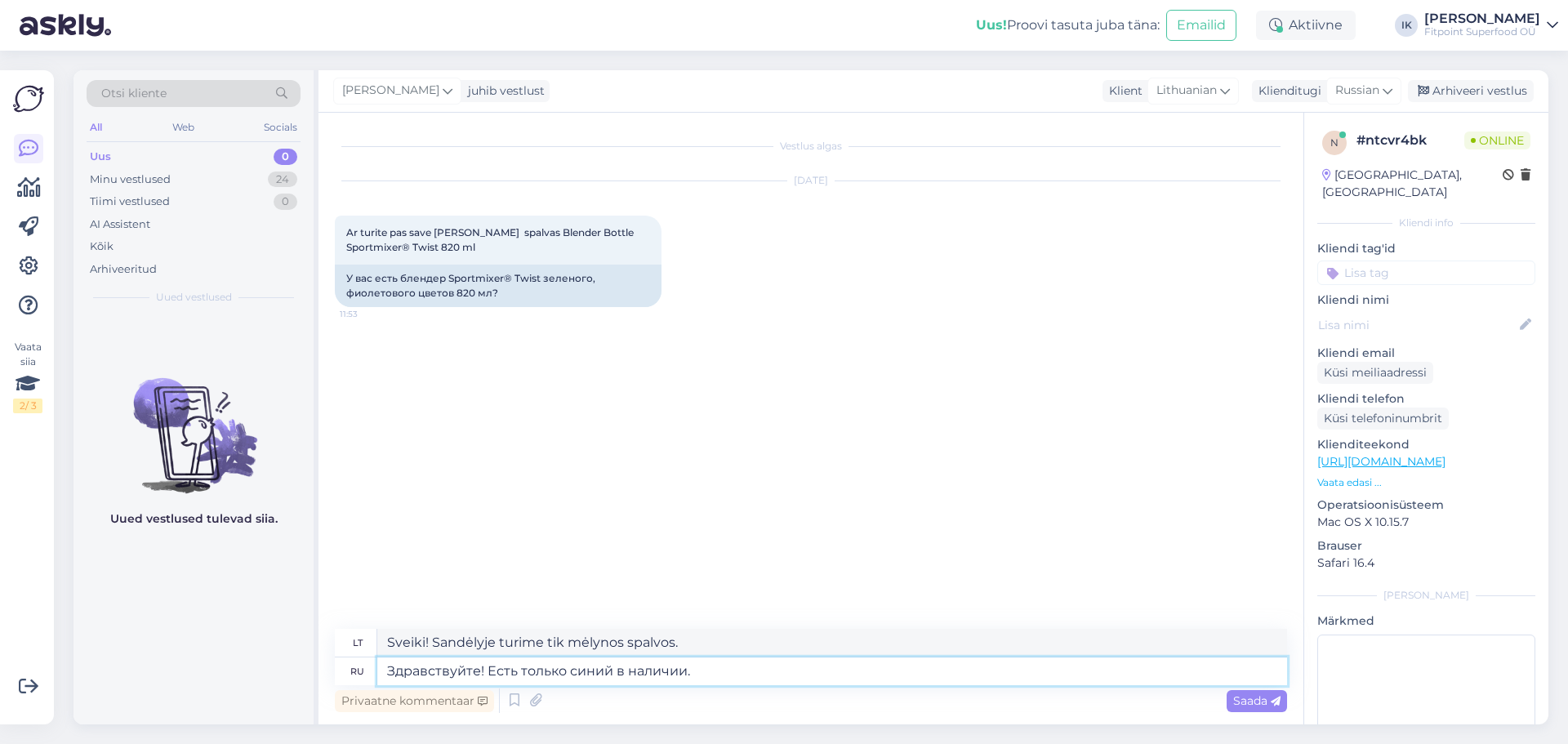
type textarea "Здравствуйте! Есть только синий в наличии."
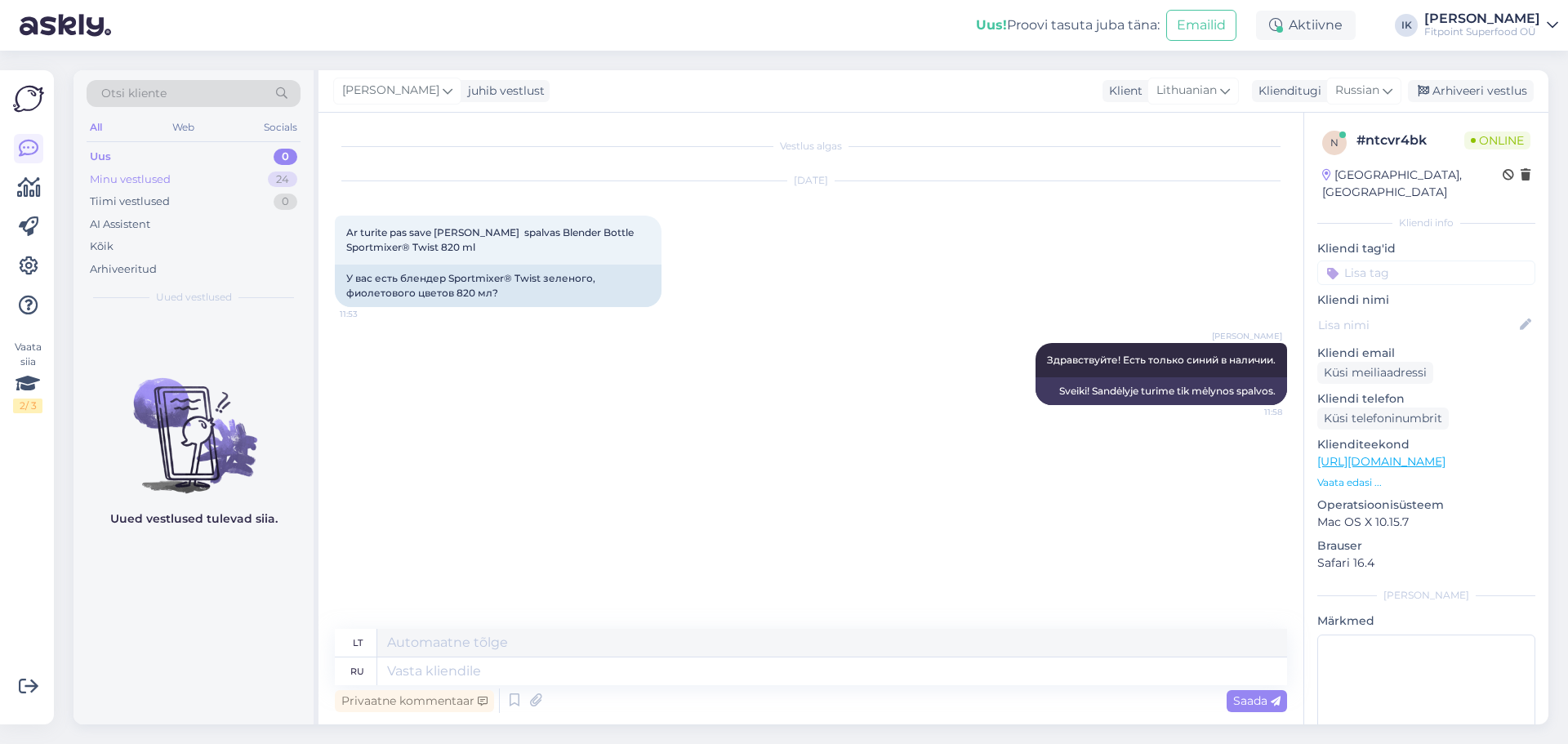
click at [124, 185] on div "Minu vestlused" at bounding box center [131, 180] width 80 height 17
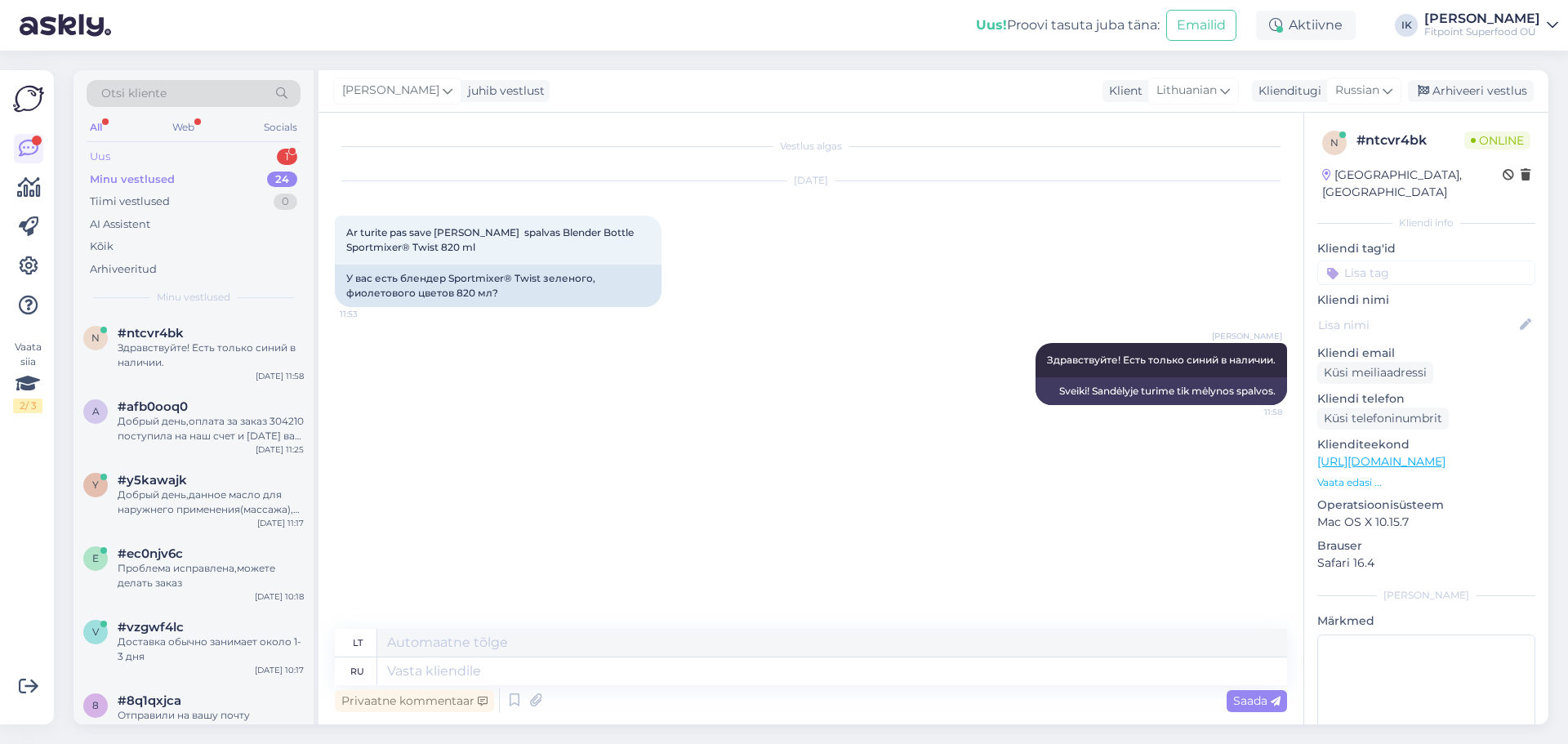
click at [233, 165] on div "Uus 1" at bounding box center [193, 156] width 214 height 23
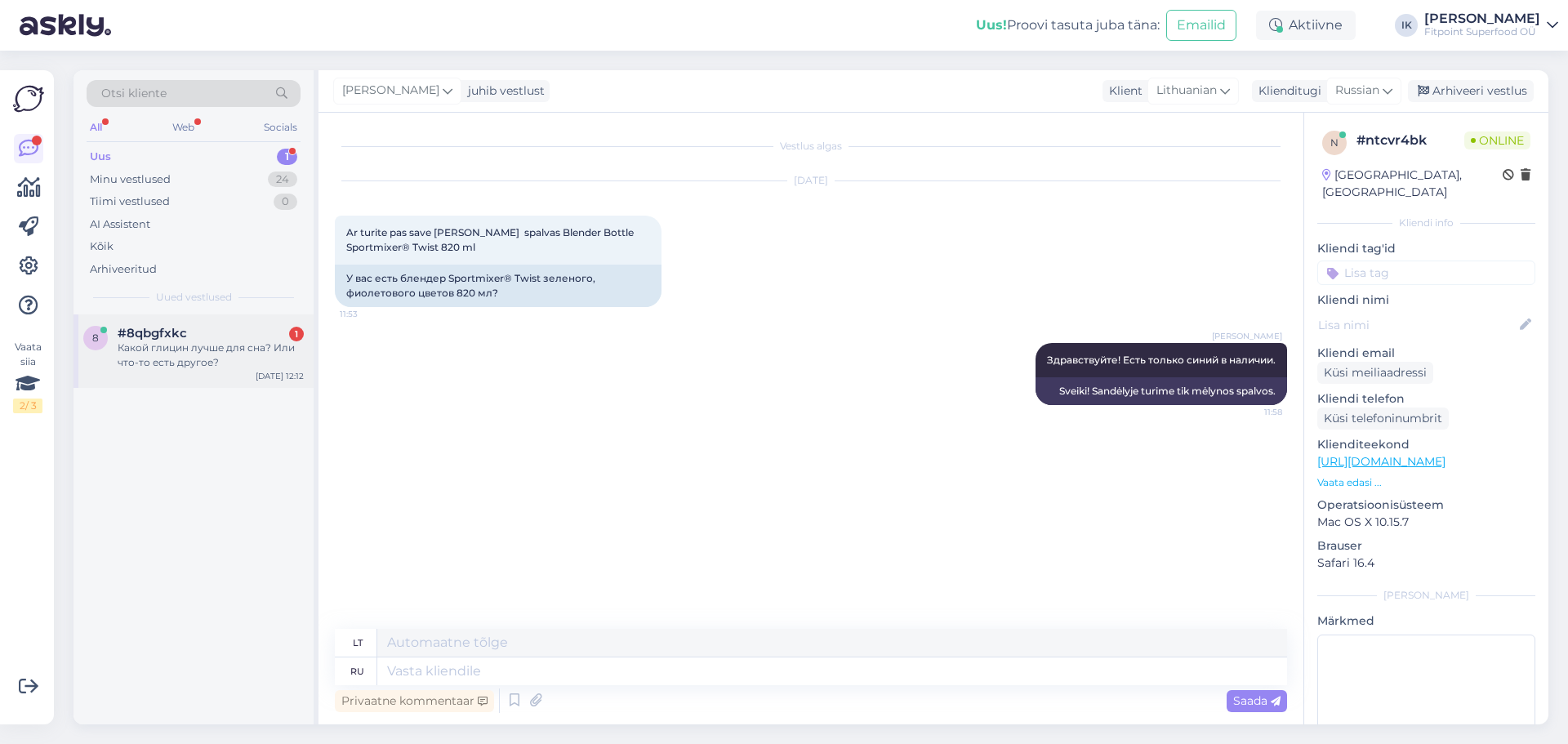
click at [224, 376] on div "8 #8qbgfxkc 1 Какой глицин лучше для сна? Или что-то есть другое? [DATE] 12:12" at bounding box center [193, 350] width 240 height 74
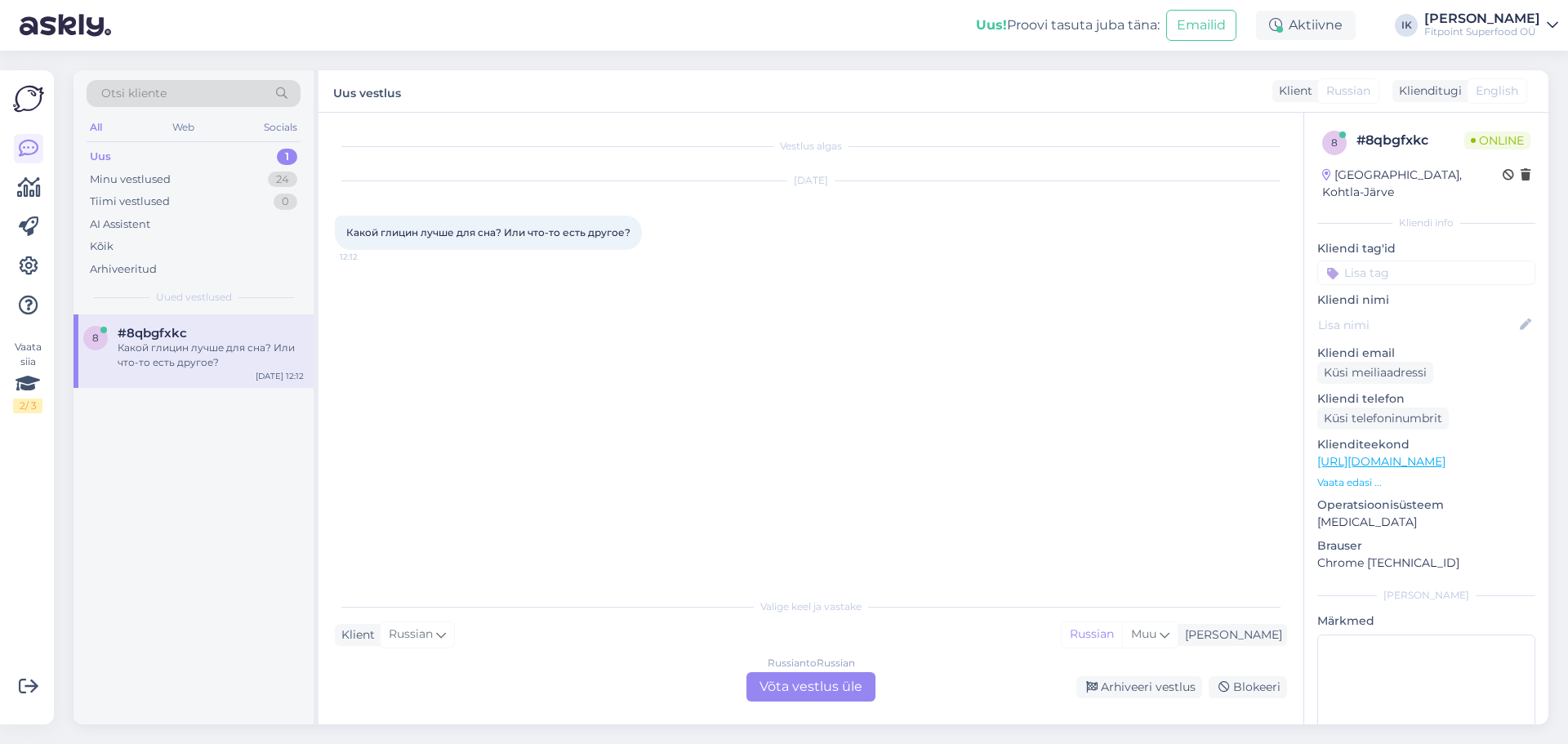
click at [808, 673] on div "Russian to Russian Võta vestlus üle" at bounding box center [811, 687] width 130 height 29
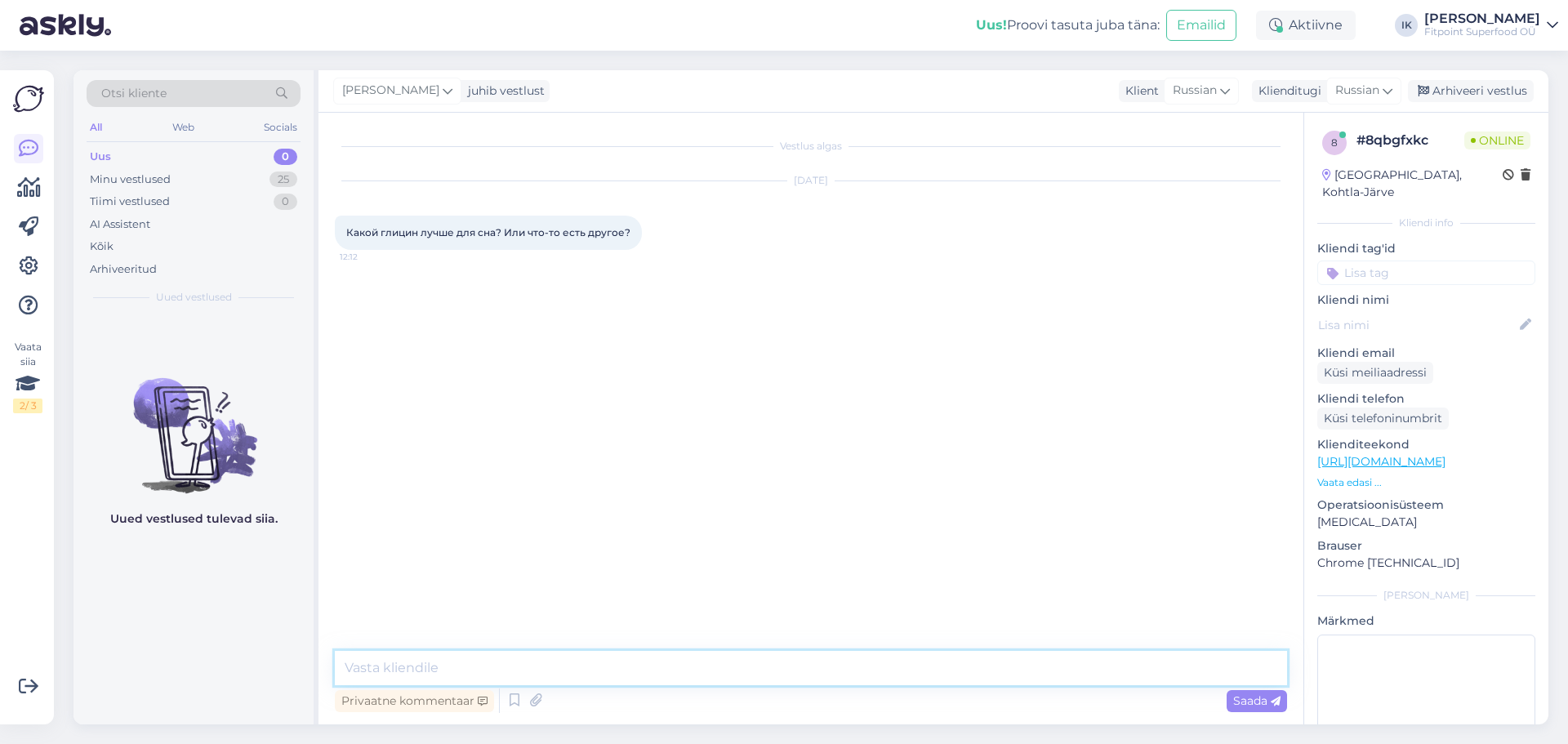
click at [405, 663] on textarea at bounding box center [810, 667] width 953 height 34
type textarea "Здравствуйте! Вы бы хотели капсулы и порошок? Для сна еще очень хорошо советуют…"
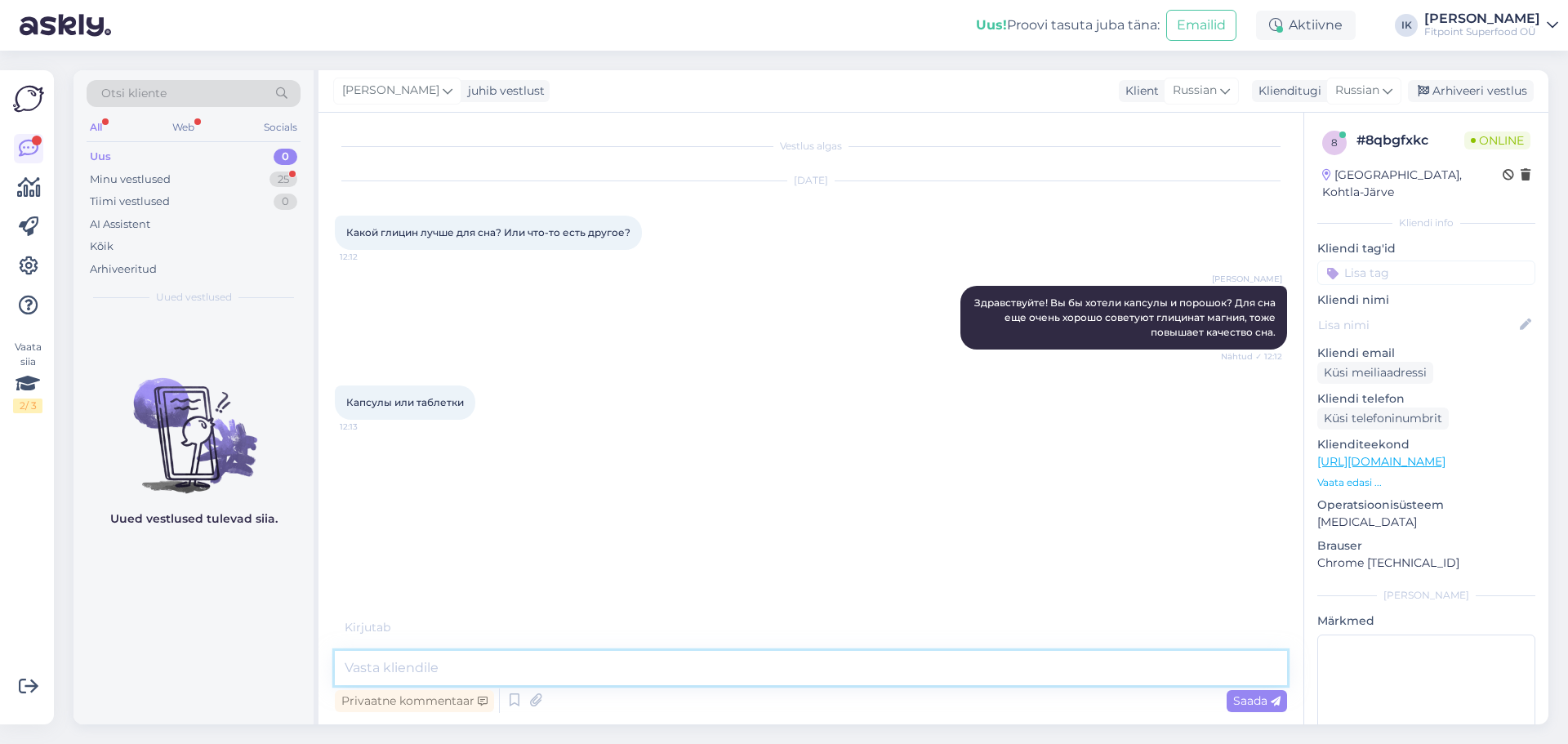
paste textarea "[URL][DOMAIN_NAME]"
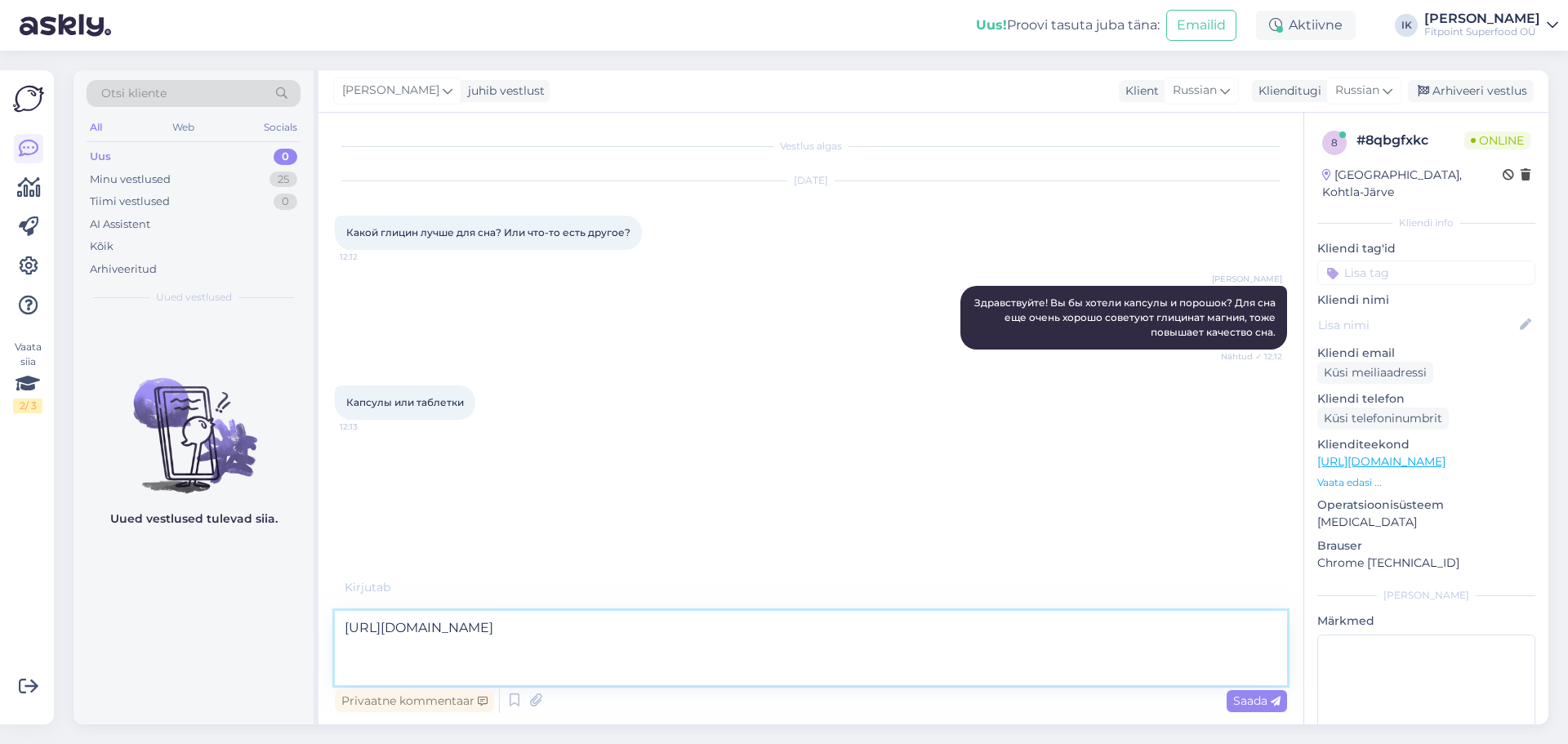
paste textarea "[URL][DOMAIN_NAME][PERSON_NAME]"
type textarea "[URL][DOMAIN_NAME] [URL][DOMAIN_NAME][PERSON_NAME]"
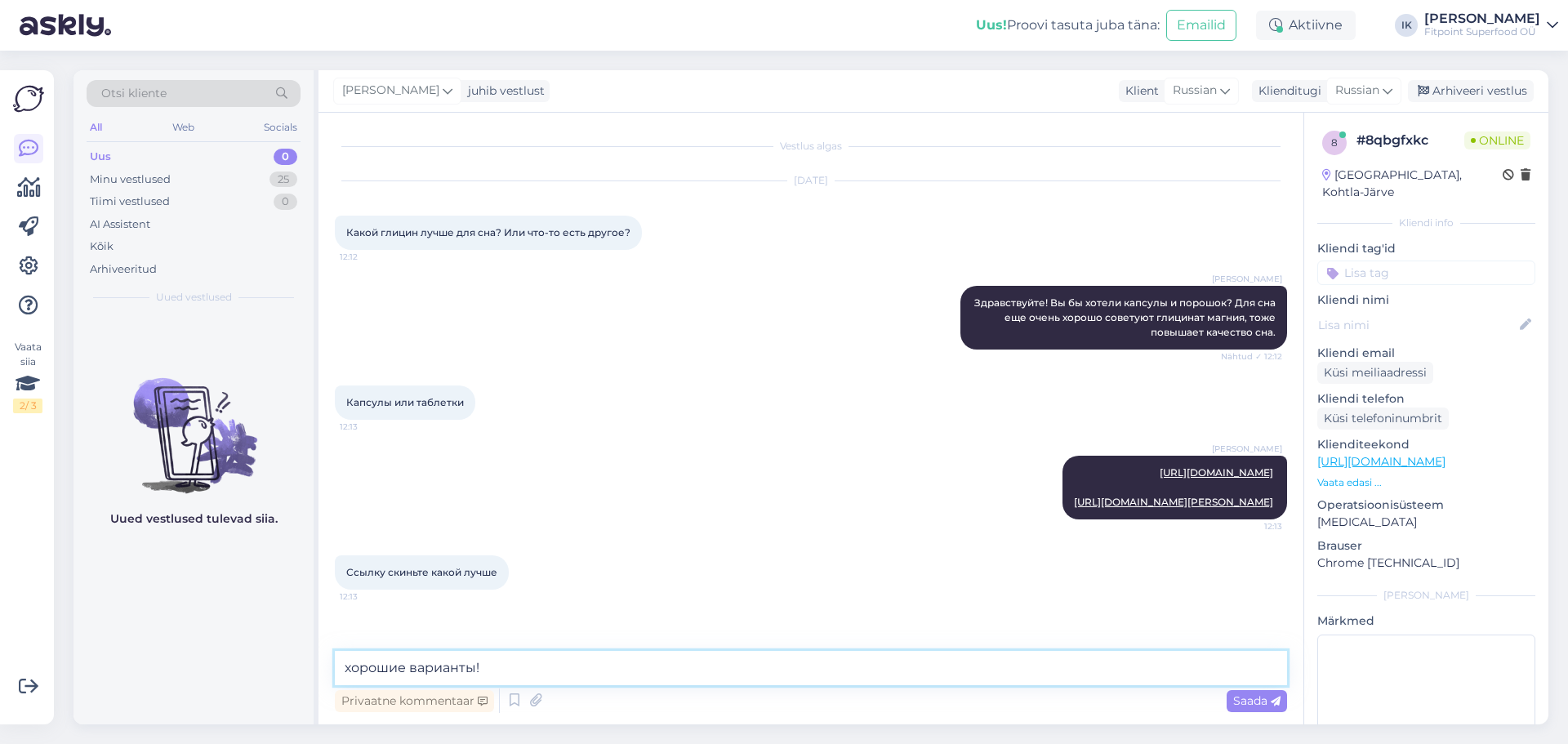
type textarea "хорошие варианты!"
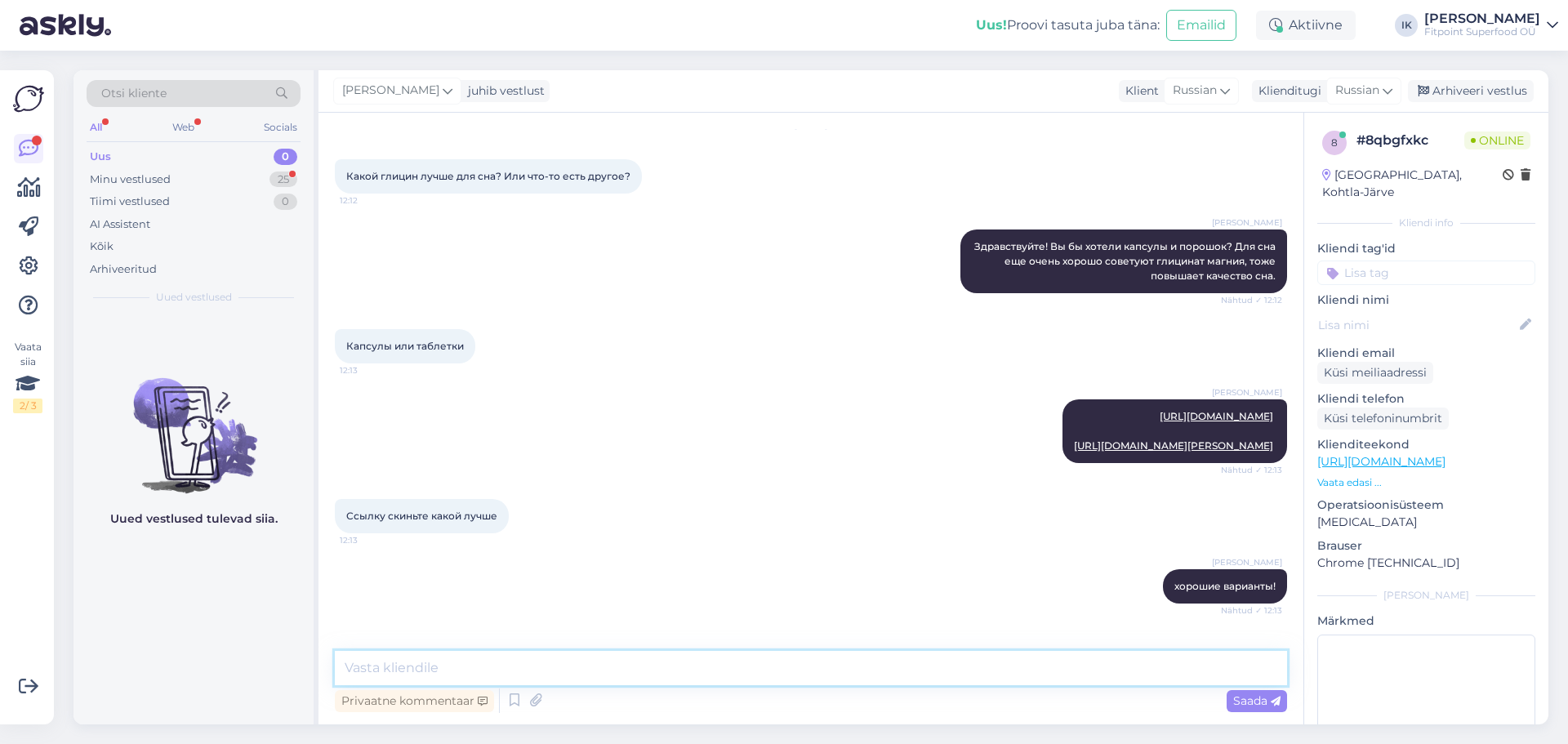
scroll to position [127, 0]
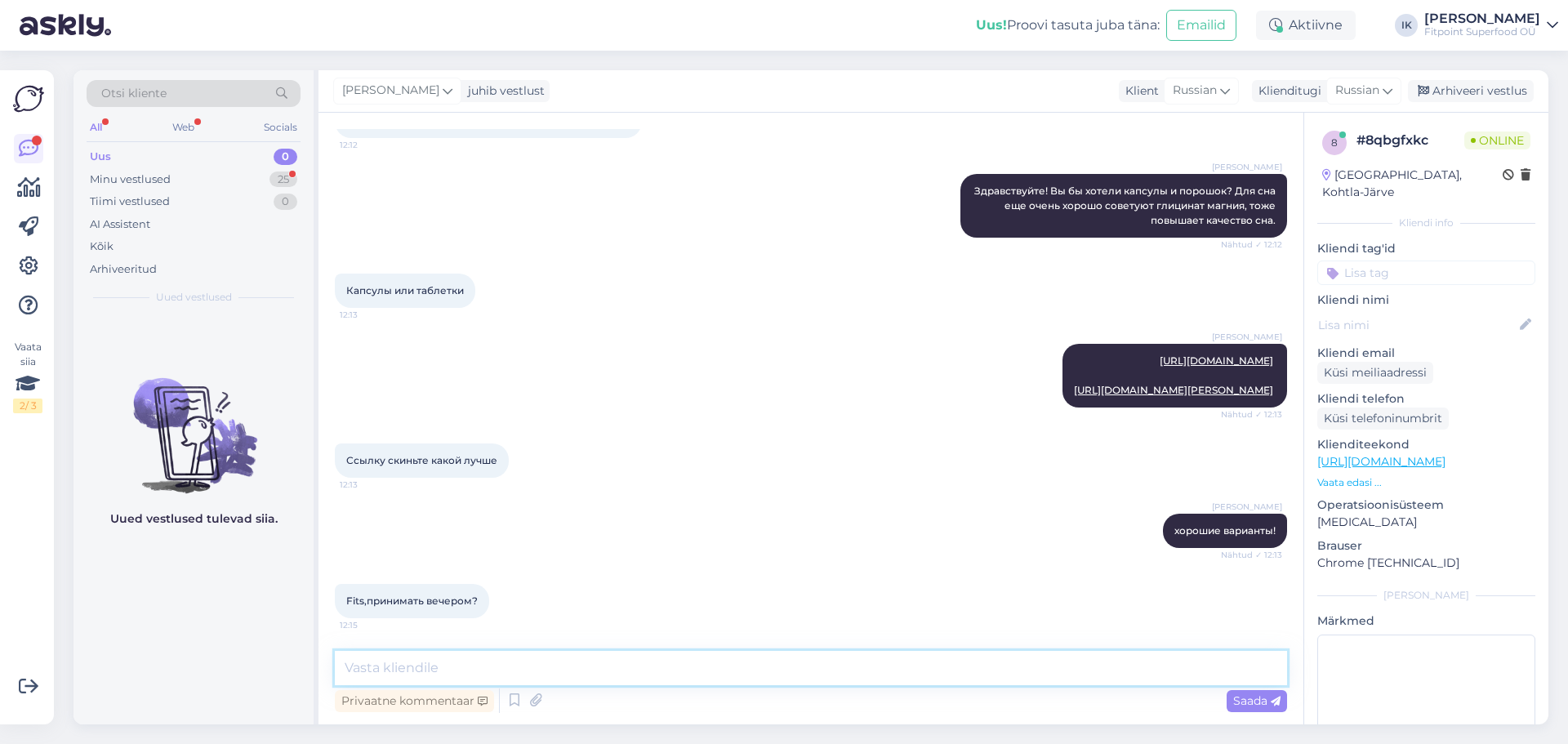
click at [546, 681] on textarea at bounding box center [810, 667] width 953 height 34
type textarea "Да, одну капсулу."
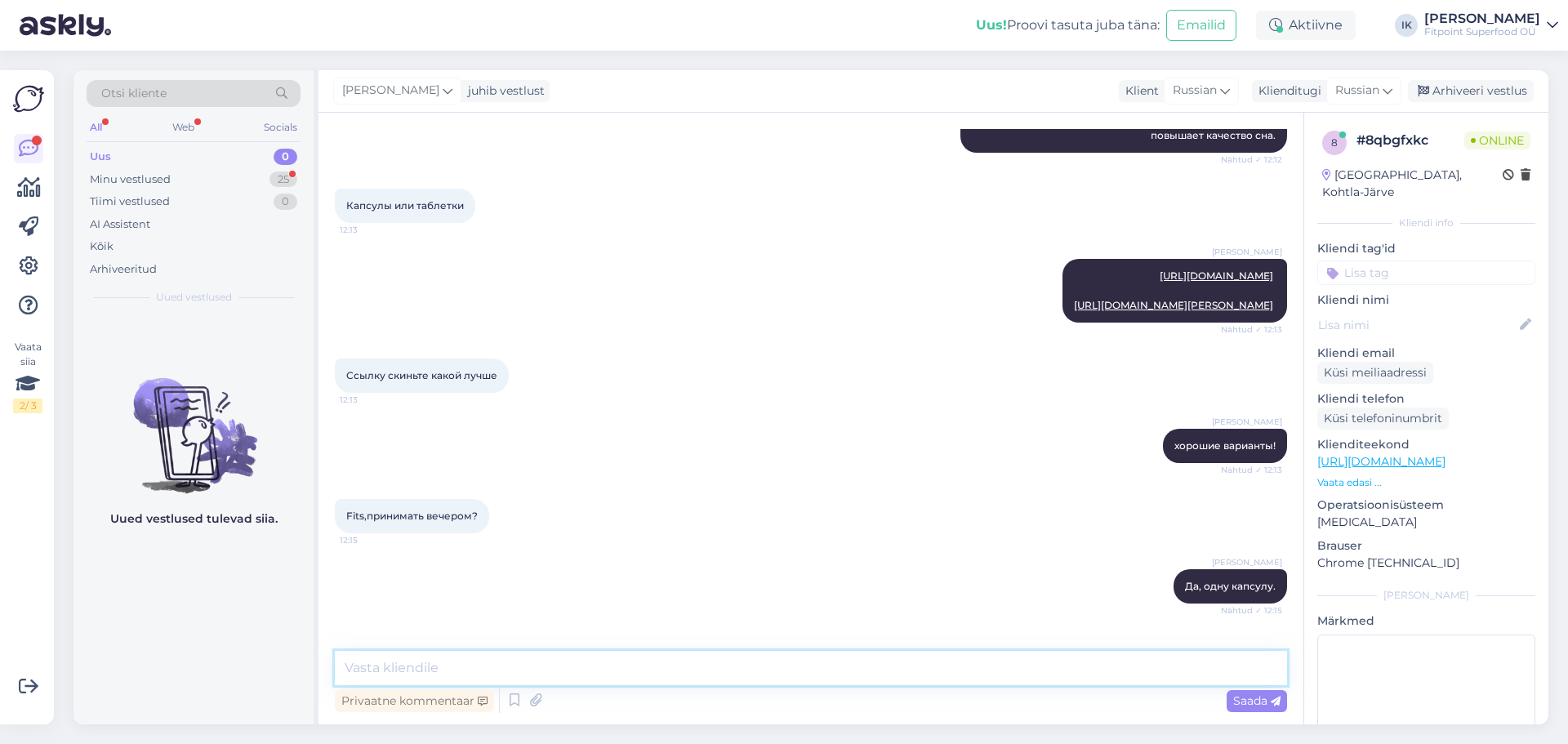
scroll to position [267, 0]
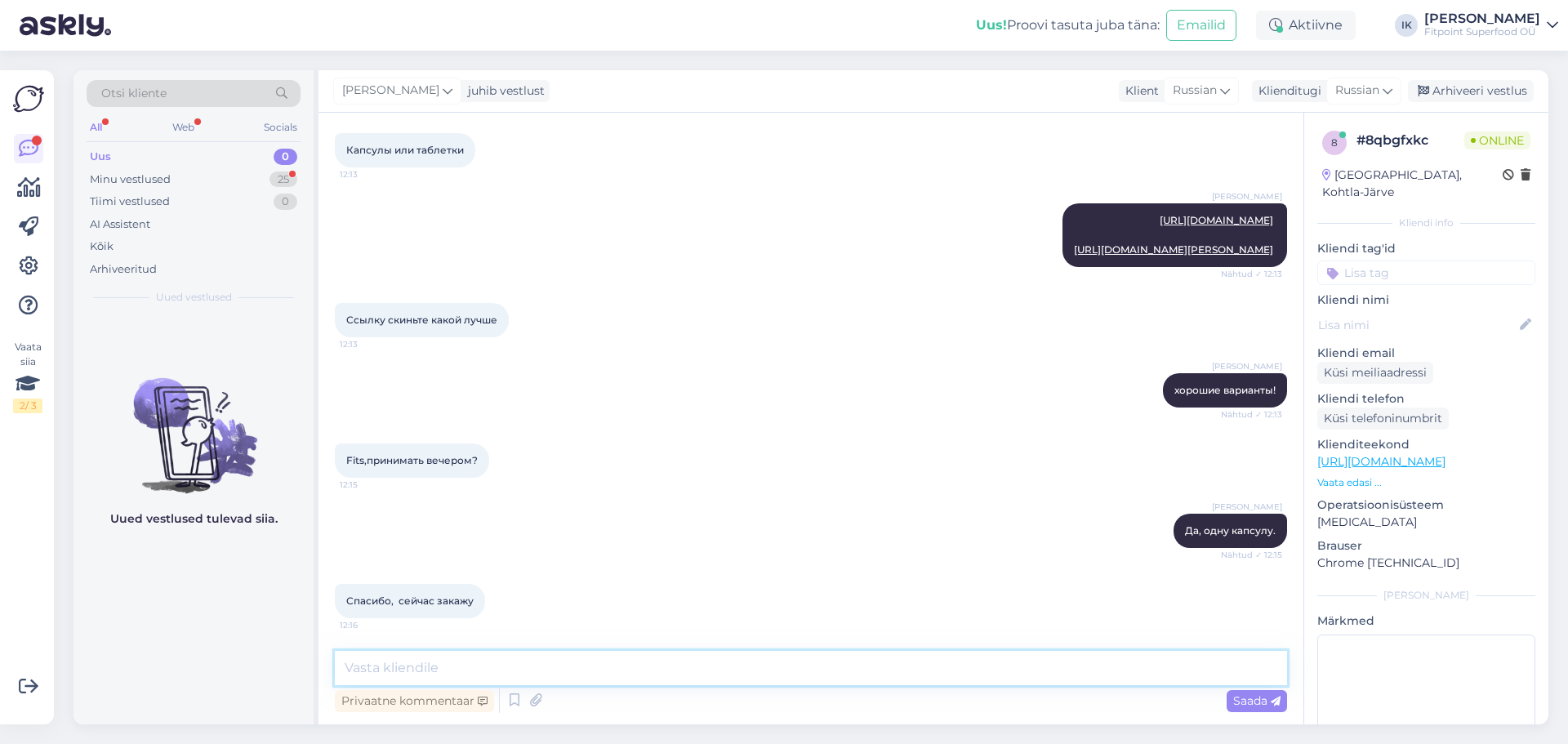
click at [444, 673] on textarea at bounding box center [810, 667] width 953 height 34
type textarea "Если будут еще вопросы - обращайтесь!"
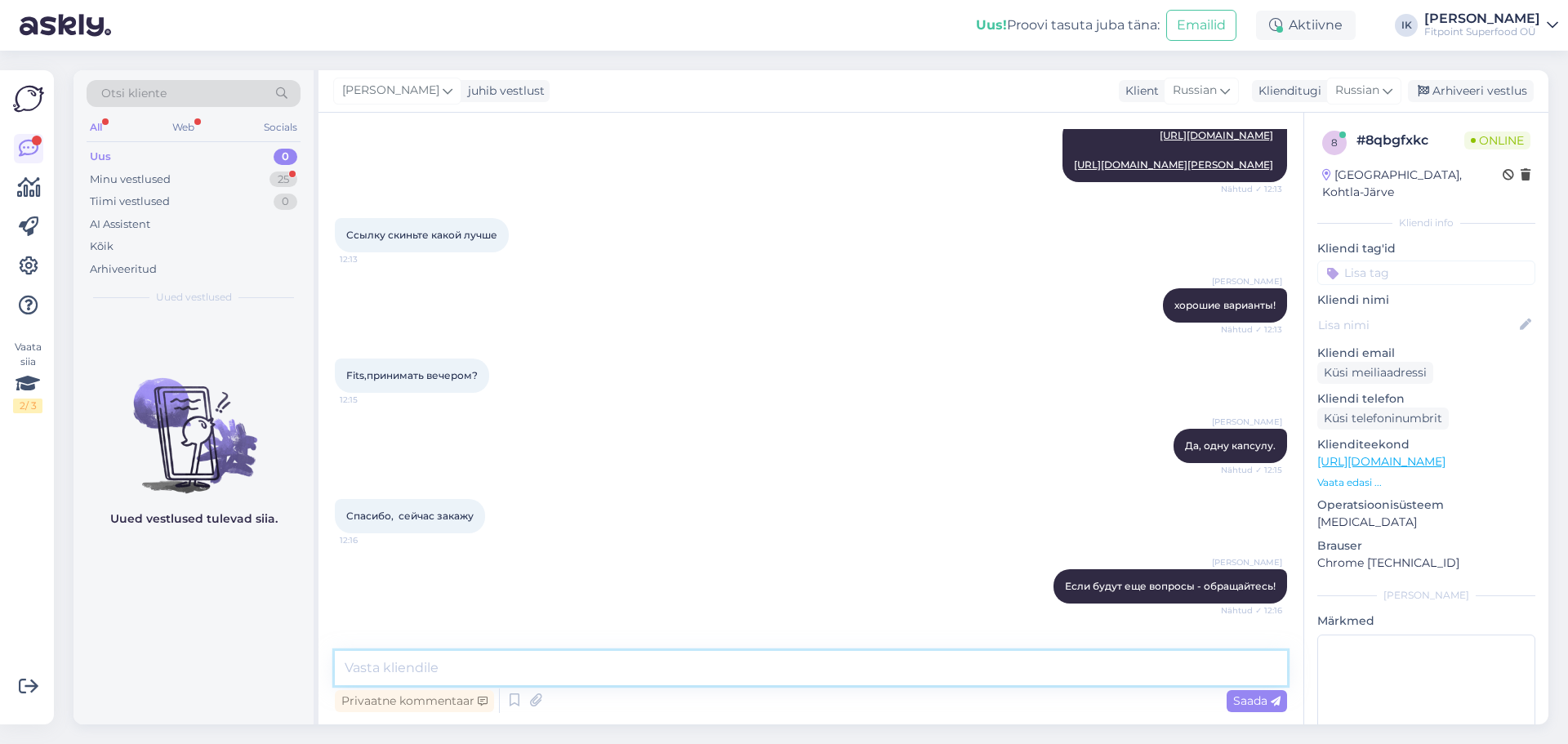
scroll to position [407, 0]
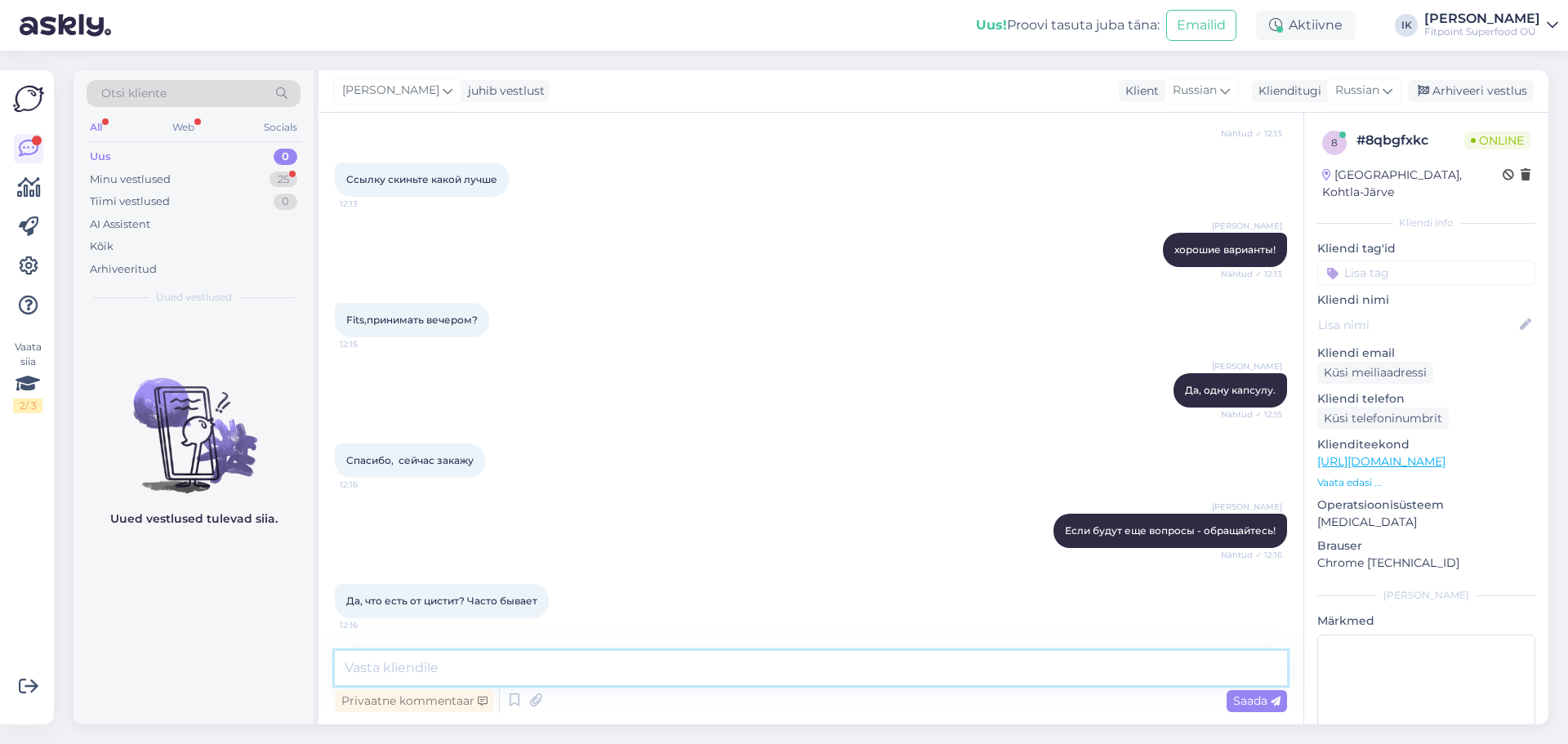
click at [473, 675] on textarea at bounding box center [810, 667] width 953 height 34
type textarea "У"
type textarea "[PERSON_NAME], щас посмотрю товары."
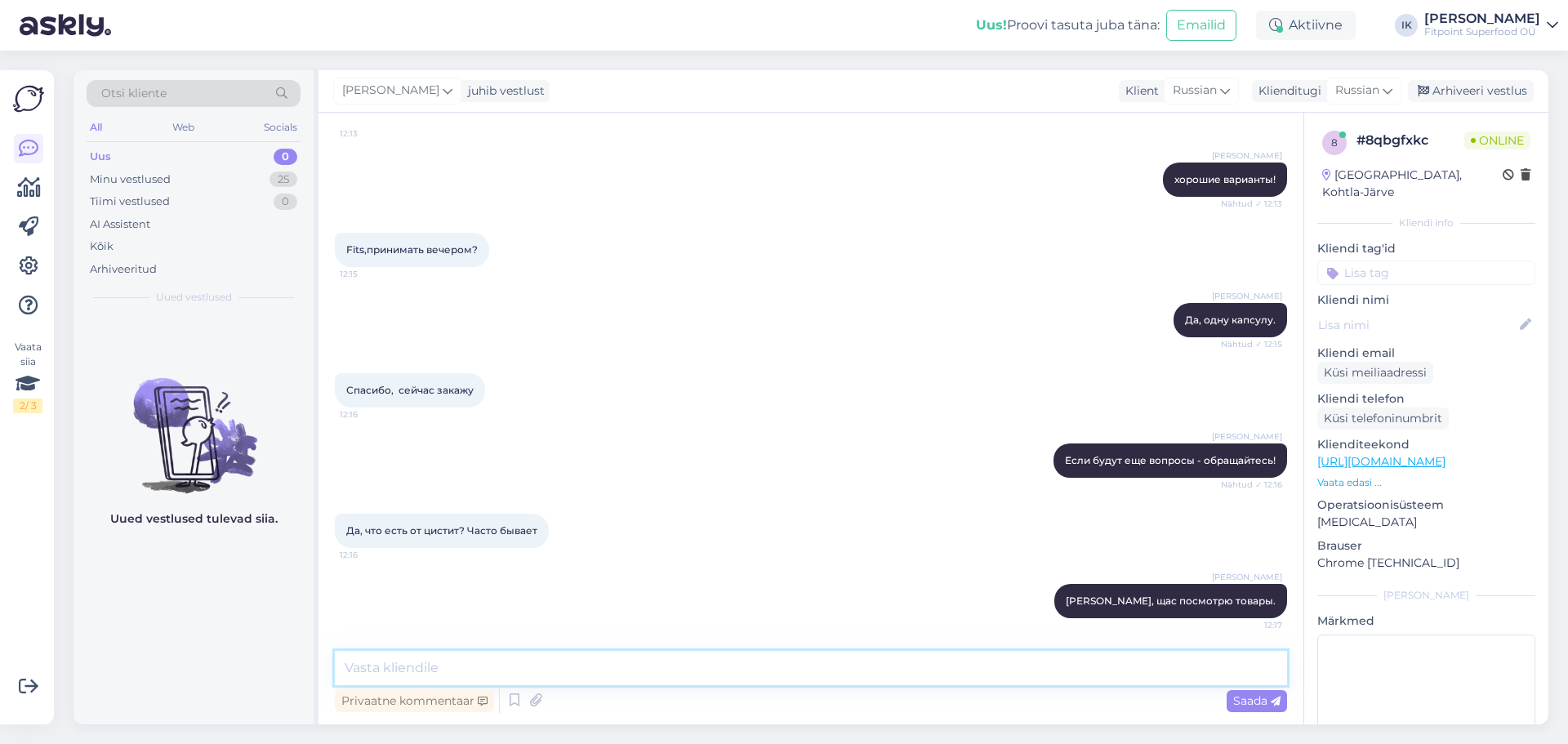
paste textarea "[URL][DOMAIN_NAME]"
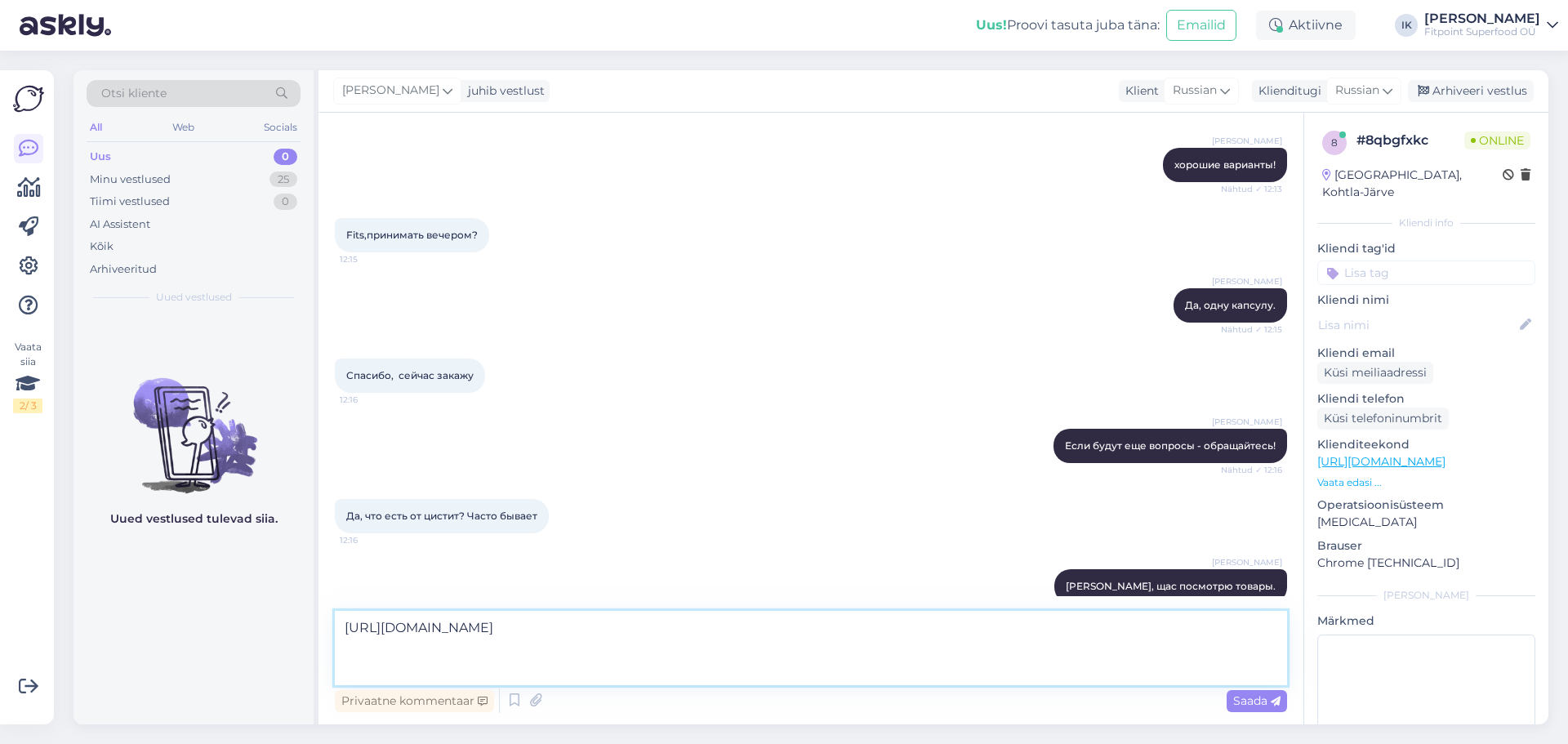
paste textarea "[URL][DOMAIN_NAME][PERSON_NAME]"
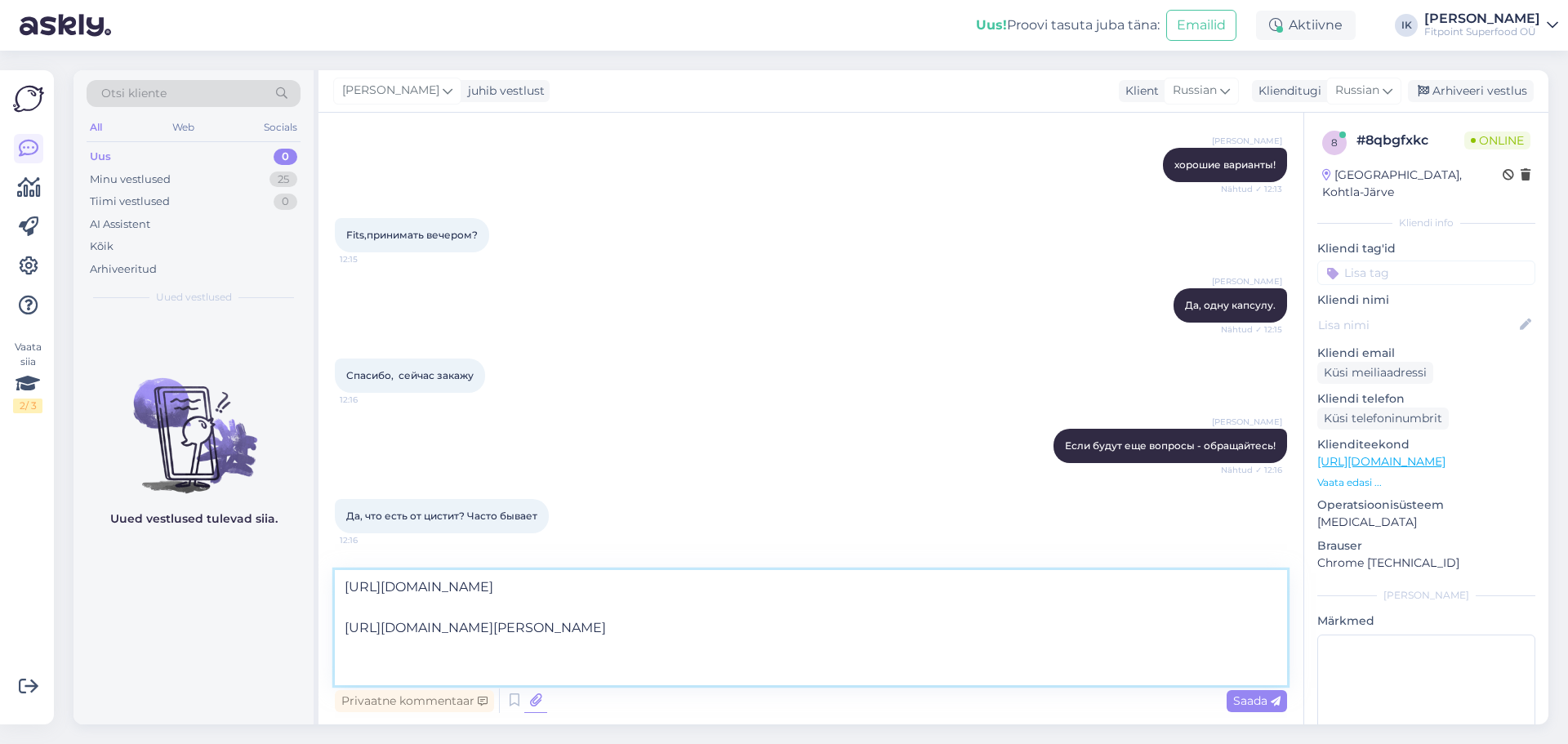
paste textarea "[URL][DOMAIN_NAME]"
type textarea "[URL][DOMAIN_NAME] [URL][DOMAIN_NAME][PERSON_NAME] [URL][DOMAIN_NAME]"
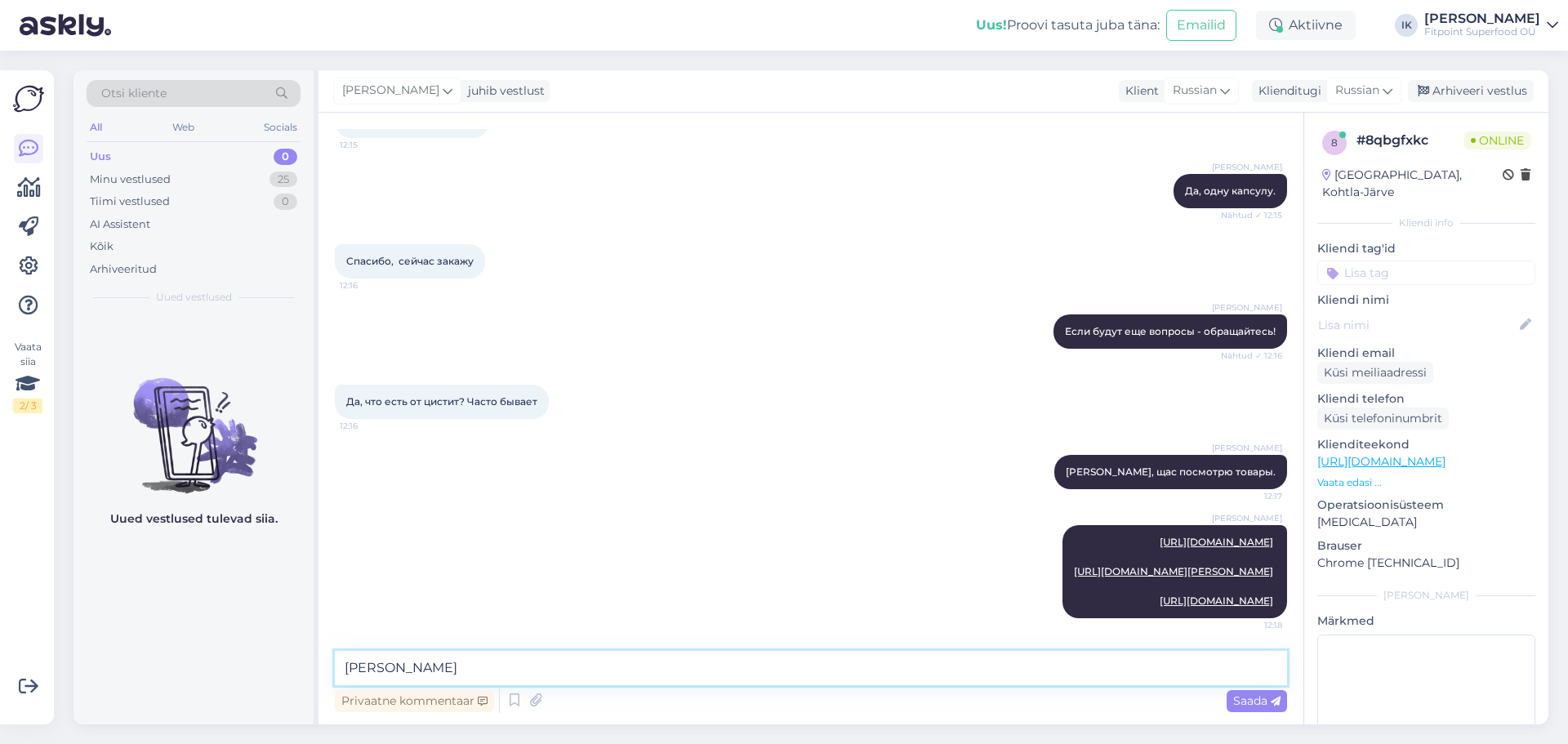
type textarea "[PERSON_NAME]"
type textarea "Советую 1 или 2 вариант, хороший состав для профилактики."
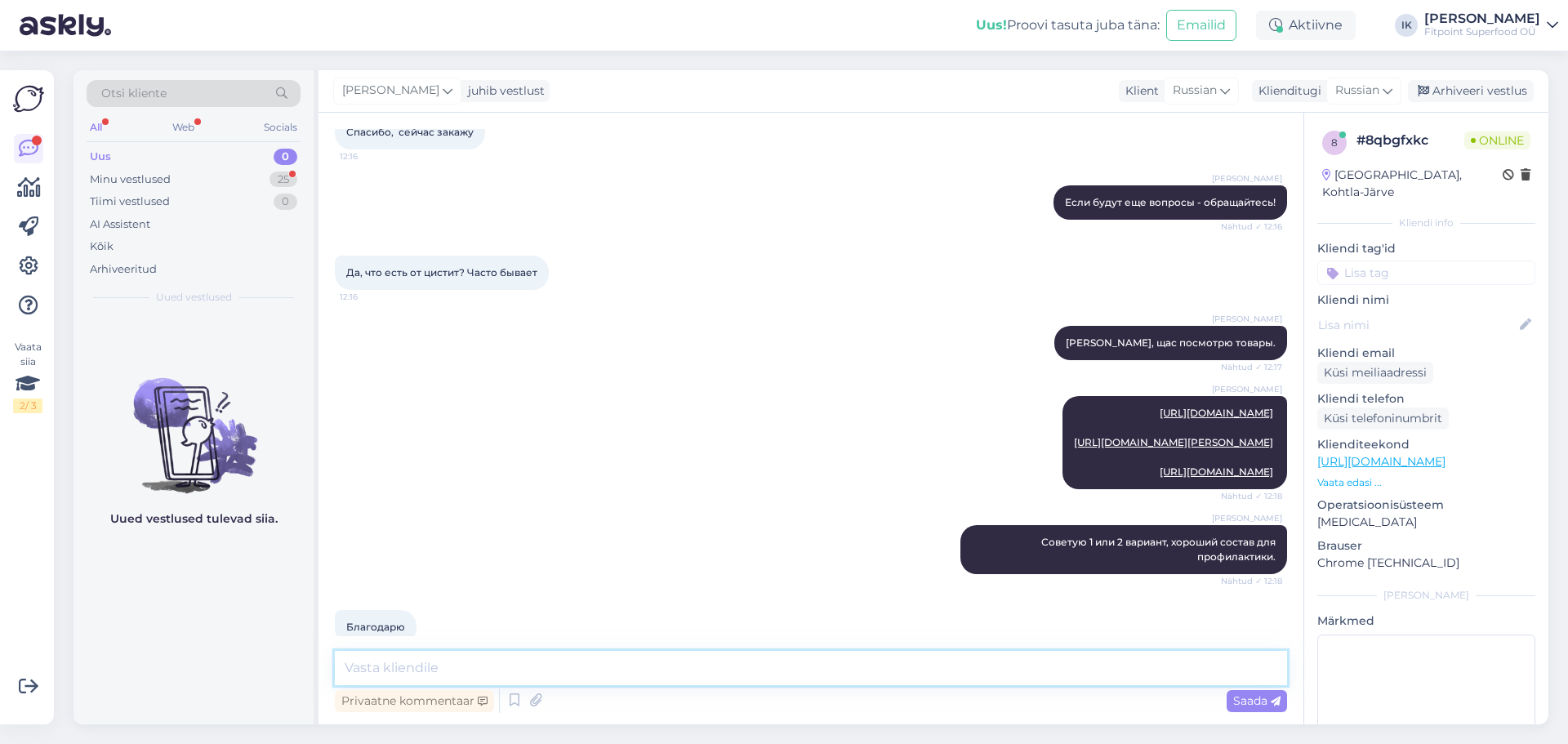
scroll to position [792, 0]
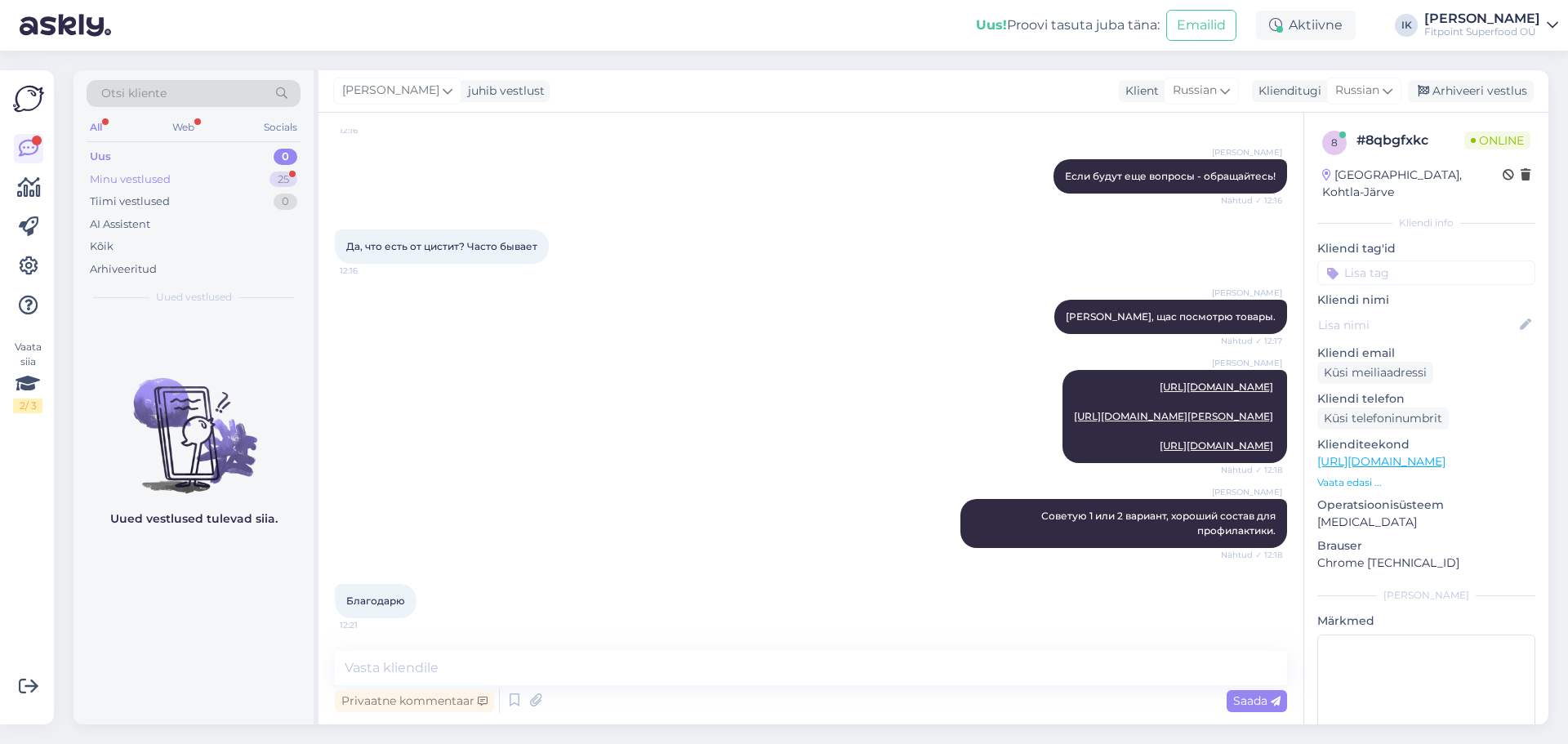
click at [222, 176] on div "Minu vestlused 25" at bounding box center [193, 179] width 214 height 23
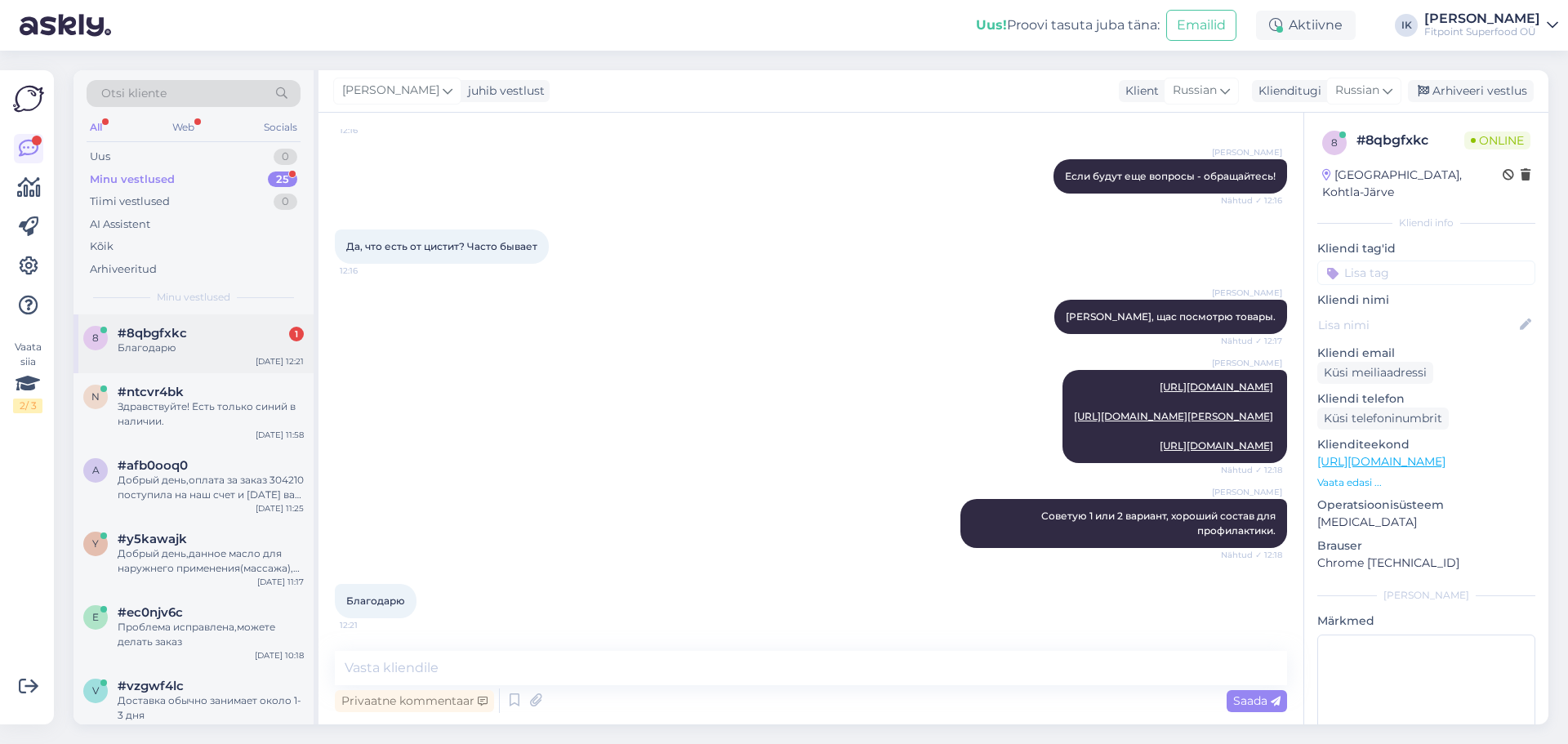
click at [226, 356] on div "8 #8qbgfxkc 1 Благодарю [DATE] 12:21" at bounding box center [193, 344] width 240 height 59
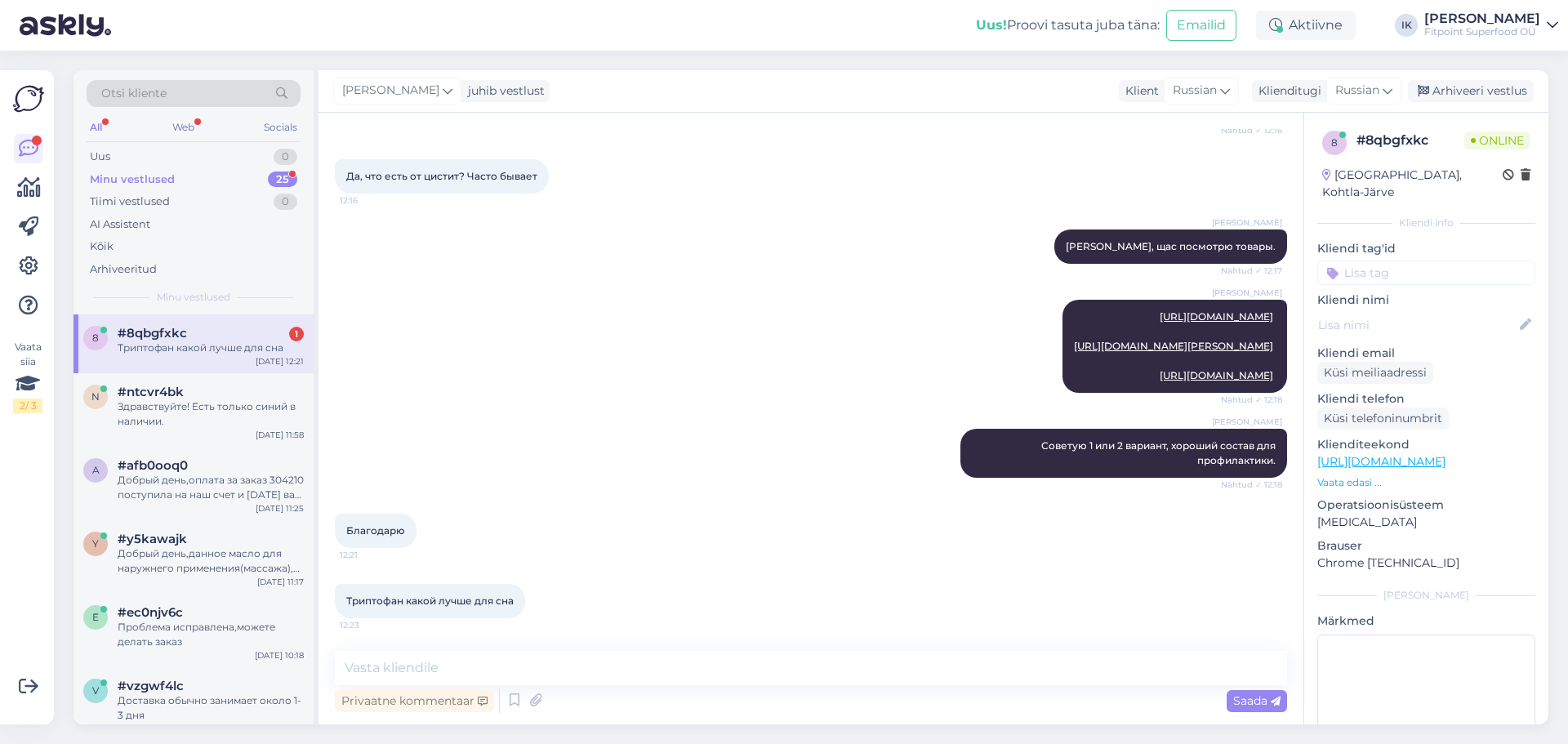
scroll to position [862, 0]
click at [493, 676] on textarea at bounding box center [810, 667] width 953 height 34
paste textarea "[URL][DOMAIN_NAME]"
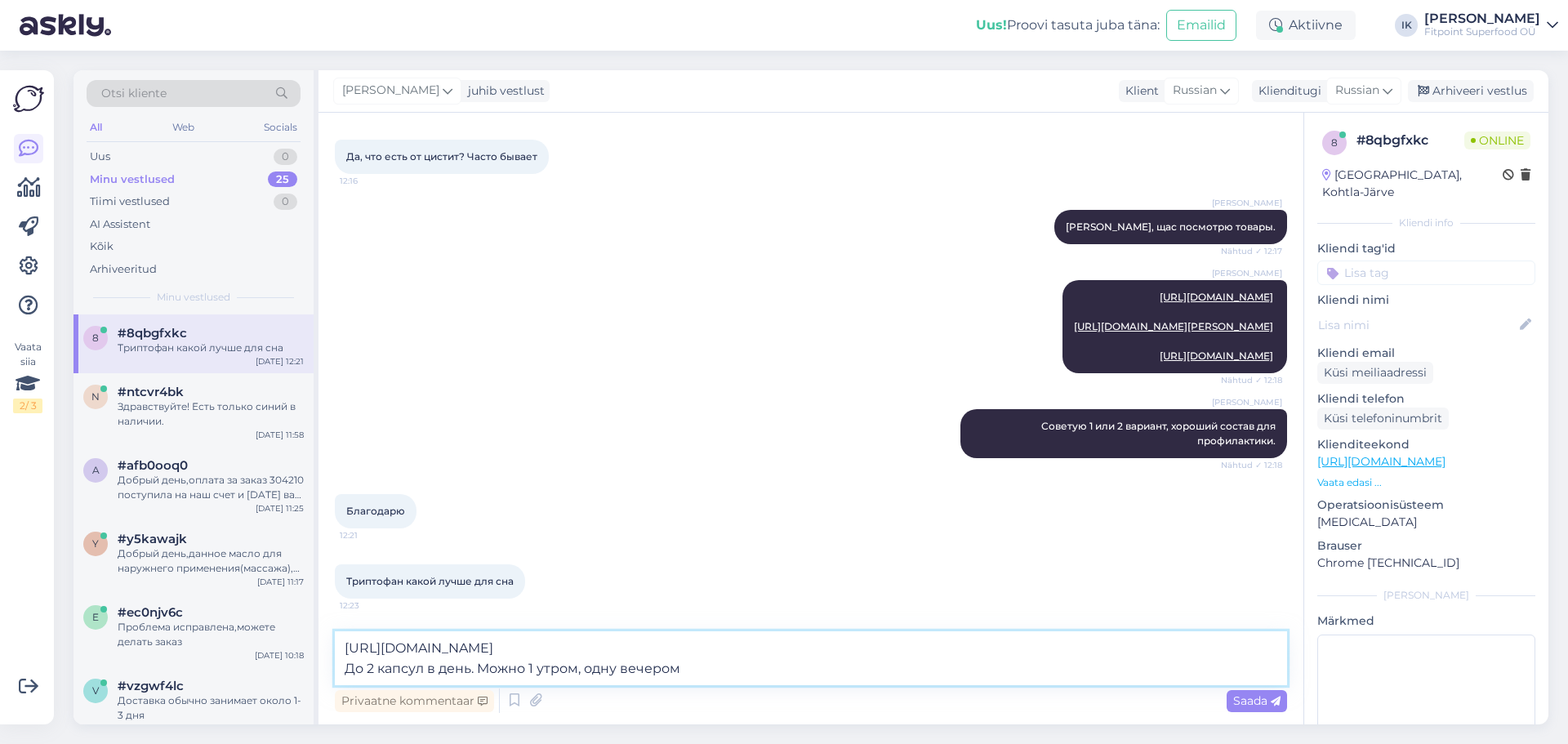
click at [603, 675] on textarea "[URL][DOMAIN_NAME] До 2 капсул в день. Можно 1 утром, одну вечером" at bounding box center [810, 658] width 953 height 54
click at [683, 670] on textarea "[URL][DOMAIN_NAME] До 2 капсул в день. Можно 1 утром, 1 вечером" at bounding box center [810, 658] width 953 height 54
type textarea "[URL][DOMAIN_NAME] До 2 капсул в день. Можно 1 утром, 1 вечером."
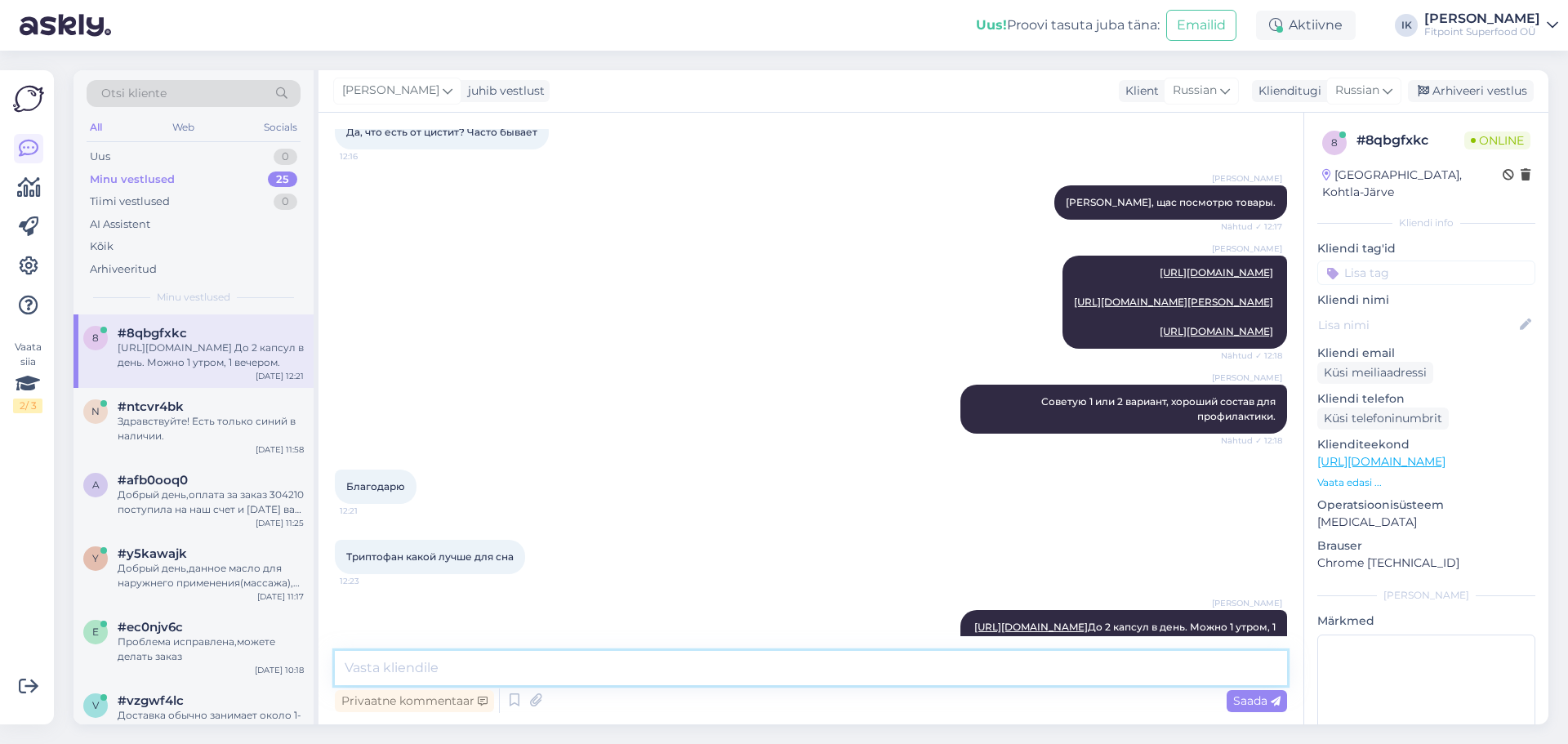
scroll to position [947, 0]
